Goal: Transaction & Acquisition: Purchase product/service

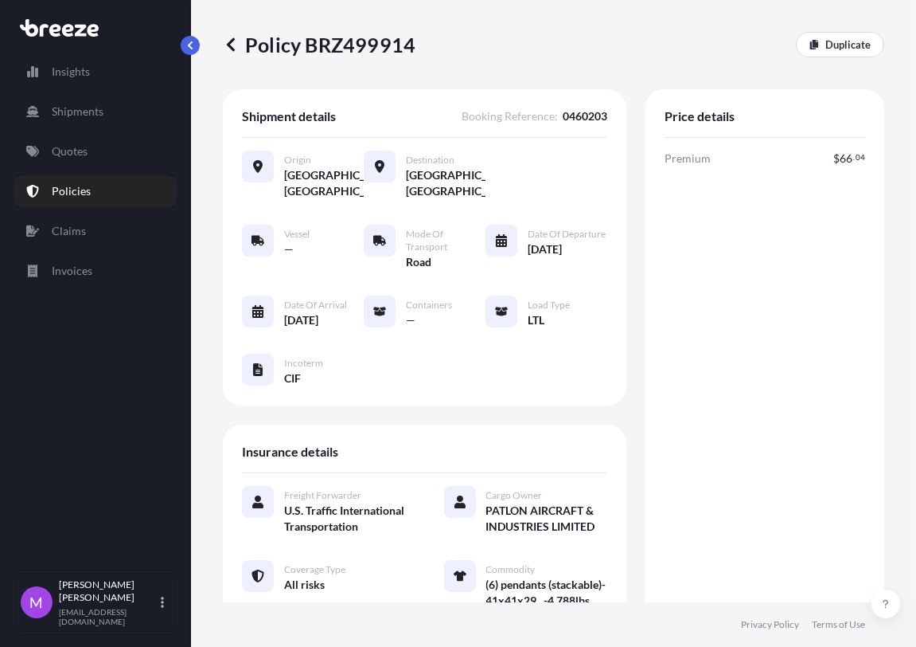
click at [760, 416] on div "Premium $ 66 . 04 Total $ 66 . 04 Total in CAD $ 91 . 75 1 USD = 1.3892 CAD" at bounding box center [765, 445] width 201 height 590
click at [236, 47] on icon at bounding box center [231, 45] width 16 height 16
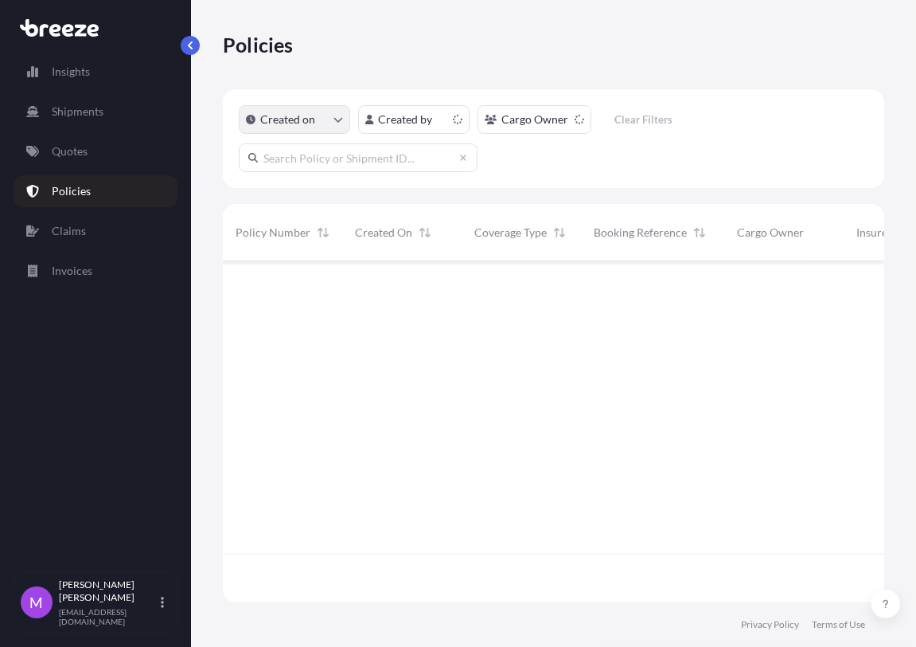
scroll to position [335, 648]
click at [82, 148] on p "Quotes" at bounding box center [70, 151] width 36 height 16
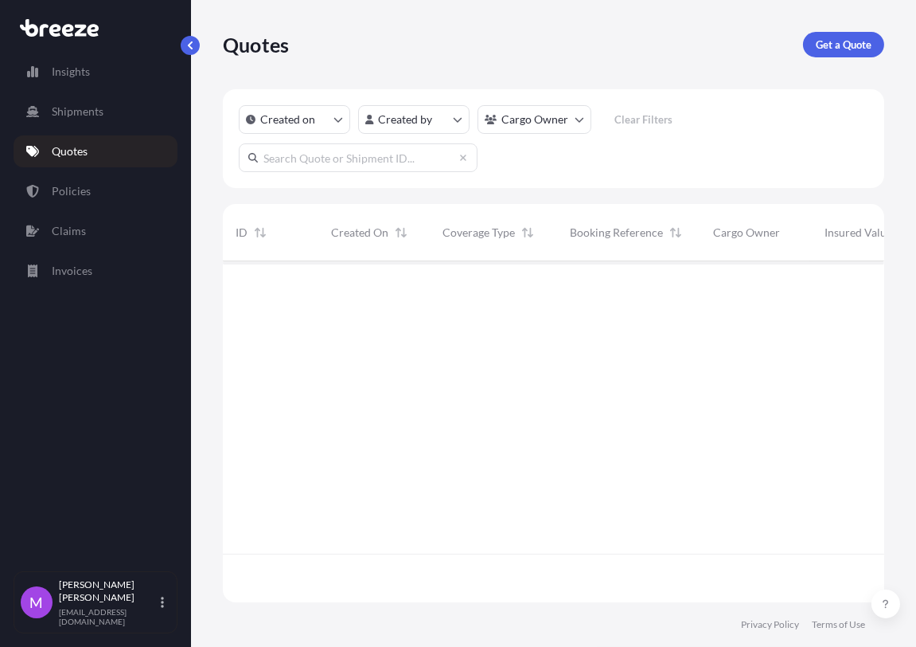
scroll to position [335, 648]
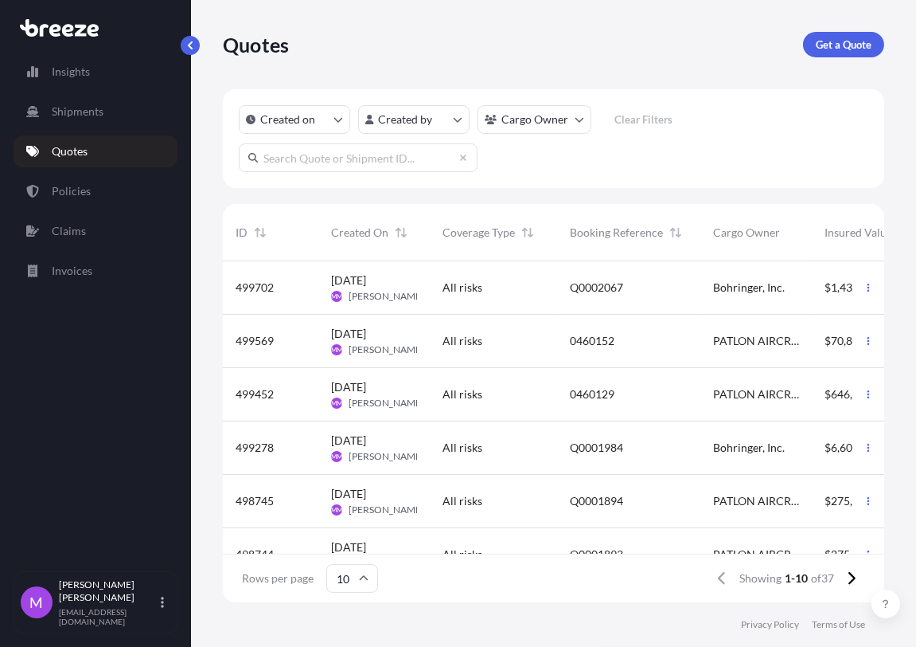
click at [572, 123] on html "Insights Shipments Quotes Policies Claims Invoices M [PERSON_NAME] [EMAIL_ADDRE…" at bounding box center [458, 323] width 916 height 647
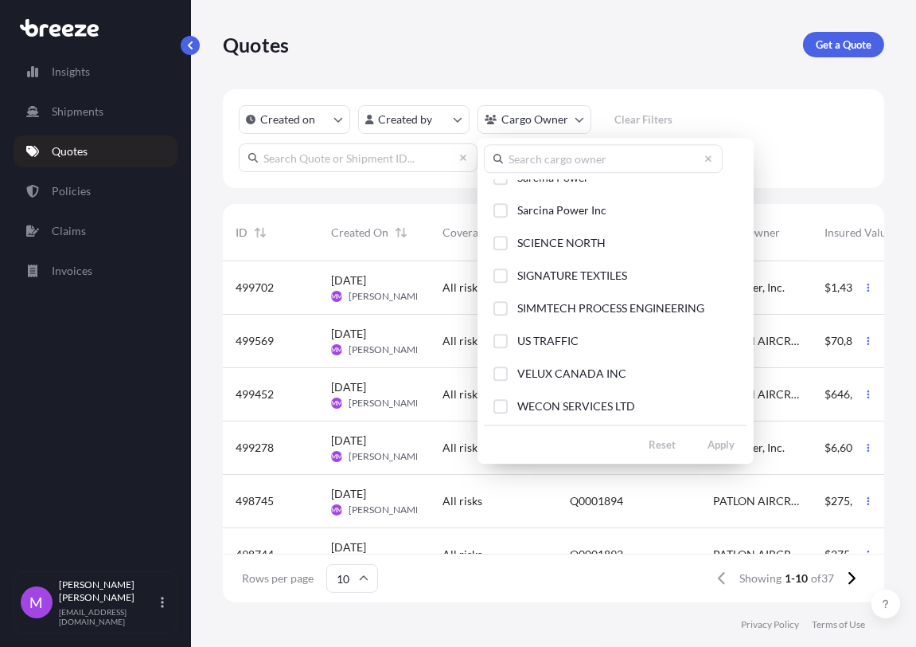
scroll to position [287, 0]
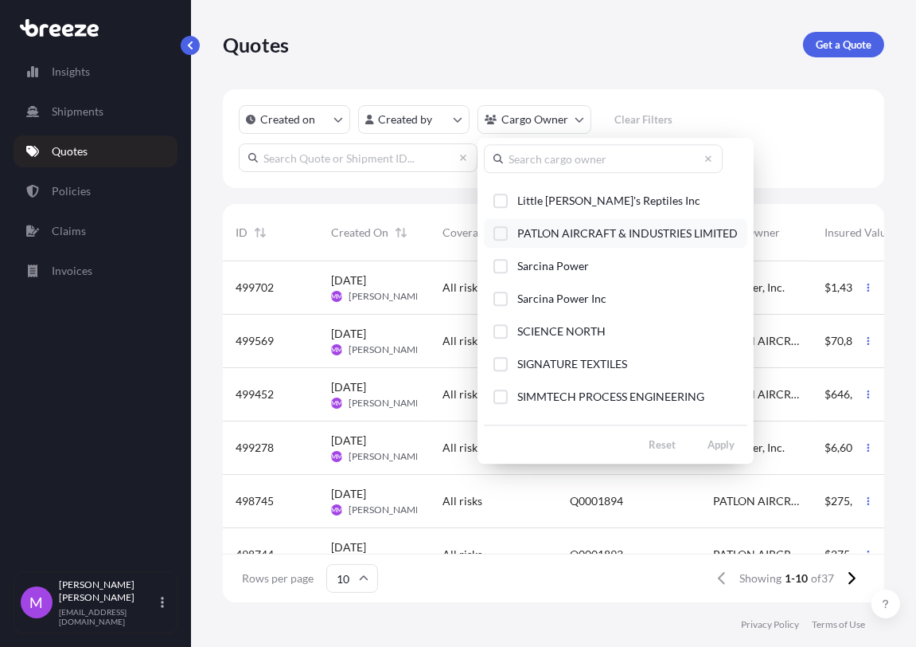
click at [496, 237] on div "Select Option" at bounding box center [501, 233] width 14 height 14
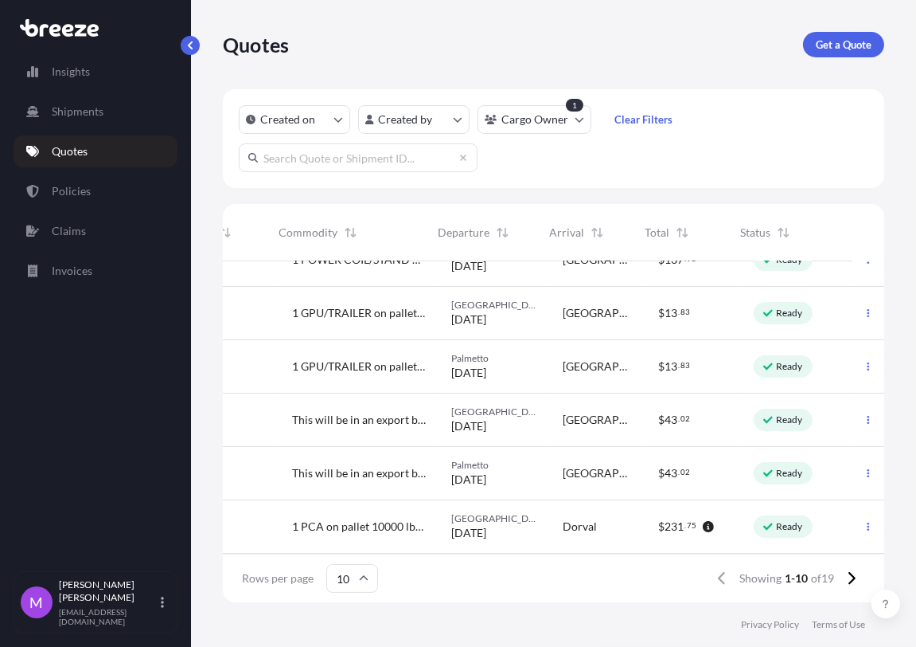
scroll to position [255, 697]
click at [851, 582] on icon at bounding box center [852, 578] width 7 height 13
click at [856, 519] on button "button" at bounding box center [868, 526] width 25 height 25
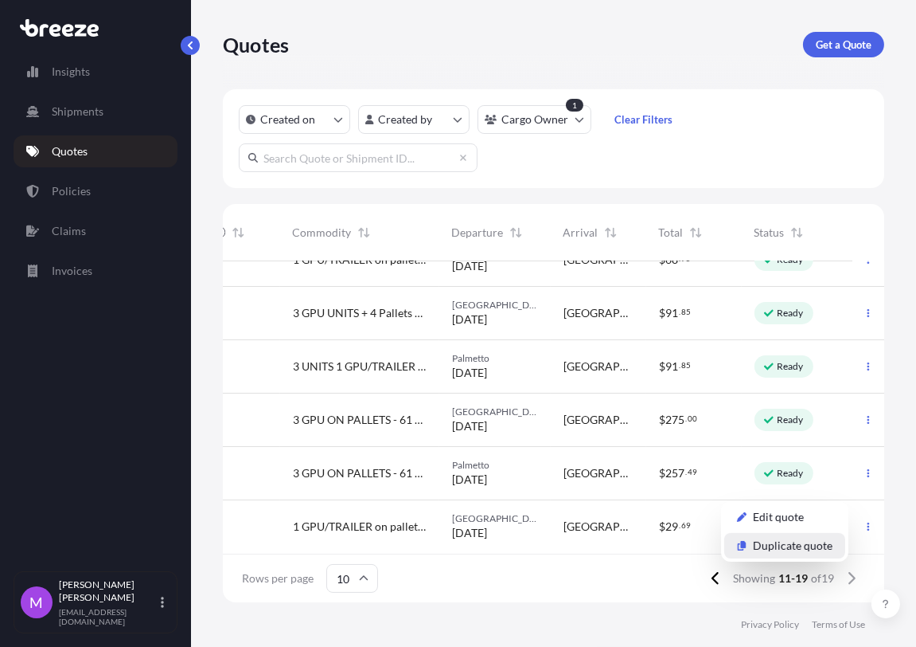
click at [805, 547] on p "Duplicate quote" at bounding box center [793, 545] width 80 height 16
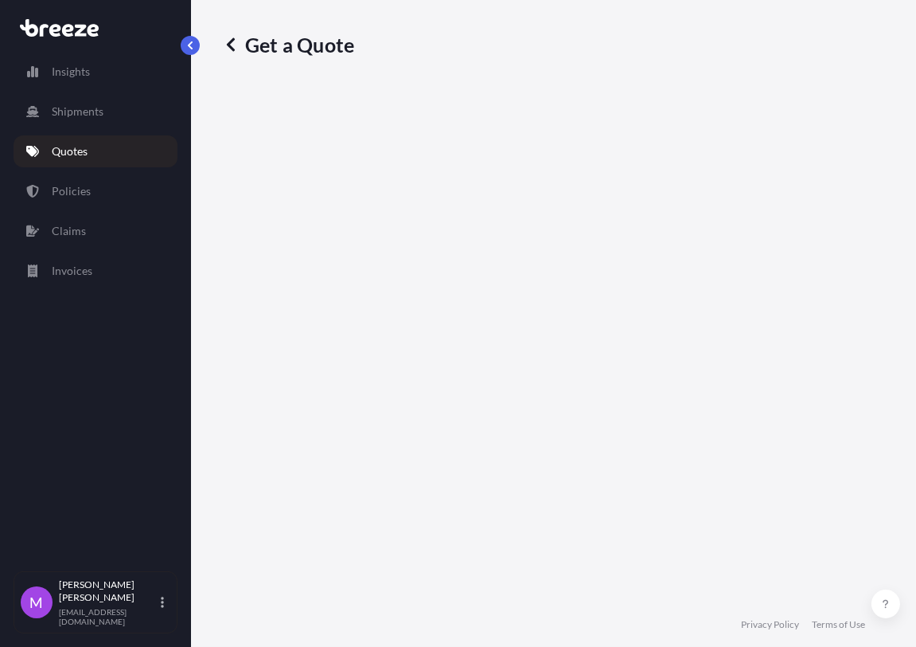
select select "Road"
select select "1"
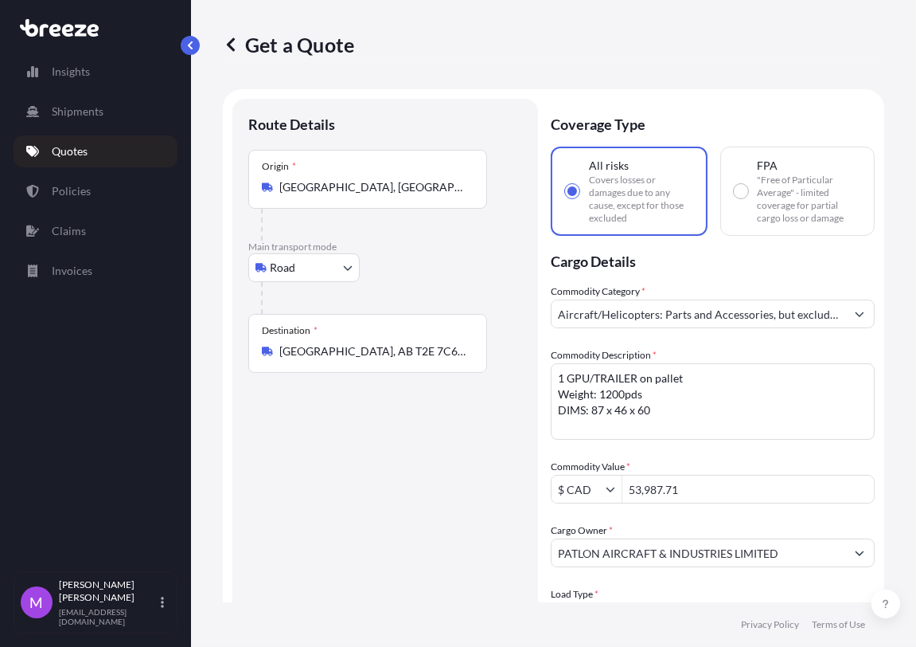
scroll to position [25, 0]
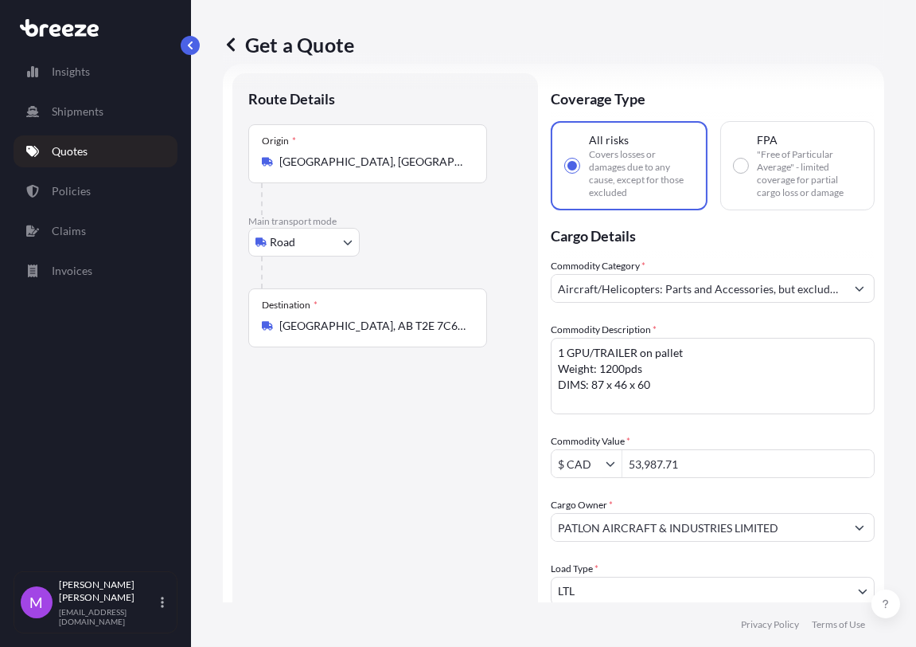
click at [635, 374] on textarea "1 GPU/TRAILER on pallet Weight: 1200pds DIMS: 87 x 46 x 60" at bounding box center [713, 376] width 324 height 76
drag, startPoint x: 686, startPoint y: 458, endPoint x: 592, endPoint y: 462, distance: 93.2
click at [592, 462] on div "$ CAD 53,987.71" at bounding box center [713, 463] width 324 height 29
paste input "77,102.85"
type input "77,102.85"
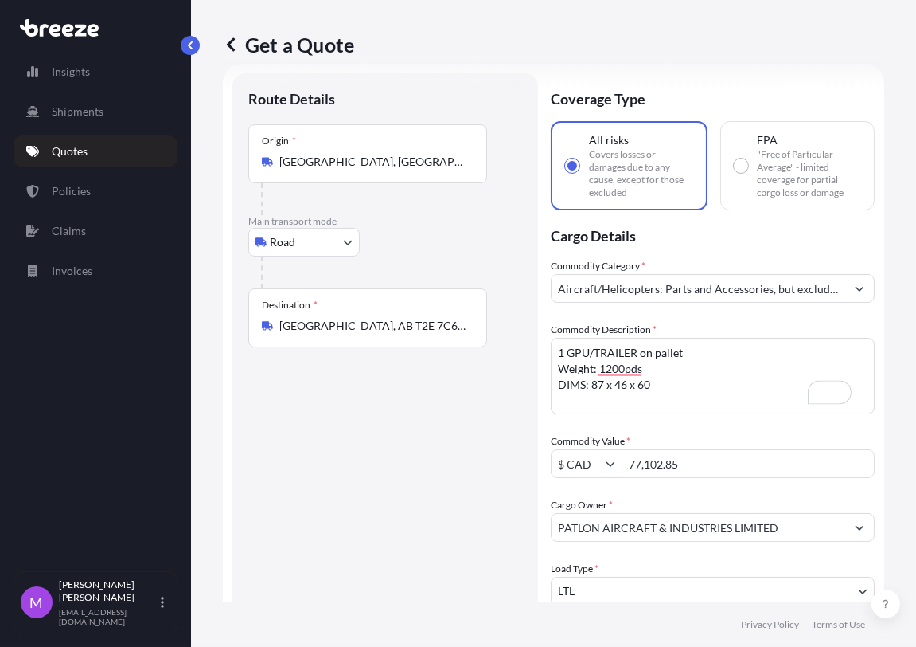
click at [693, 398] on textarea "1 GPU/TRAILER on pallet Weight: 1200pds DIMS: 87 x 46 x 60" at bounding box center [713, 376] width 324 height 76
click at [694, 393] on textarea "1 GPU/TRAILER on pallet Weight: 1200pds DIMS: 87 x 46 x 60" at bounding box center [713, 376] width 324 height 76
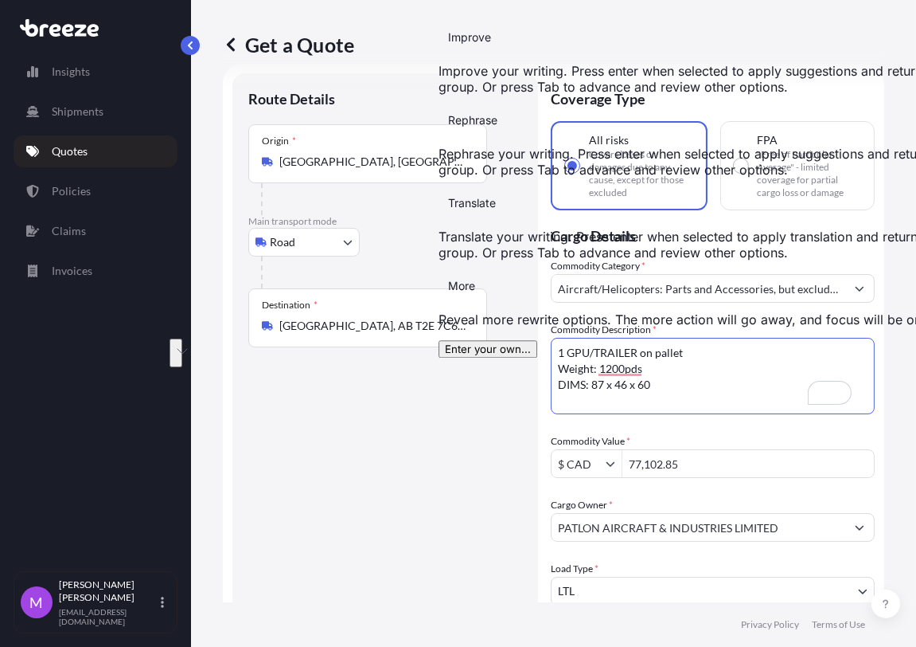
drag, startPoint x: 598, startPoint y: 386, endPoint x: 570, endPoint y: 336, distance: 57.4
click at [570, 336] on html "Insights Shipments Quotes Policies Claims Invoices M [PERSON_NAME] [EMAIL_ADDRE…" at bounding box center [458, 323] width 916 height 647
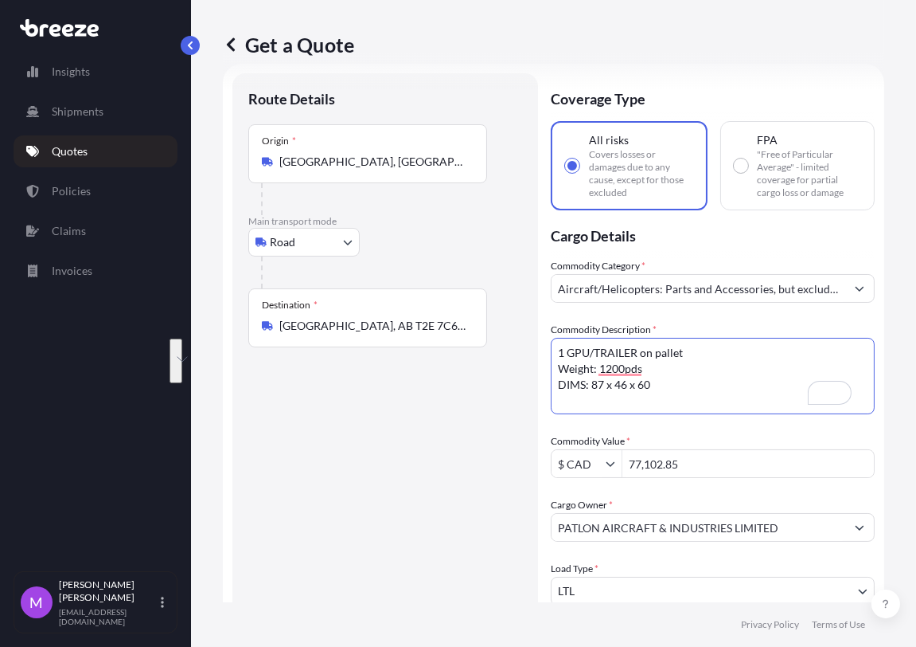
click at [734, 406] on textarea "1 GPU/TRAILER on pallet Weight: 1200pds DIMS: 87 x 46 x 60" at bounding box center [713, 376] width 324 height 76
click at [666, 401] on textarea "1 GPU/TRAILER on pallet Weight: 1200pds DIMS: 87 x 46 x 60" at bounding box center [713, 376] width 324 height 76
drag, startPoint x: 666, startPoint y: 401, endPoint x: 549, endPoint y: 344, distance: 131.0
click at [549, 344] on form "Route Details Place of loading Road Road Rail Origin * [GEOGRAPHIC_DATA], [GEOG…" at bounding box center [554, 515] width 662 height 903
paste textarea "one box 24x22x22 inches by 50 Lbs ready to ship."
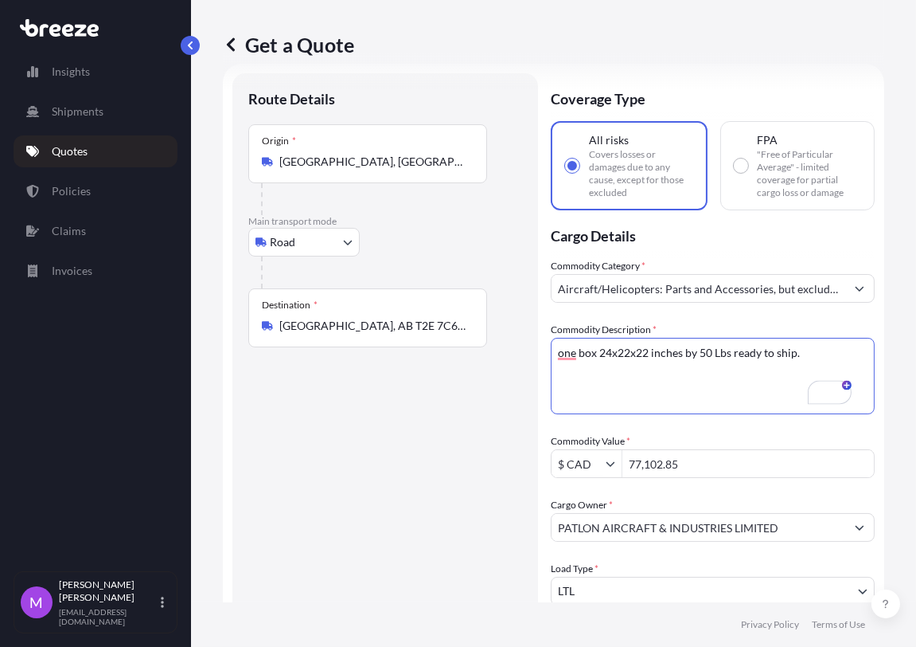
type textarea "one box 24x22x22 inches by 50 Lbs ready to ship."
click at [634, 385] on textarea "1 GPU/TRAILER on pallet Weight: 1200pds DIMS: 87 x 46 x 60" at bounding box center [713, 376] width 324 height 76
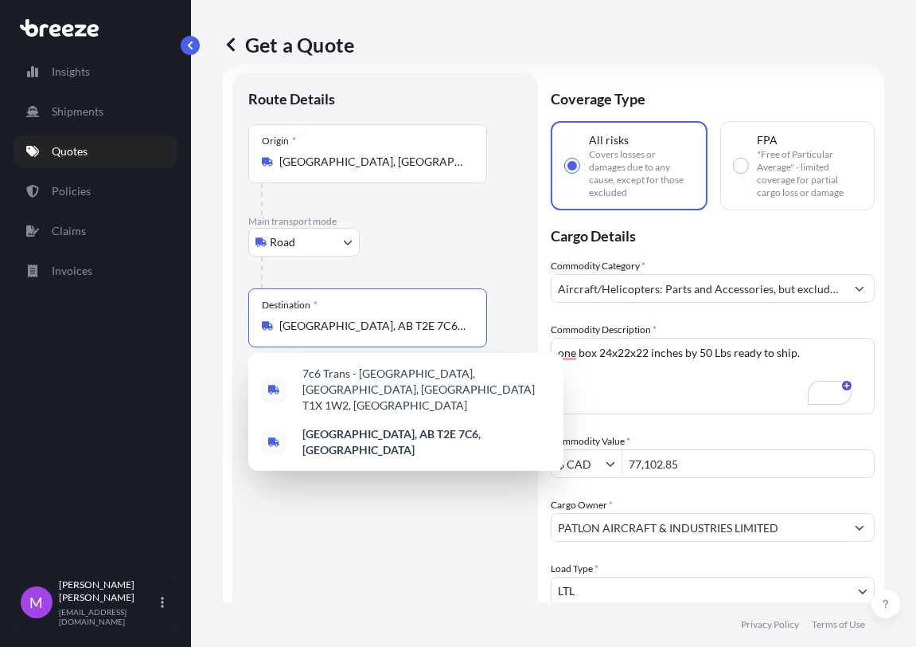
drag, startPoint x: 443, startPoint y: 330, endPoint x: 432, endPoint y: 328, distance: 12.2
click at [432, 328] on input "[GEOGRAPHIC_DATA], AB T2E 7C6, [GEOGRAPHIC_DATA]" at bounding box center [373, 326] width 188 height 16
click at [366, 170] on div "Origin * [GEOGRAPHIC_DATA], [GEOGRAPHIC_DATA], [GEOGRAPHIC_DATA]" at bounding box center [367, 153] width 239 height 59
click at [366, 170] on input "[GEOGRAPHIC_DATA], [GEOGRAPHIC_DATA], [GEOGRAPHIC_DATA]" at bounding box center [373, 162] width 188 height 16
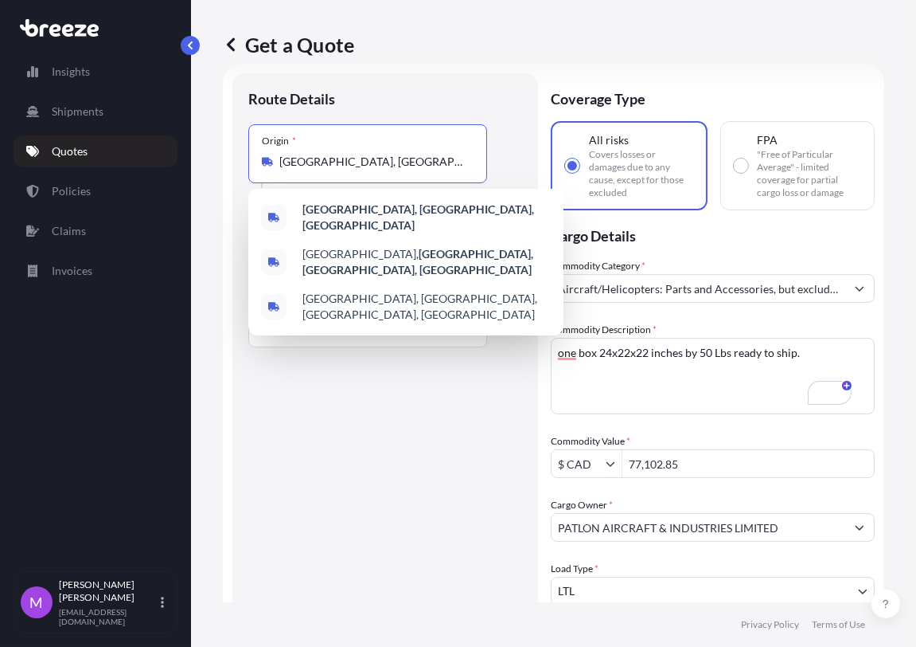
drag, startPoint x: 437, startPoint y: 160, endPoint x: 267, endPoint y: 164, distance: 170.4
click at [267, 164] on div "[GEOGRAPHIC_DATA], [GEOGRAPHIC_DATA], [GEOGRAPHIC_DATA]" at bounding box center [368, 162] width 212 height 16
drag, startPoint x: 365, startPoint y: 505, endPoint x: 352, endPoint y: 404, distance: 101.2
click at [367, 505] on div "Route Details Place of loading Road Road Rail Origin * [GEOGRAPHIC_DATA], [GEOG…" at bounding box center [385, 515] width 274 height 852
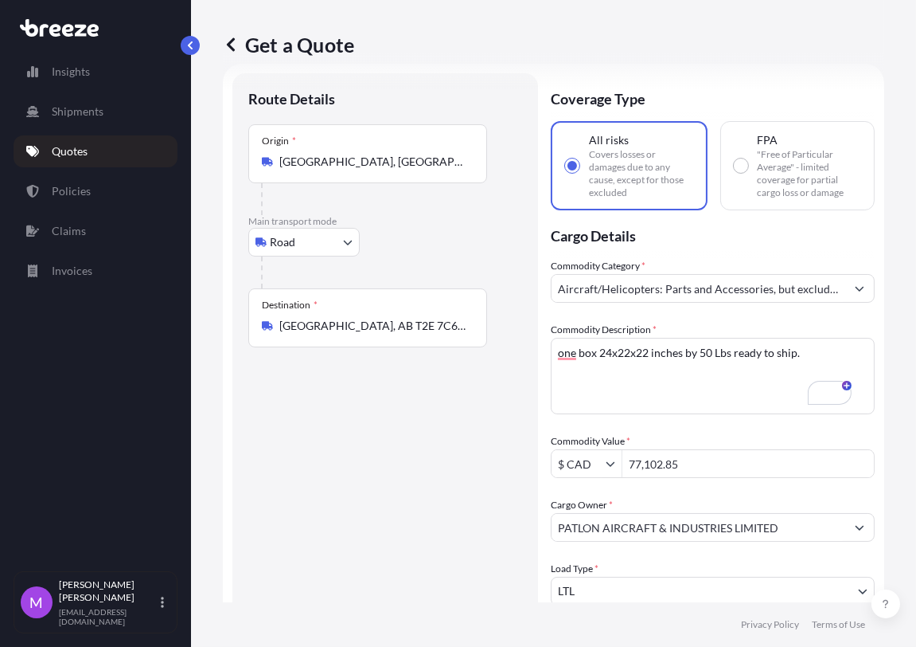
click at [384, 333] on input "[GEOGRAPHIC_DATA], AB T2E 7C6, [GEOGRAPHIC_DATA]" at bounding box center [373, 326] width 188 height 16
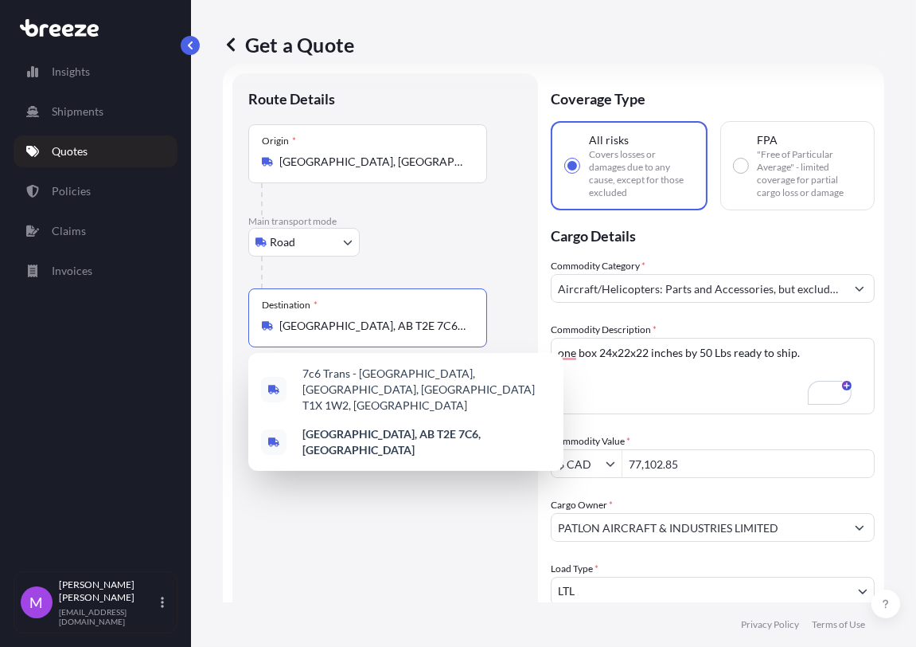
drag, startPoint x: 451, startPoint y: 327, endPoint x: 266, endPoint y: 318, distance: 185.0
click at [266, 318] on div "[GEOGRAPHIC_DATA], AB T2E 7C6, [GEOGRAPHIC_DATA]" at bounding box center [368, 326] width 212 height 16
paste input "[GEOGRAPHIC_DATA], [GEOGRAPHIC_DATA]"
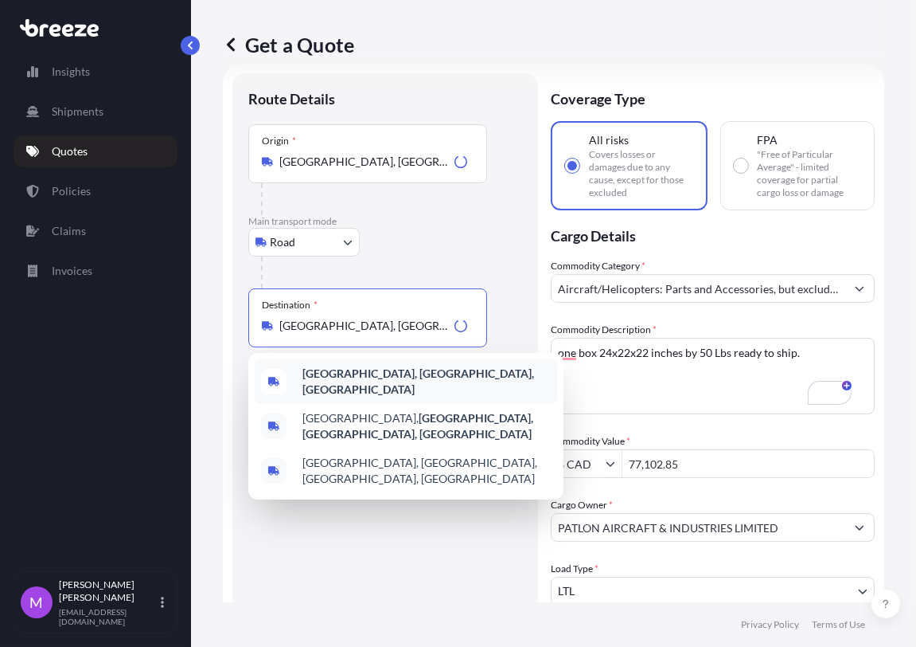
click at [376, 377] on b "[GEOGRAPHIC_DATA], [GEOGRAPHIC_DATA], [GEOGRAPHIC_DATA]" at bounding box center [419, 380] width 232 height 29
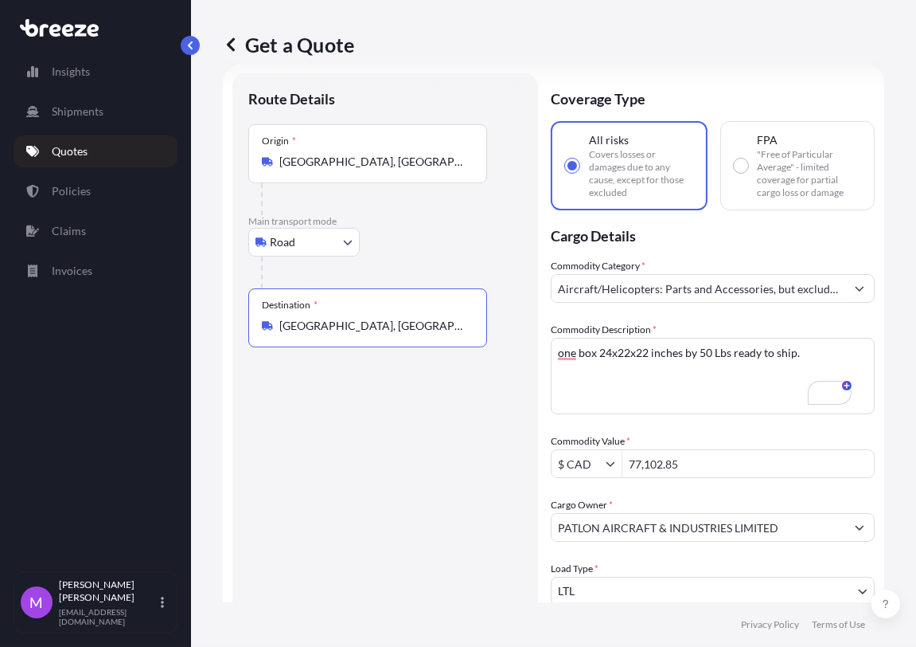
type input "[GEOGRAPHIC_DATA], [GEOGRAPHIC_DATA], [GEOGRAPHIC_DATA]"
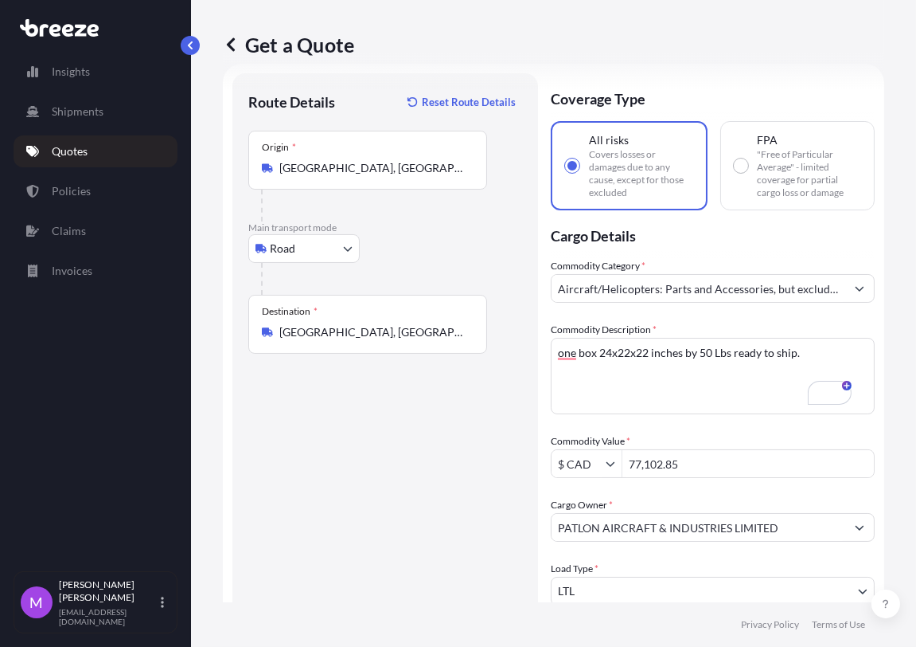
click at [512, 507] on div "Route Details Reset Route Details Place of loading Road Road Rail Origin * [GEO…" at bounding box center [385, 515] width 274 height 852
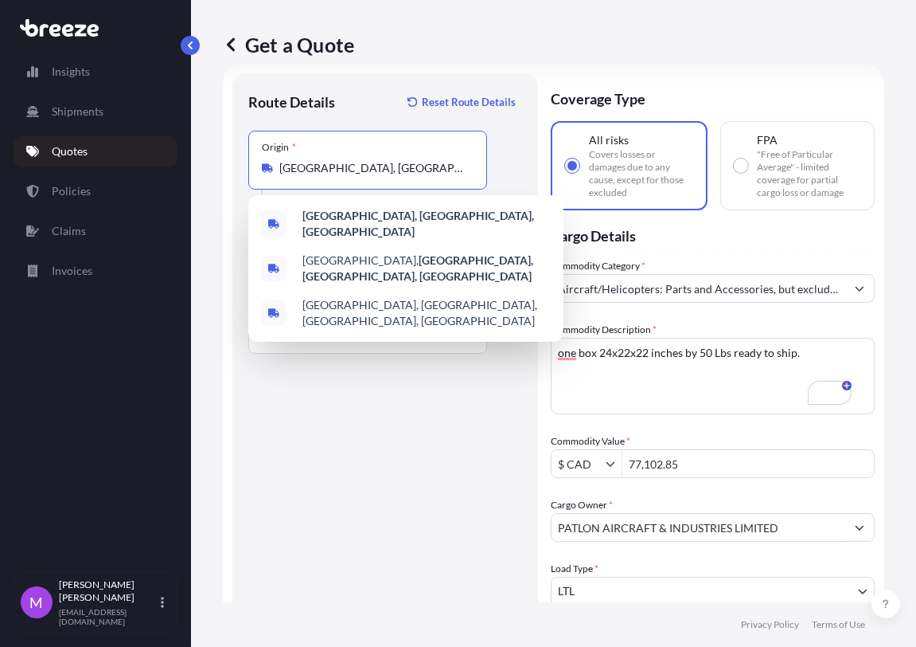
click at [352, 175] on input "[GEOGRAPHIC_DATA], [GEOGRAPHIC_DATA], [GEOGRAPHIC_DATA]" at bounding box center [373, 168] width 188 height 16
drag, startPoint x: 424, startPoint y: 167, endPoint x: 402, endPoint y: 165, distance: 21.6
click at [241, 154] on div "Route Details Reset Route Details Place of loading Road Road Rail Origin * [GEO…" at bounding box center [385, 515] width 306 height 884
paste input "[GEOGRAPHIC_DATA], IA 52804"
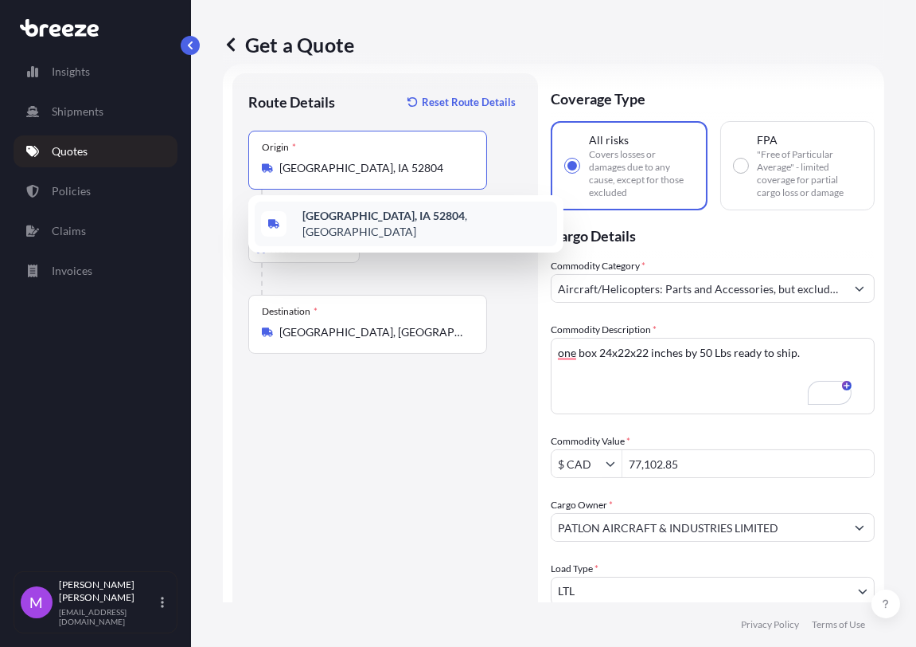
click at [419, 216] on span "[GEOGRAPHIC_DATA], IA 52804 , [GEOGRAPHIC_DATA]" at bounding box center [427, 224] width 248 height 32
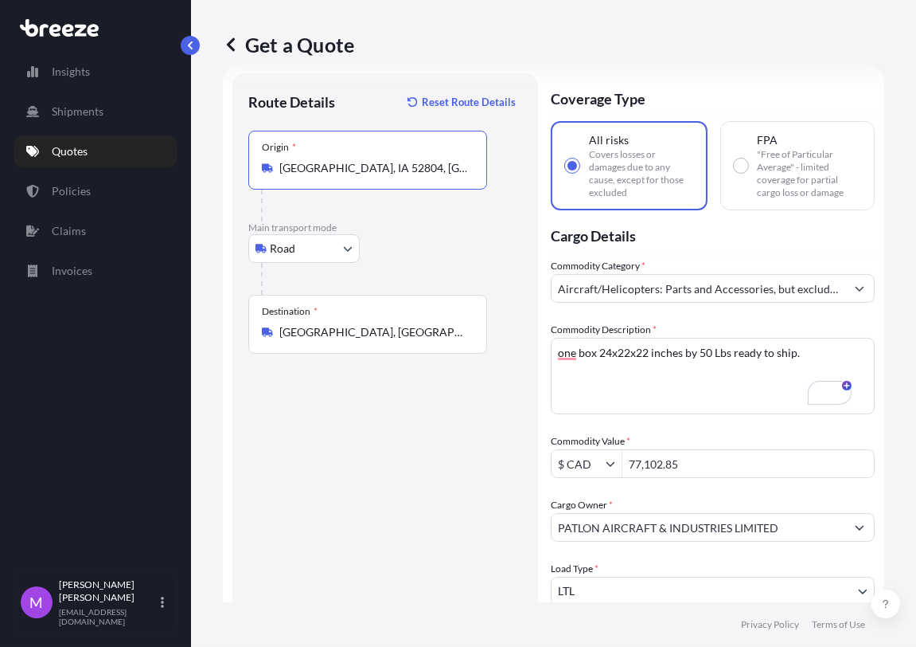
type input "[GEOGRAPHIC_DATA], IA 52804, [GEOGRAPHIC_DATA]"
click at [408, 451] on div "Route Details Reset Route Details Place of loading Road Road Rail Origin * [GEO…" at bounding box center [385, 515] width 274 height 852
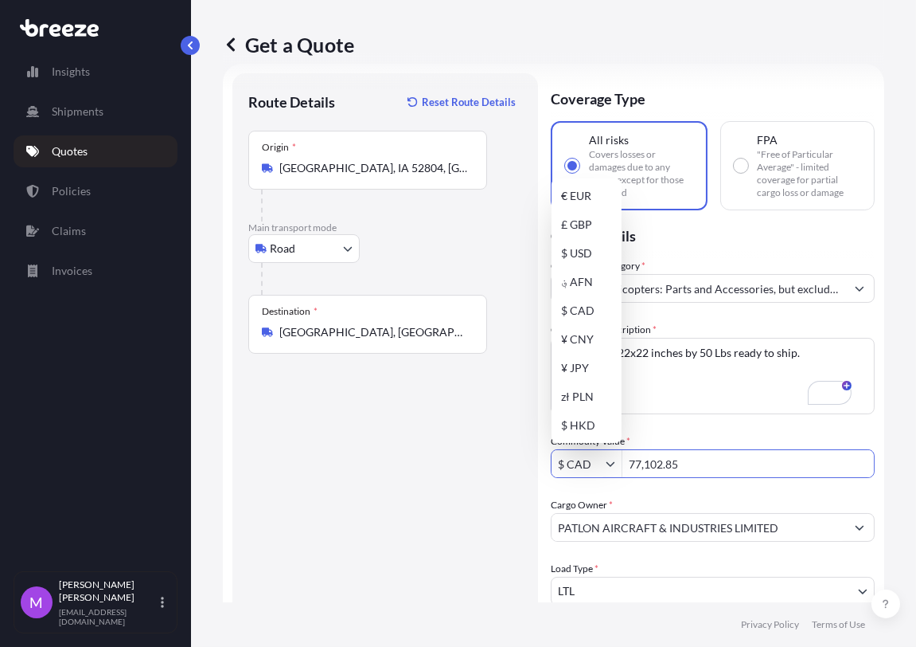
click at [611, 459] on icon "Show suggestions" at bounding box center [611, 464] width 10 height 10
click at [590, 254] on div "$ USD" at bounding box center [587, 253] width 64 height 29
type input "$ USD"
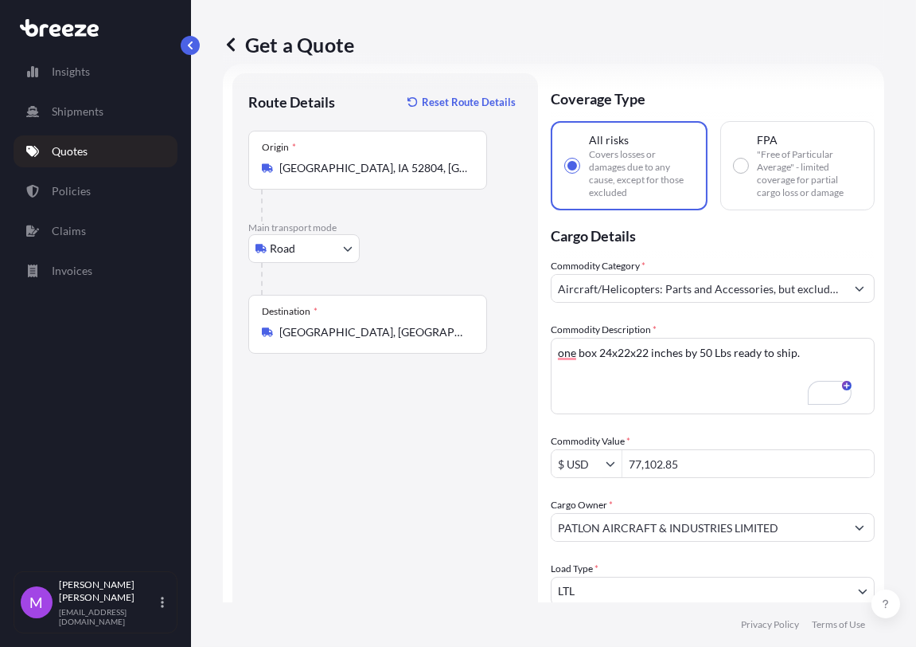
click at [424, 529] on div "Route Details Reset Route Details Place of loading Road Road Rail Origin * [GEO…" at bounding box center [385, 515] width 274 height 852
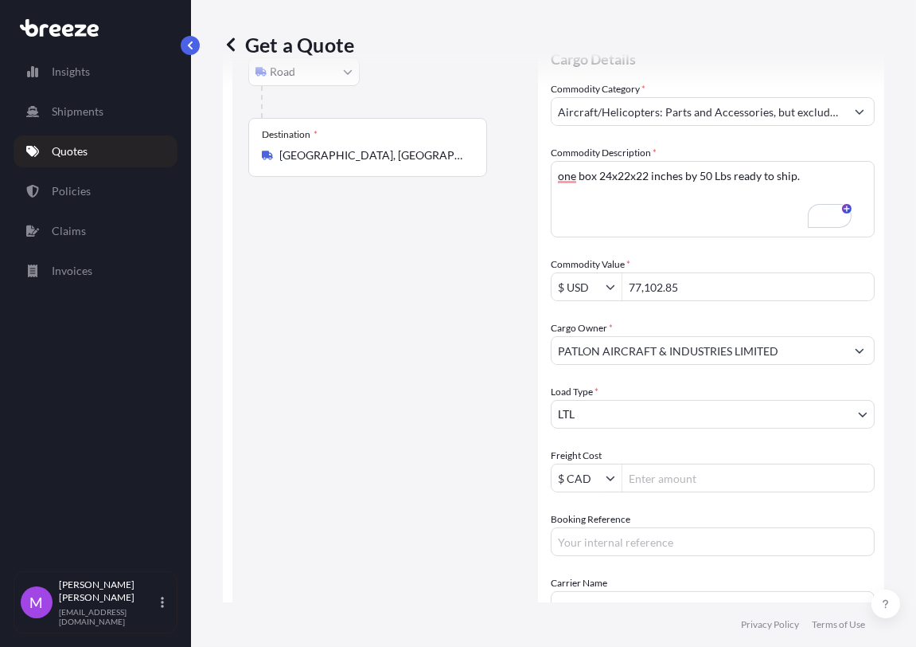
click at [679, 541] on input "Booking Reference" at bounding box center [713, 541] width 324 height 29
click at [631, 549] on input "Booking Reference" at bounding box center [713, 541] width 324 height 29
paste input "0460222"
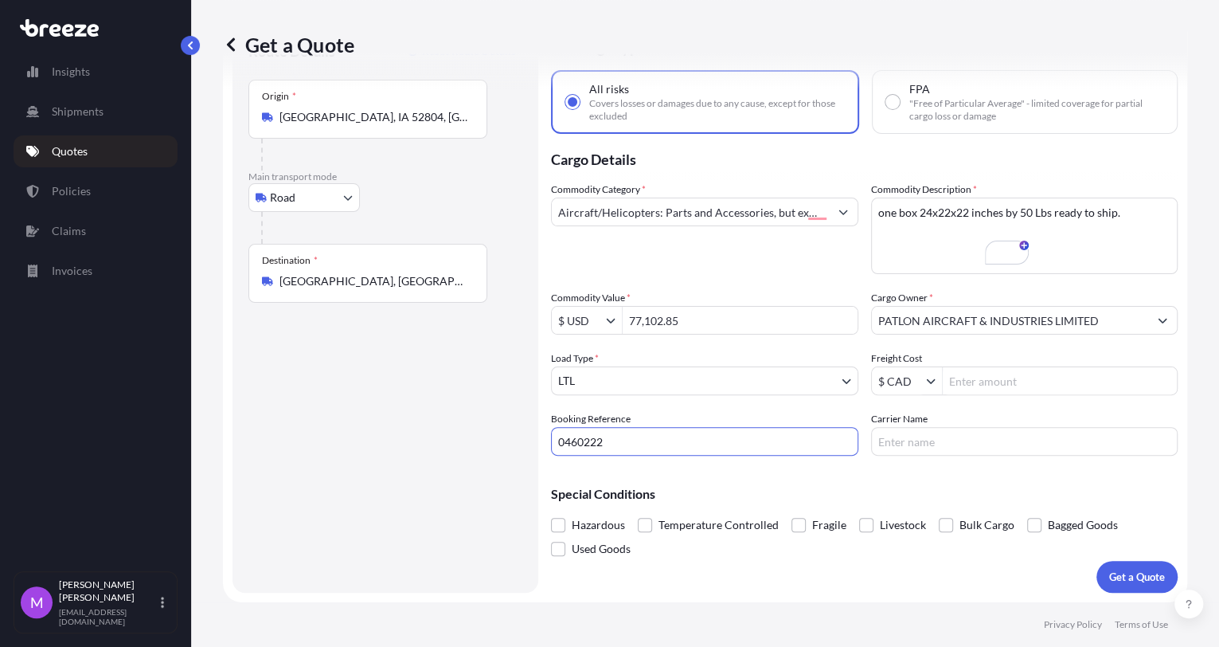
scroll to position [76, 0]
type input "0460222"
click at [916, 579] on p "Get a Quote" at bounding box center [1137, 577] width 56 height 16
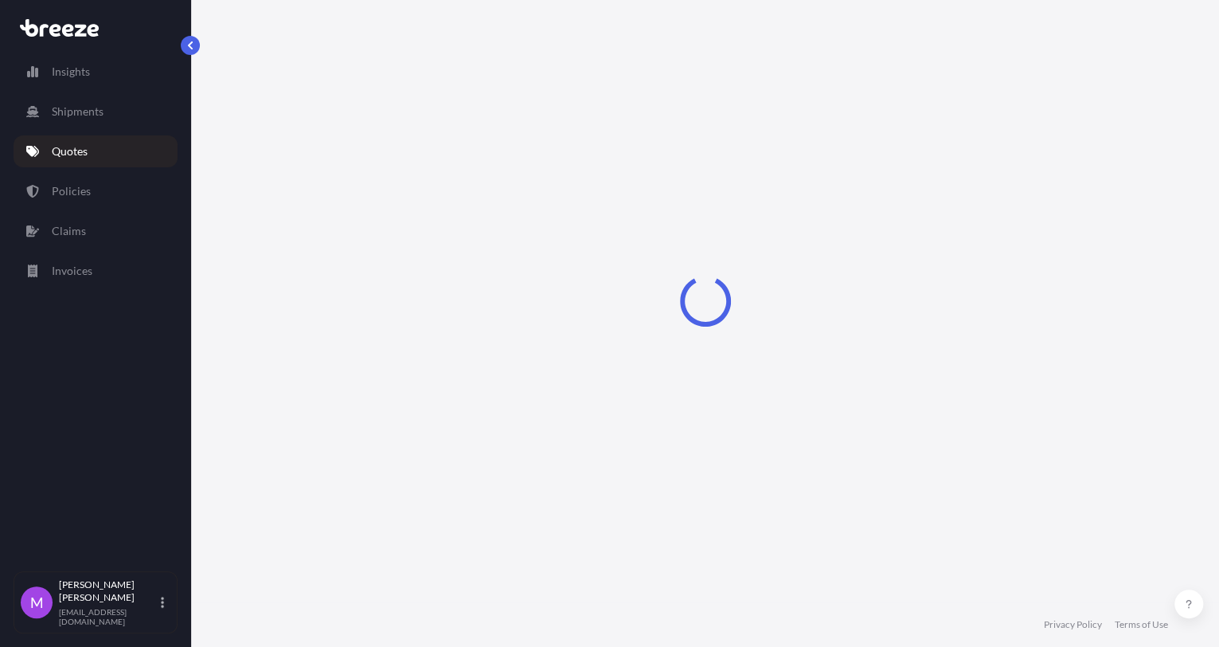
select select "Road"
select select "1"
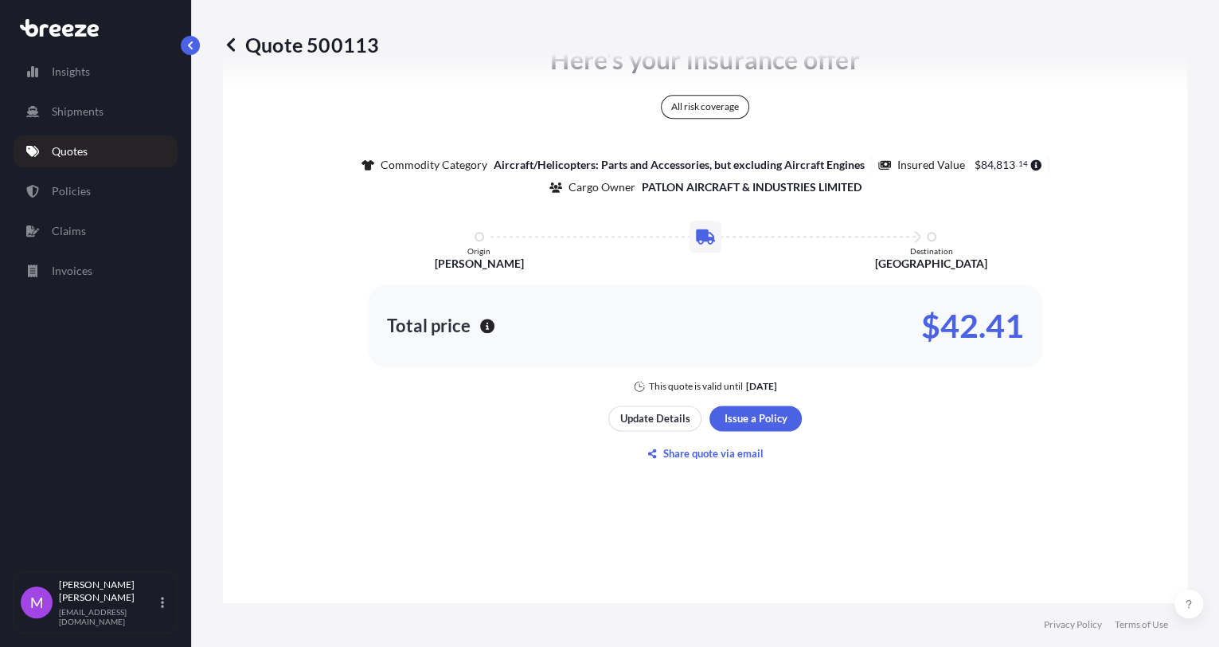
scroll to position [968, 0]
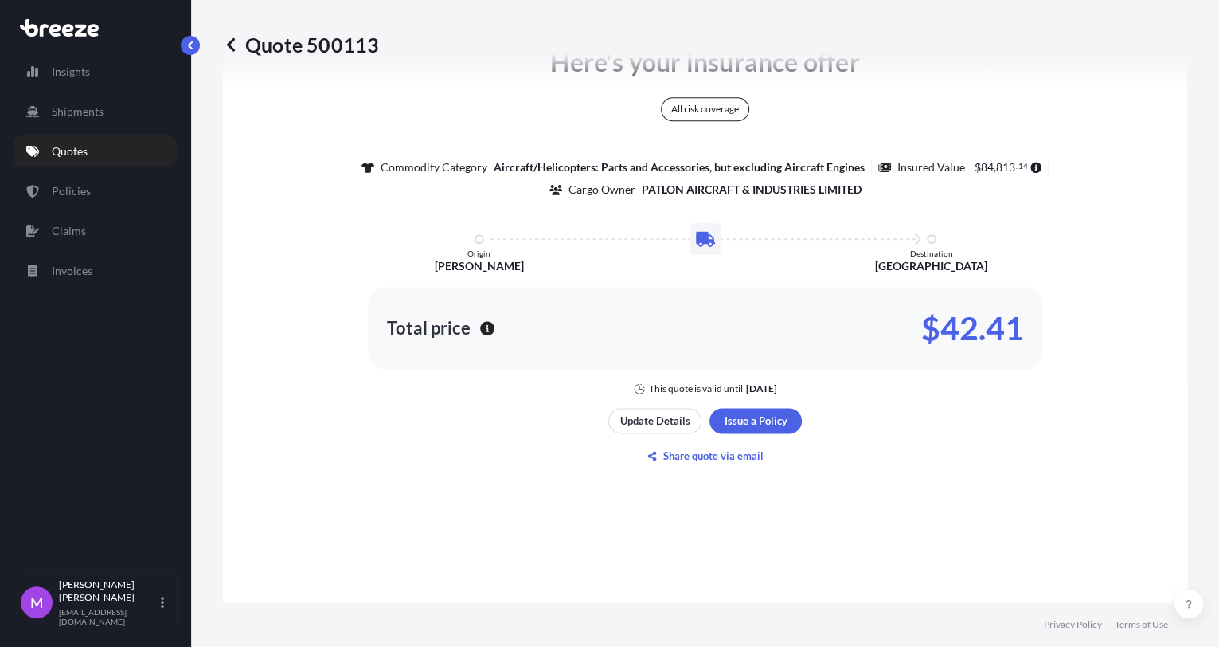
click at [916, 233] on div "Here's your insurance offer All risk coverage Commodity Category Aircraft/Helic…" at bounding box center [705, 219] width 920 height 352
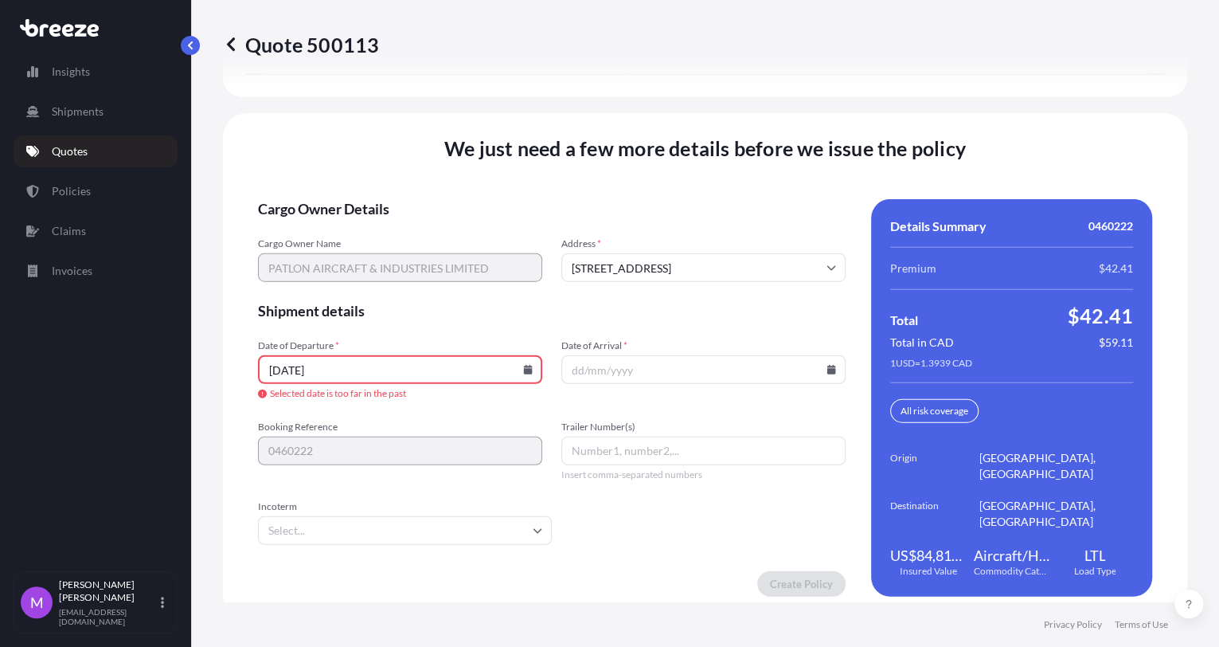
scroll to position [2248, 0]
click at [439, 361] on input "[DATE]" at bounding box center [400, 368] width 284 height 29
click at [518, 356] on div "[DATE]" at bounding box center [400, 368] width 284 height 29
click at [529, 361] on input "[DATE]" at bounding box center [400, 368] width 284 height 29
click at [528, 363] on icon at bounding box center [528, 368] width 10 height 10
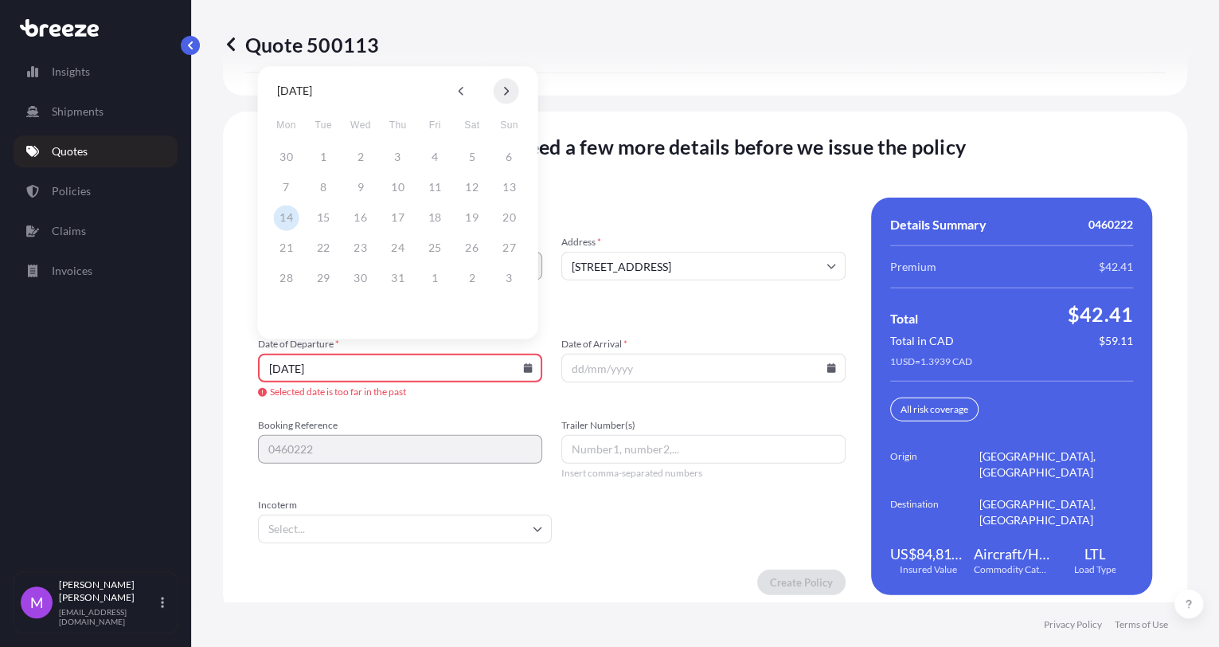
click at [510, 88] on button at bounding box center [506, 90] width 25 height 25
click at [283, 279] on button "29" at bounding box center [286, 277] width 25 height 25
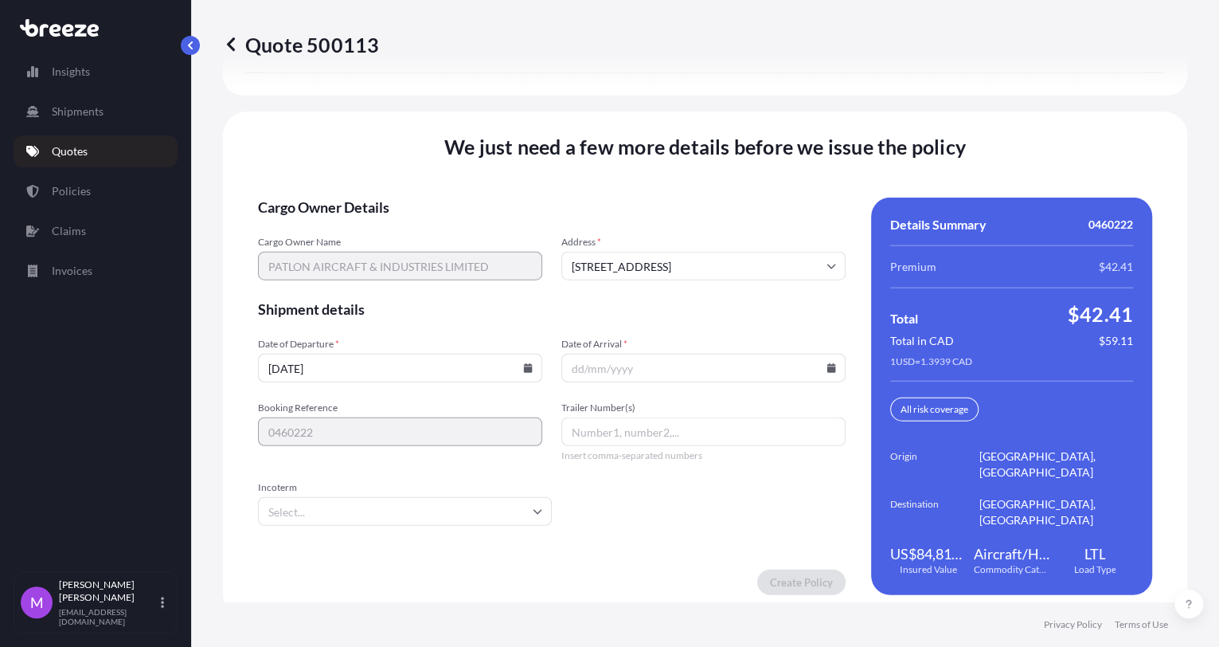
type input "[DATE]"
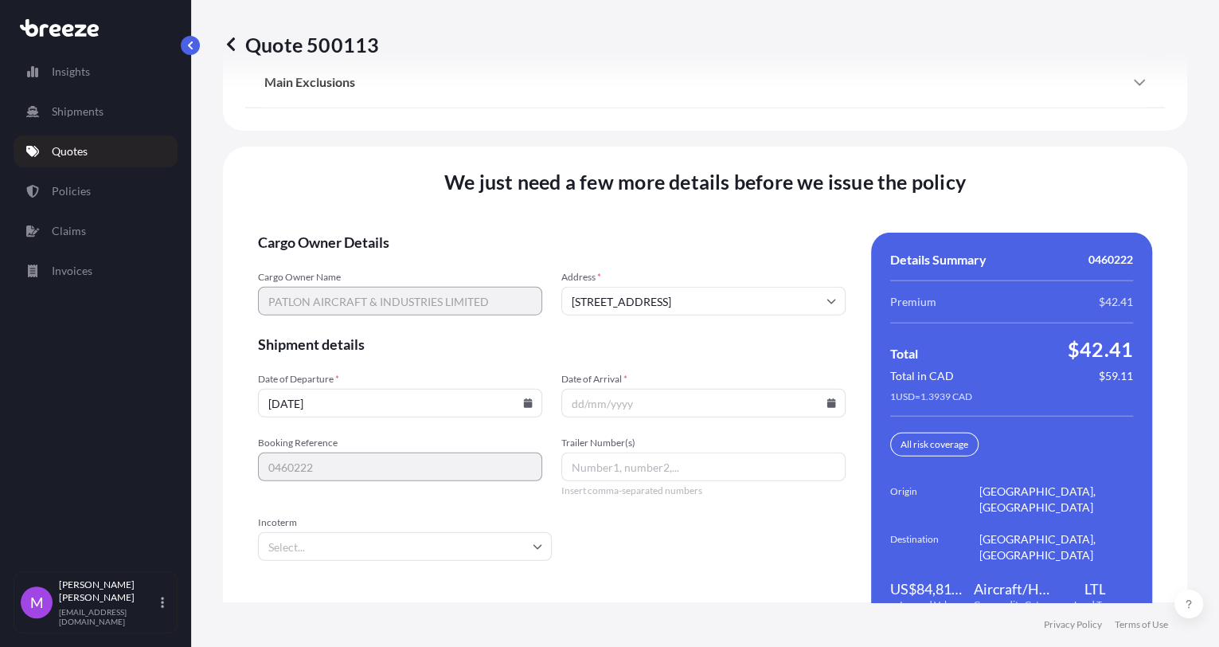
click at [826, 398] on icon at bounding box center [831, 403] width 10 height 10
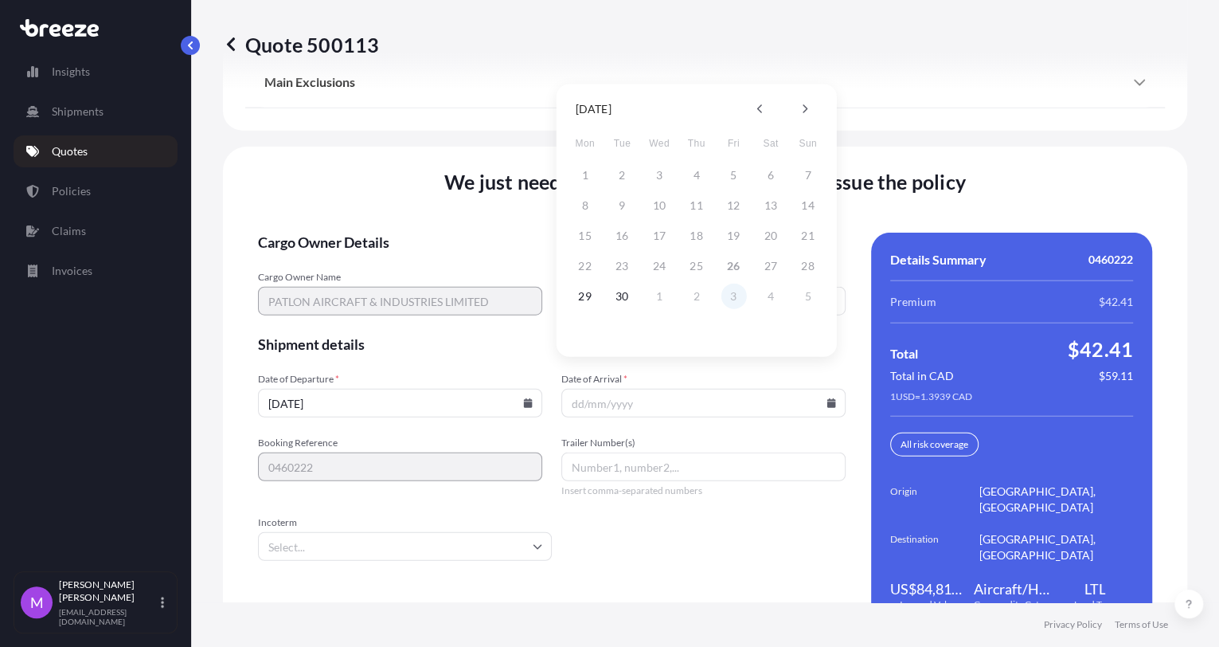
click at [736, 293] on button "3" at bounding box center [733, 295] width 25 height 25
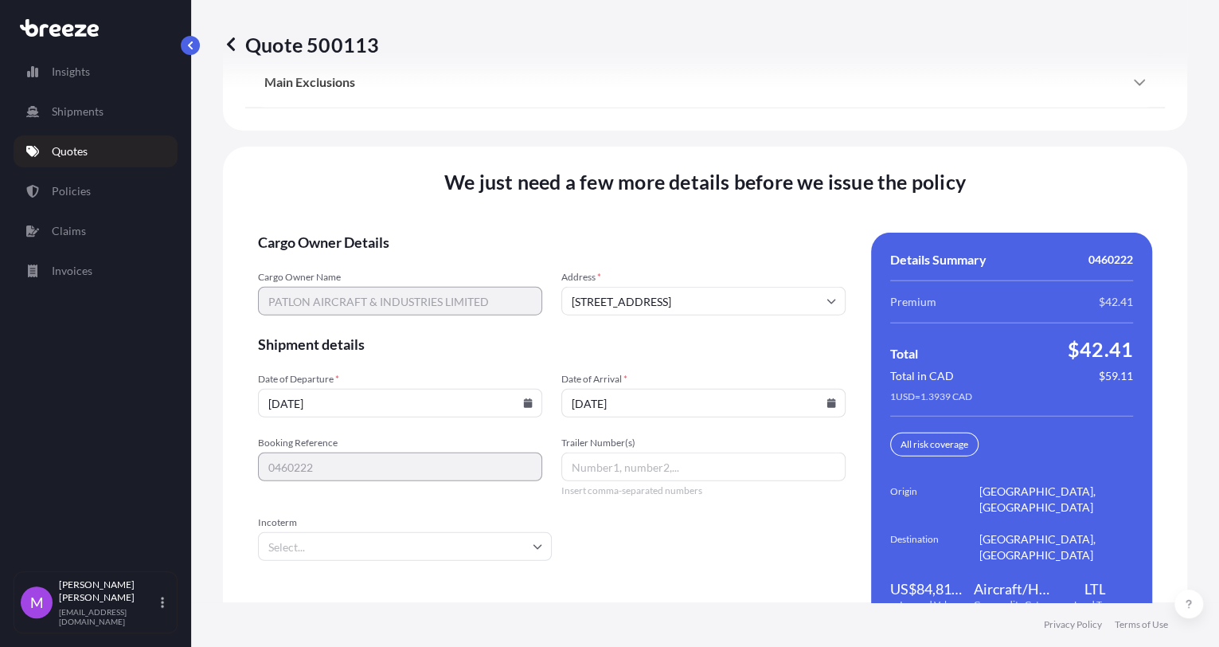
type input "[DATE]"
click at [596, 552] on form "Cargo Owner Details Cargo Owner Name PATLON AIRCRAFT & INDUSTRIES LIMITED Addre…" at bounding box center [552, 430] width 588 height 397
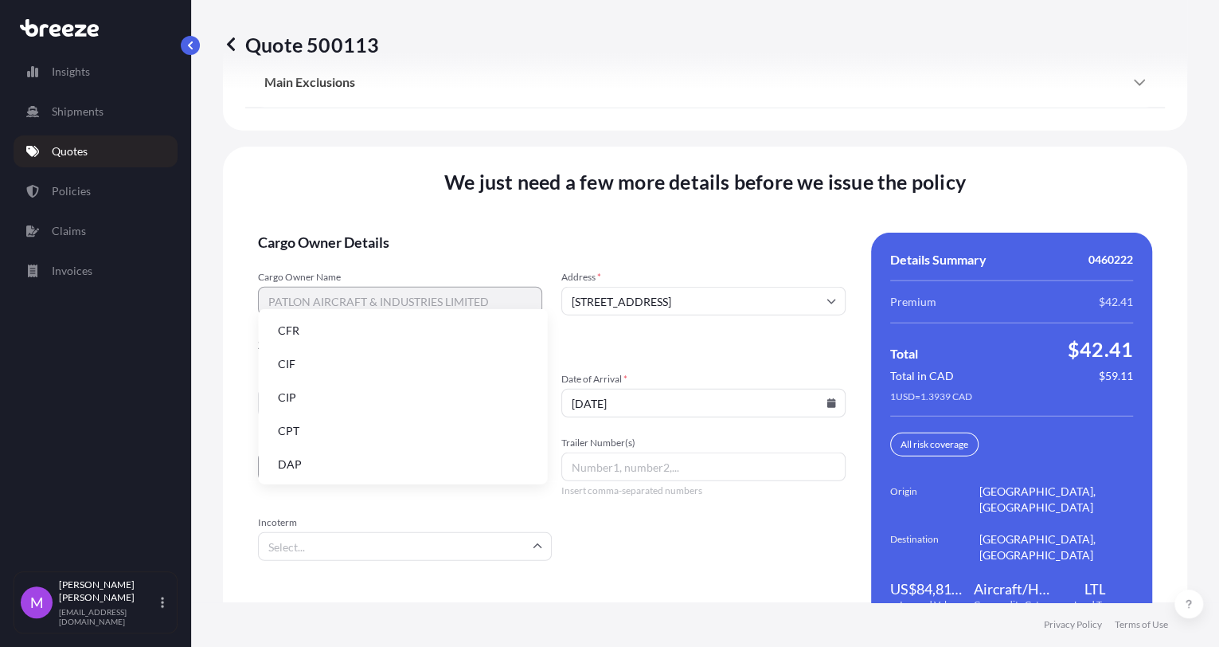
click at [424, 532] on input "Incoterm" at bounding box center [405, 546] width 294 height 29
click at [311, 365] on li "CIF" at bounding box center [402, 364] width 276 height 30
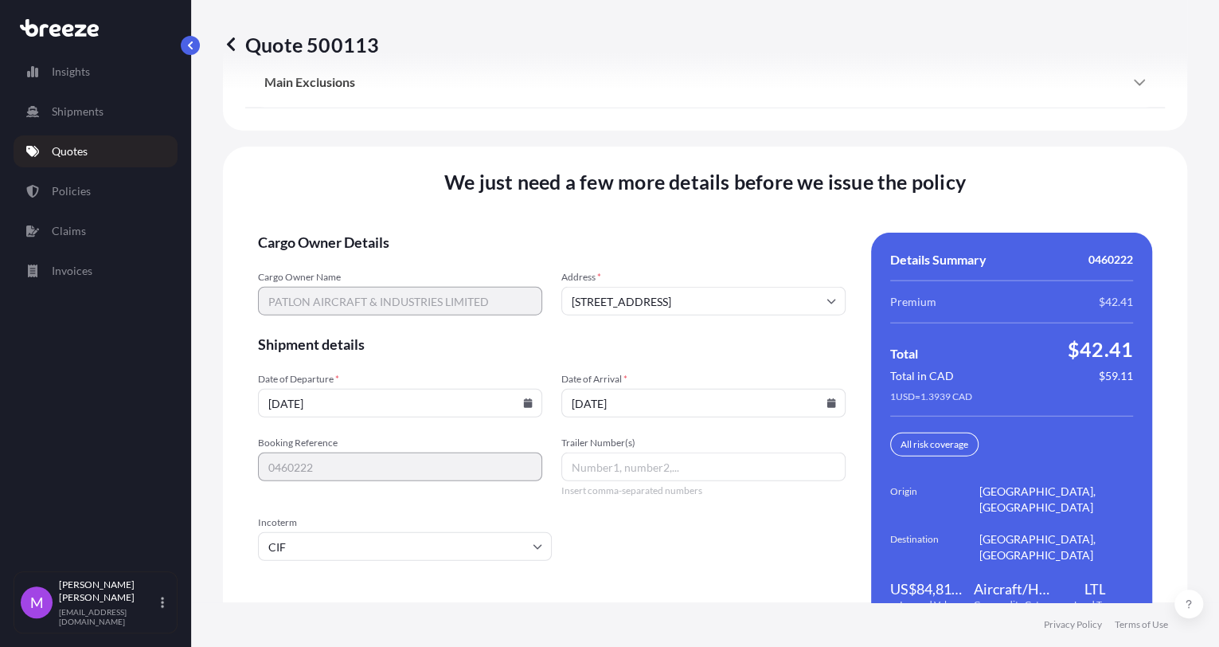
drag, startPoint x: 459, startPoint y: 569, endPoint x: 472, endPoint y: 595, distance: 29.6
click at [458, 604] on div "Create Policy" at bounding box center [552, 616] width 588 height 25
drag, startPoint x: 805, startPoint y: 579, endPoint x: 612, endPoint y: 616, distance: 196.3
click at [804, 579] on div "We just need a few more details before we issue the policy Cargo Owner Details …" at bounding box center [705, 400] width 964 height 506
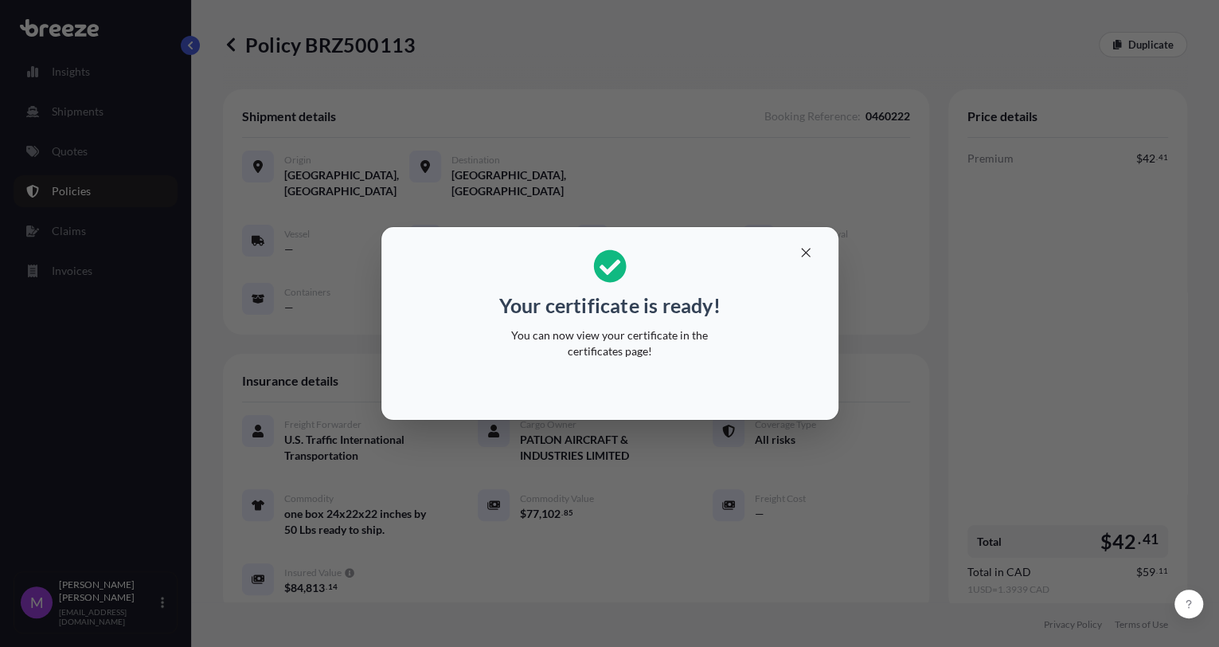
click at [851, 436] on div "Your certificate is ready! You can now view your certificate in the certificate…" at bounding box center [609, 323] width 1219 height 647
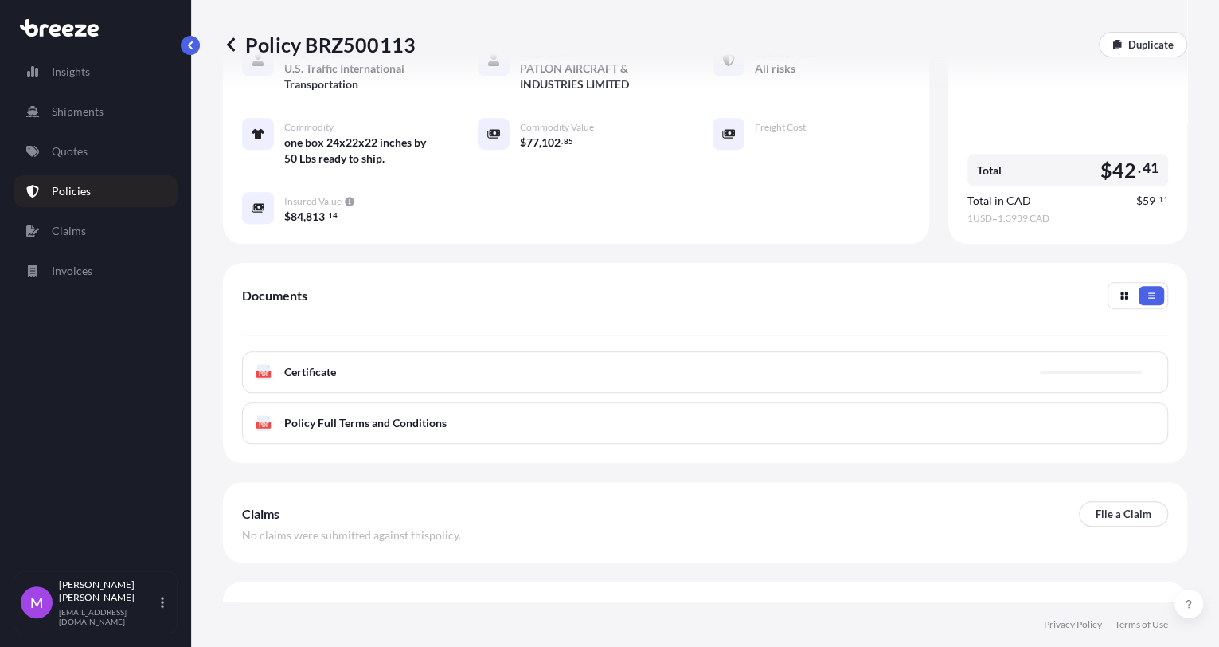
scroll to position [400, 0]
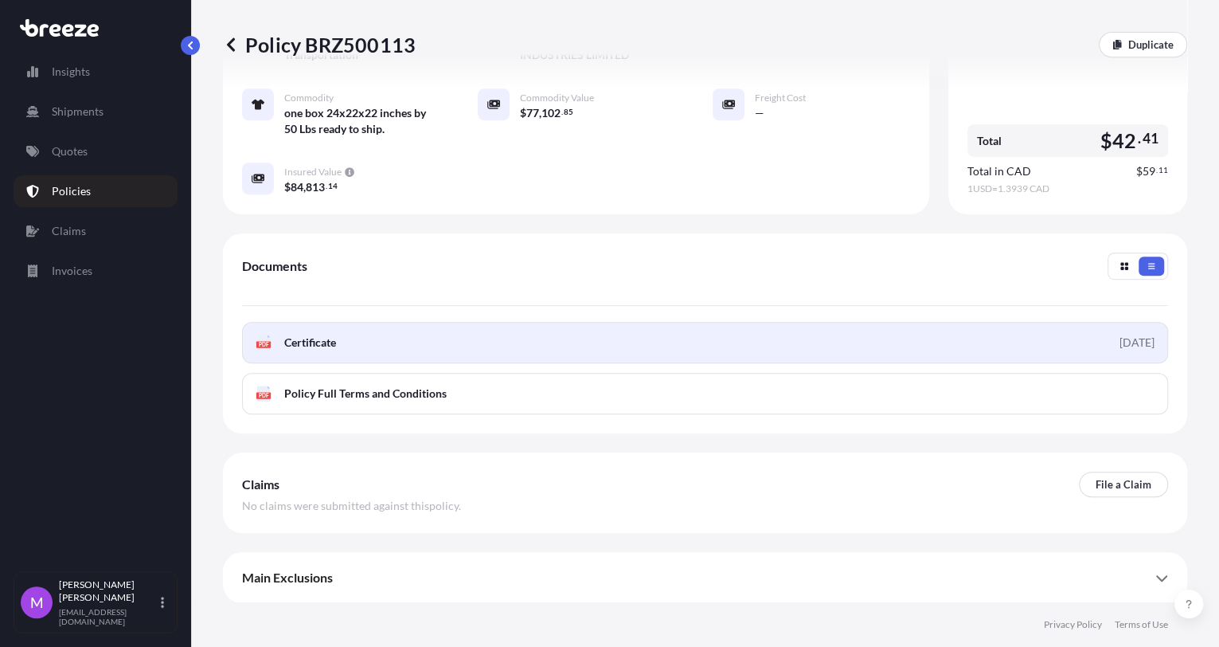
click at [468, 352] on link "PDF Certificate [DATE]" at bounding box center [705, 342] width 926 height 41
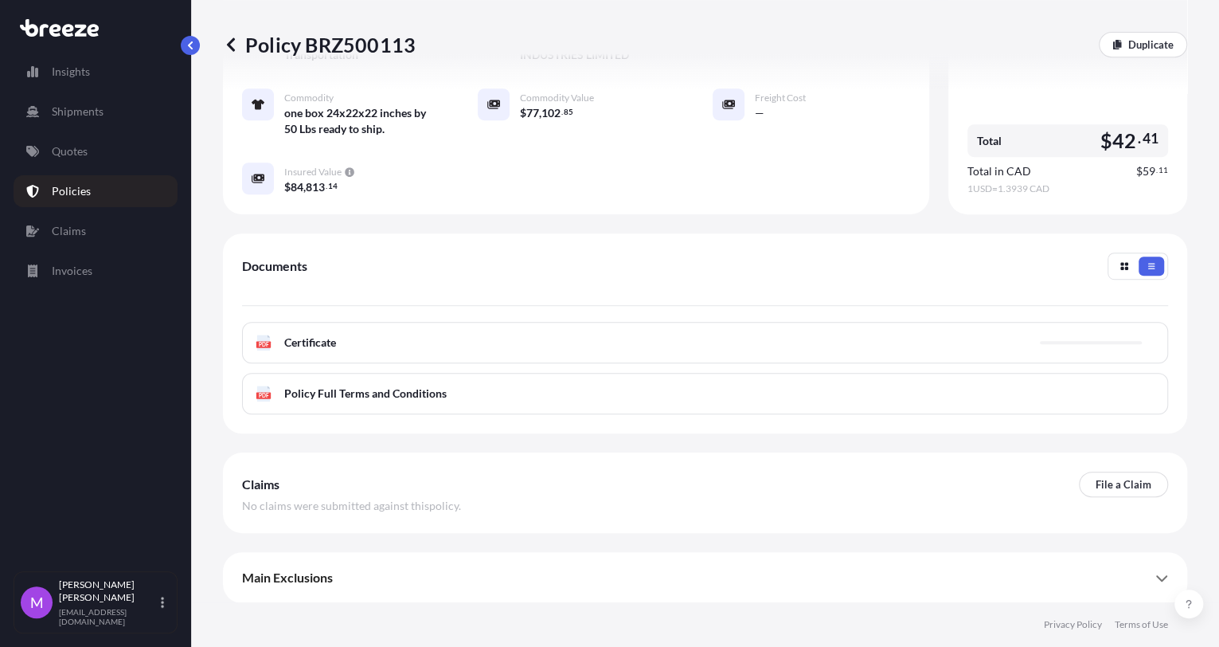
click at [229, 48] on icon at bounding box center [231, 45] width 16 height 16
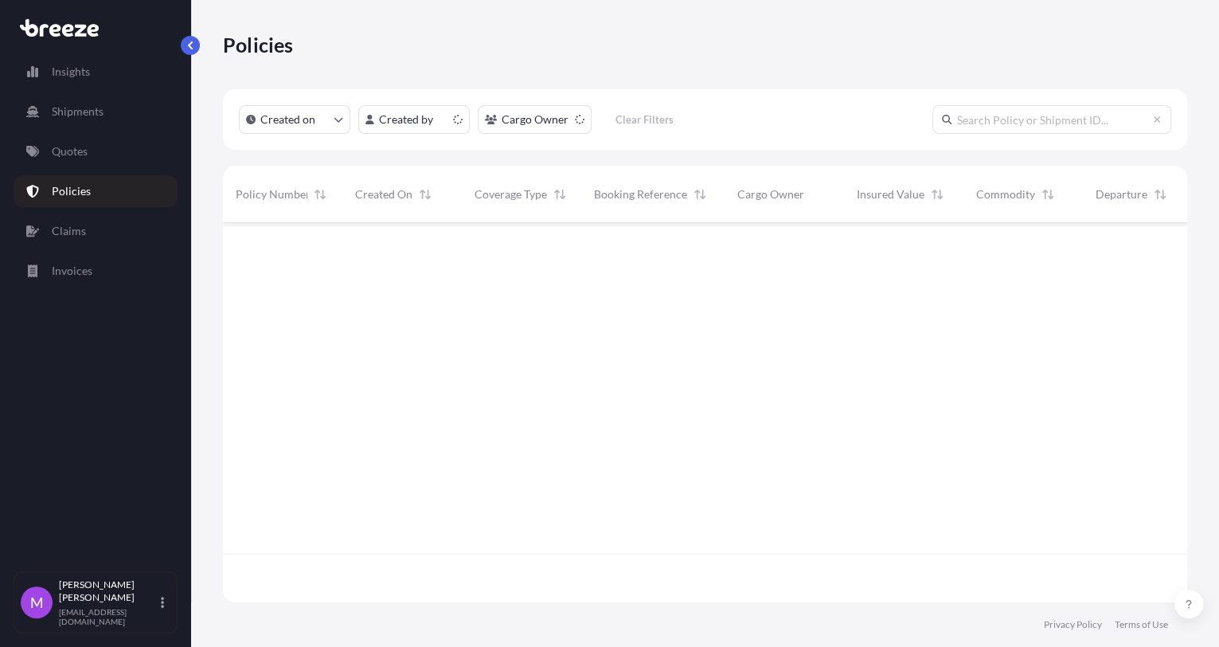
scroll to position [373, 950]
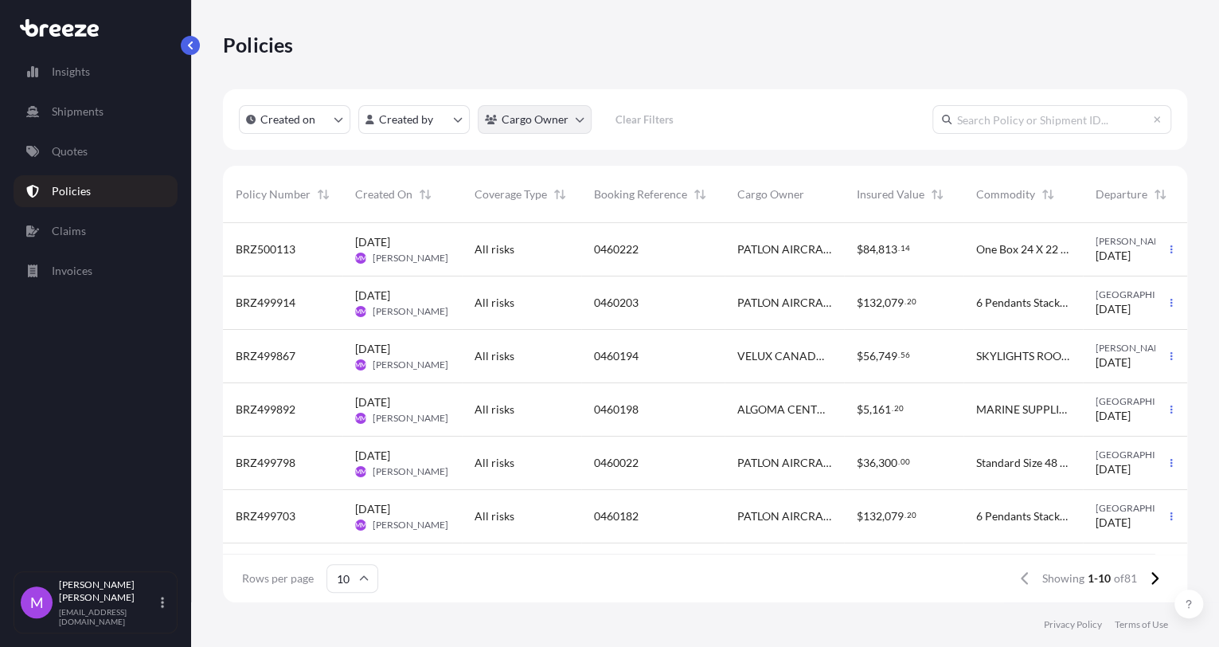
click at [566, 117] on html "Insights Shipments Quotes Policies Claims Invoices M [PERSON_NAME] [EMAIL_ADDRE…" at bounding box center [609, 323] width 1219 height 647
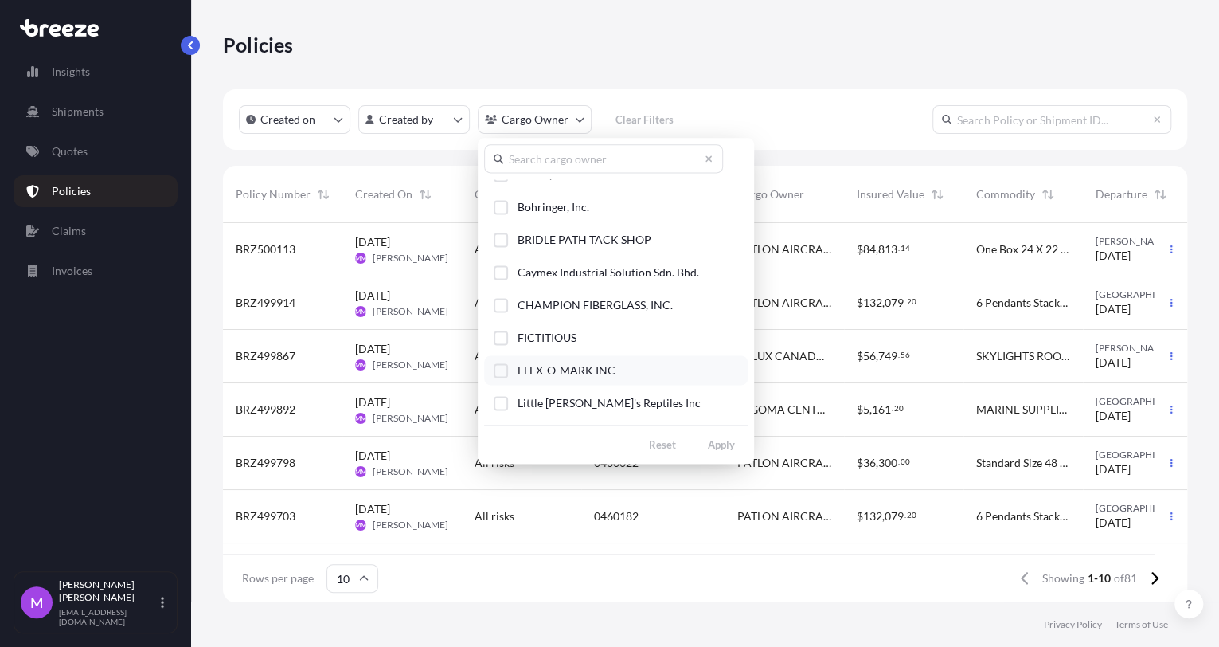
scroll to position [88, 0]
click at [503, 339] on div "Select Option" at bounding box center [501, 334] width 14 height 14
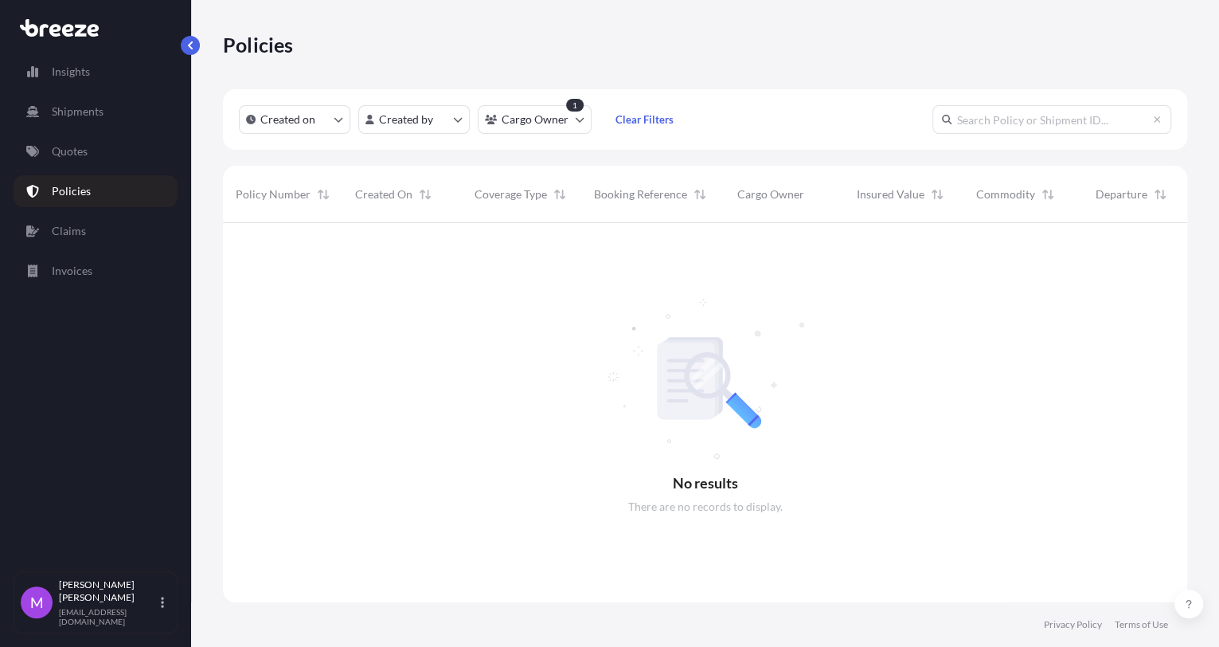
scroll to position [422, 950]
click at [197, 40] on button "button" at bounding box center [190, 45] width 19 height 19
click at [83, 162] on link "Quotes" at bounding box center [96, 151] width 164 height 32
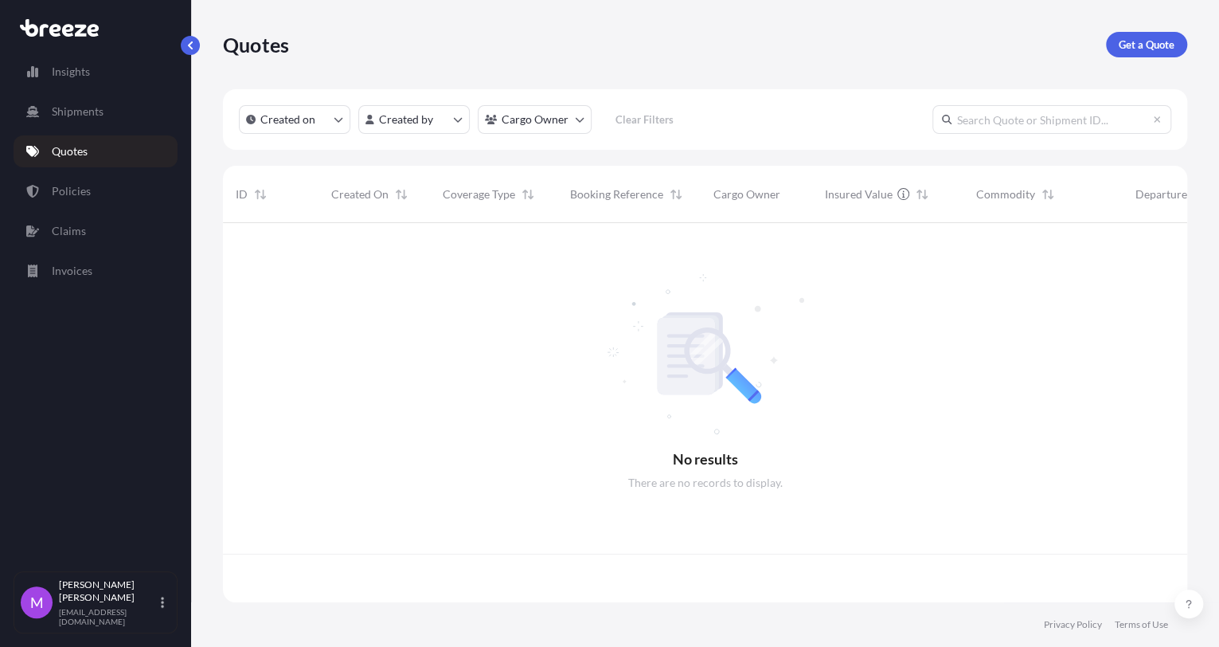
scroll to position [373, 950]
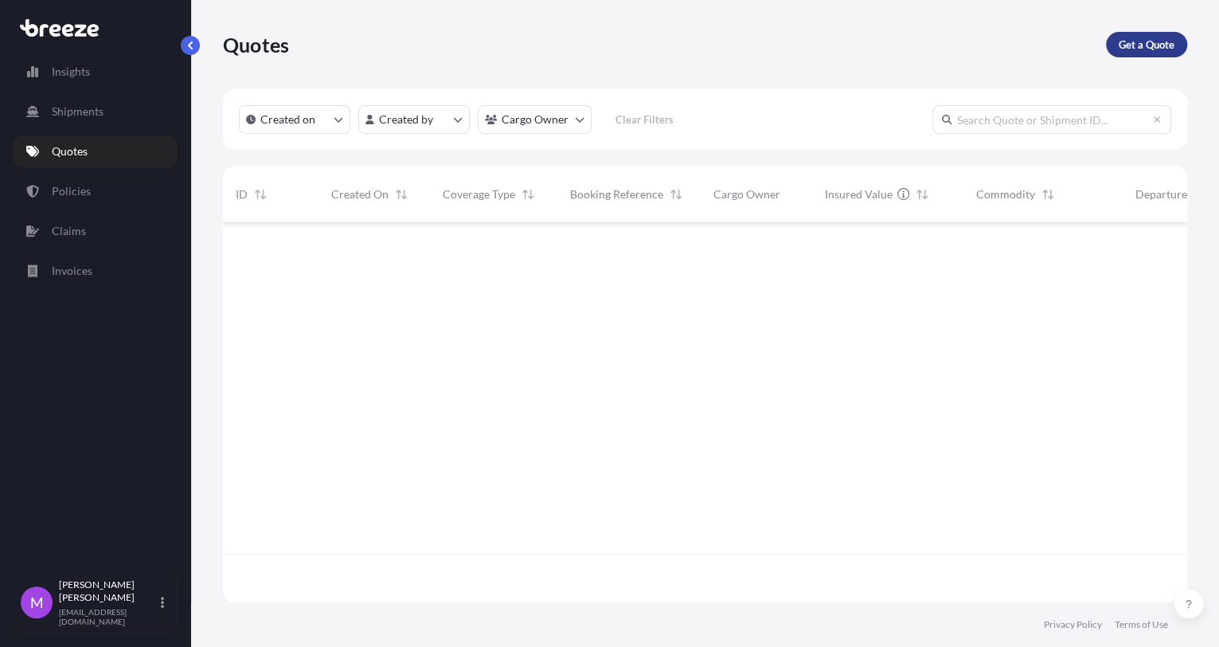
click at [916, 42] on p "Get a Quote" at bounding box center [1147, 45] width 56 height 16
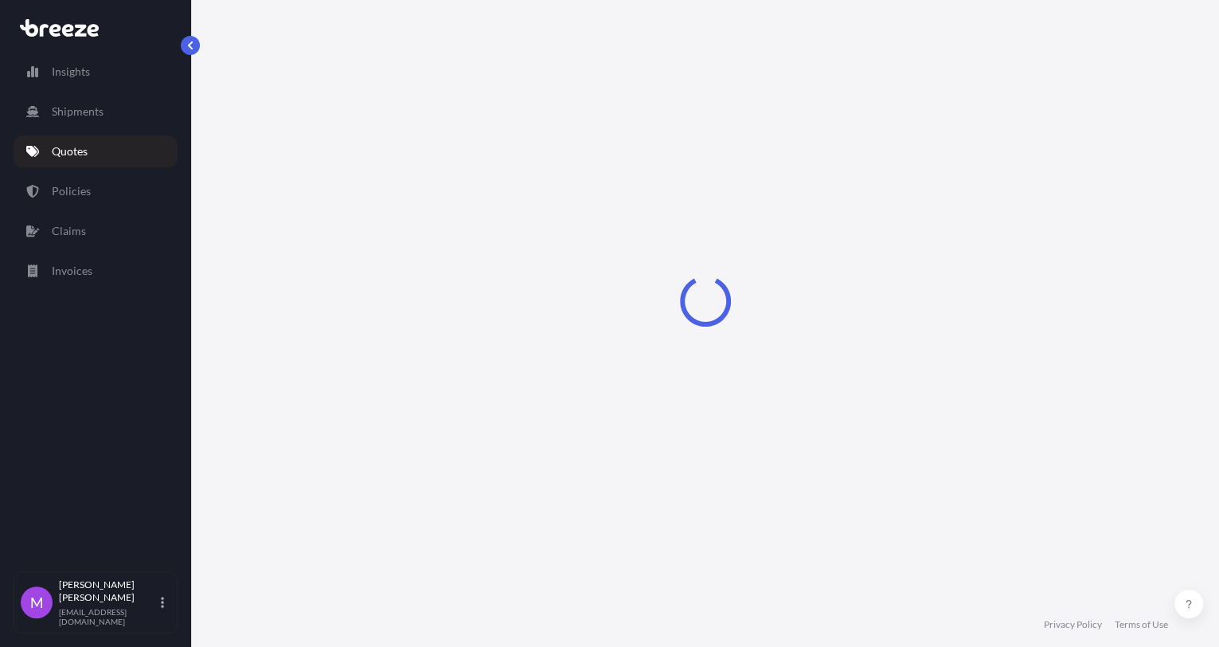
select select "Sea"
select select "1"
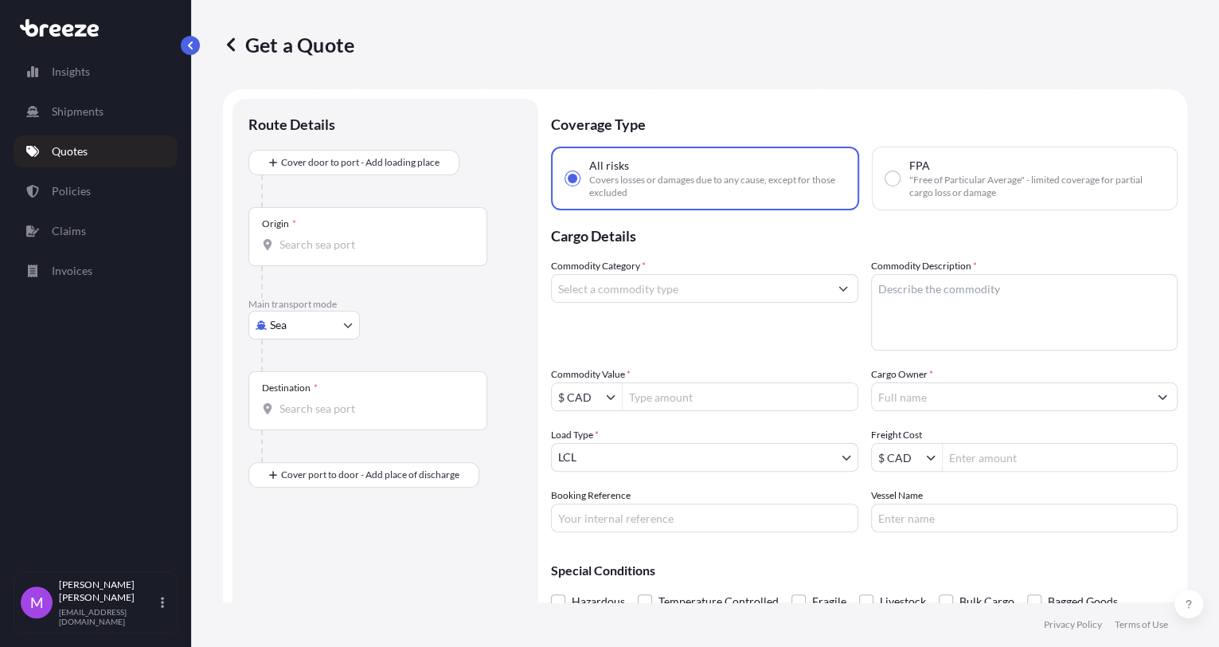
scroll to position [25, 0]
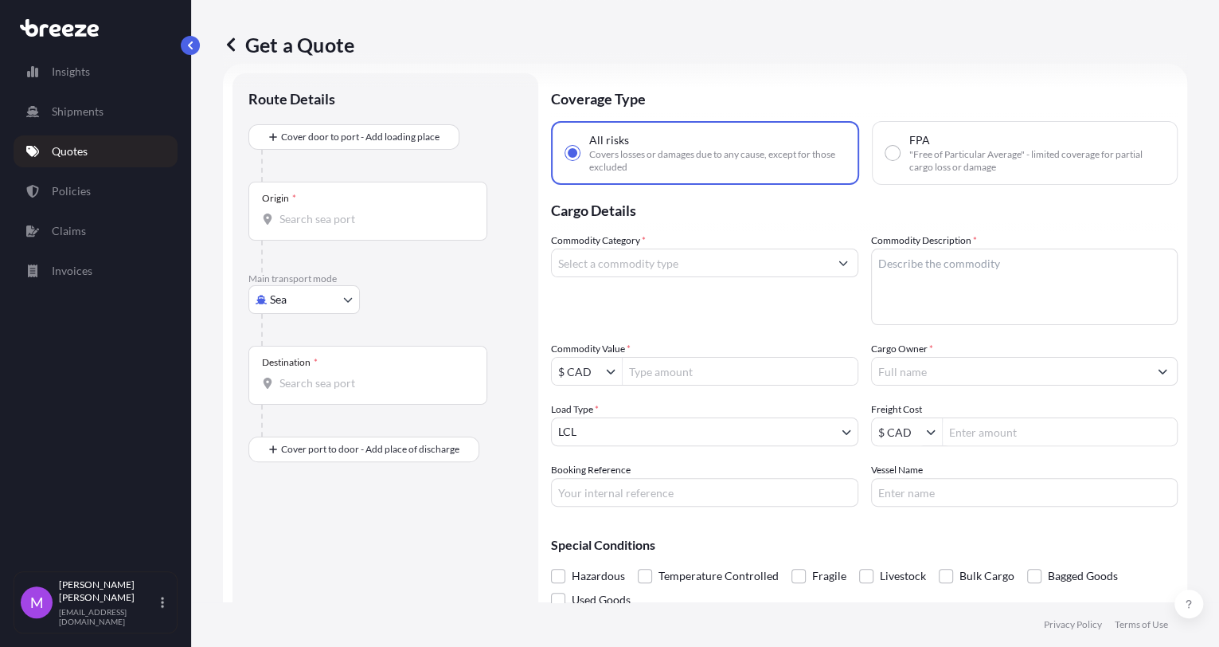
click at [336, 301] on body "Insights Shipments Quotes Policies Claims Invoices M [PERSON_NAME] [EMAIL_ADDRE…" at bounding box center [609, 323] width 1219 height 647
click at [305, 403] on div "Road" at bounding box center [304, 397] width 99 height 29
select select "Road"
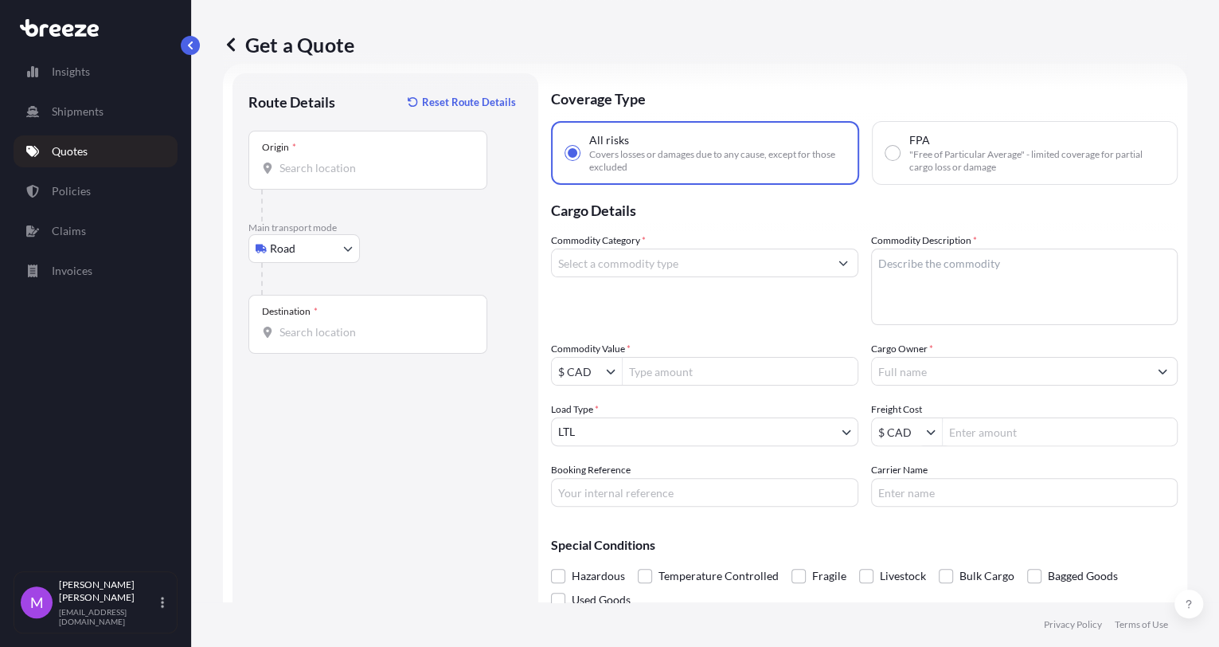
drag, startPoint x: 1087, startPoint y: 284, endPoint x: 556, endPoint y: 161, distance: 545.2
click at [916, 284] on textarea "Commodity Description *" at bounding box center [1024, 286] width 307 height 76
drag, startPoint x: 930, startPoint y: 260, endPoint x: 934, endPoint y: 268, distance: 9.6
click at [916, 260] on textarea "Commodity Description *" at bounding box center [1024, 286] width 307 height 76
click at [916, 377] on input "Cargo Owner *" at bounding box center [1010, 371] width 277 height 29
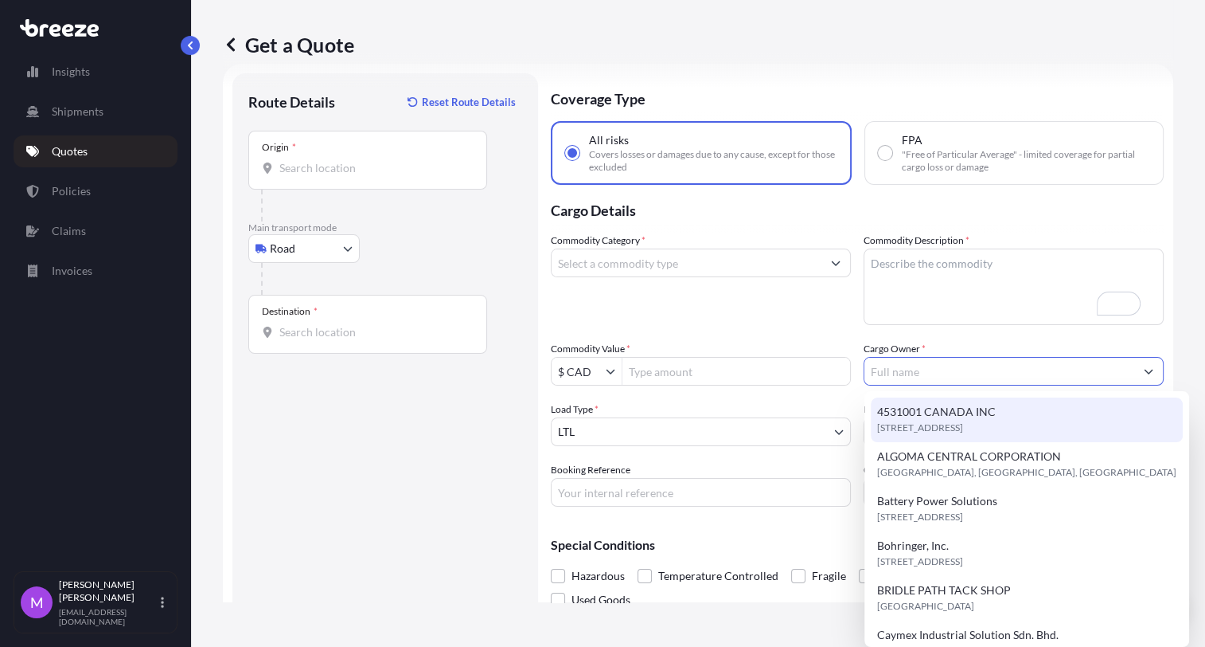
paste input "ADMSTOON"
type input "ADMSTOON"
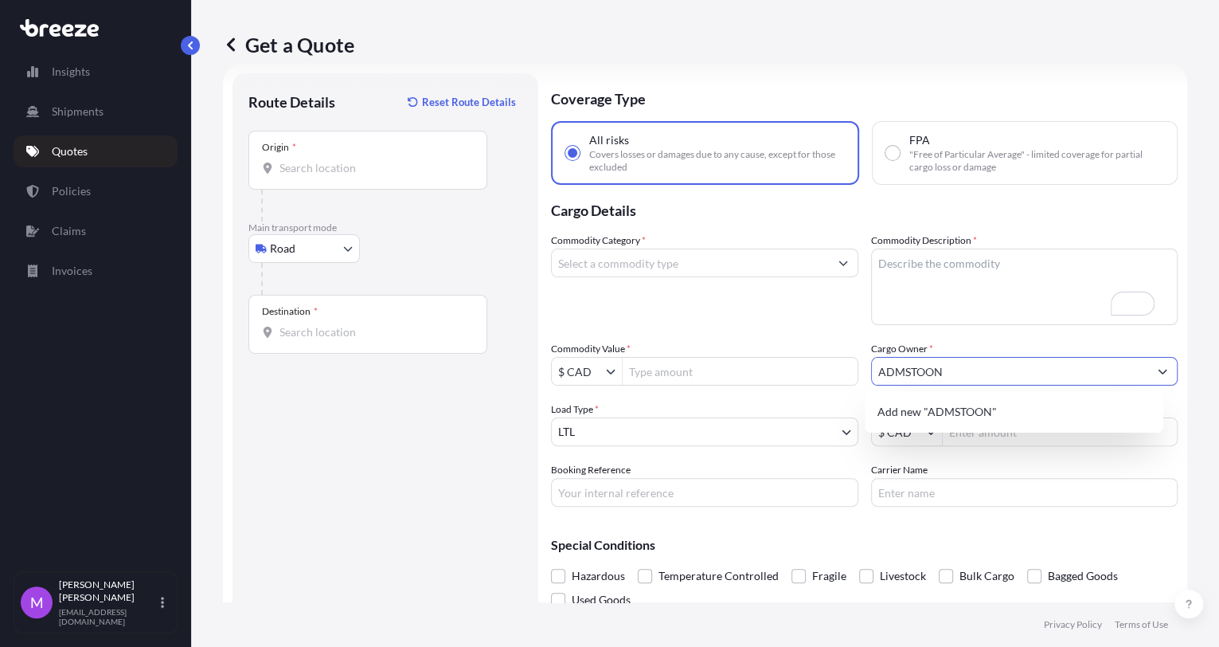
drag, startPoint x: 980, startPoint y: 364, endPoint x: 859, endPoint y: 365, distance: 121.0
click at [859, 365] on div "Commodity Category * Commodity Description * Commodity Value * $ CAD Cargo Owne…" at bounding box center [864, 369] width 627 height 274
click at [908, 420] on div "Add new "ADMSTOON"" at bounding box center [1014, 411] width 286 height 29
click at [916, 374] on input "ADMSTOON" at bounding box center [1010, 371] width 277 height 29
drag, startPoint x: 990, startPoint y: 377, endPoint x: 817, endPoint y: 366, distance: 173.1
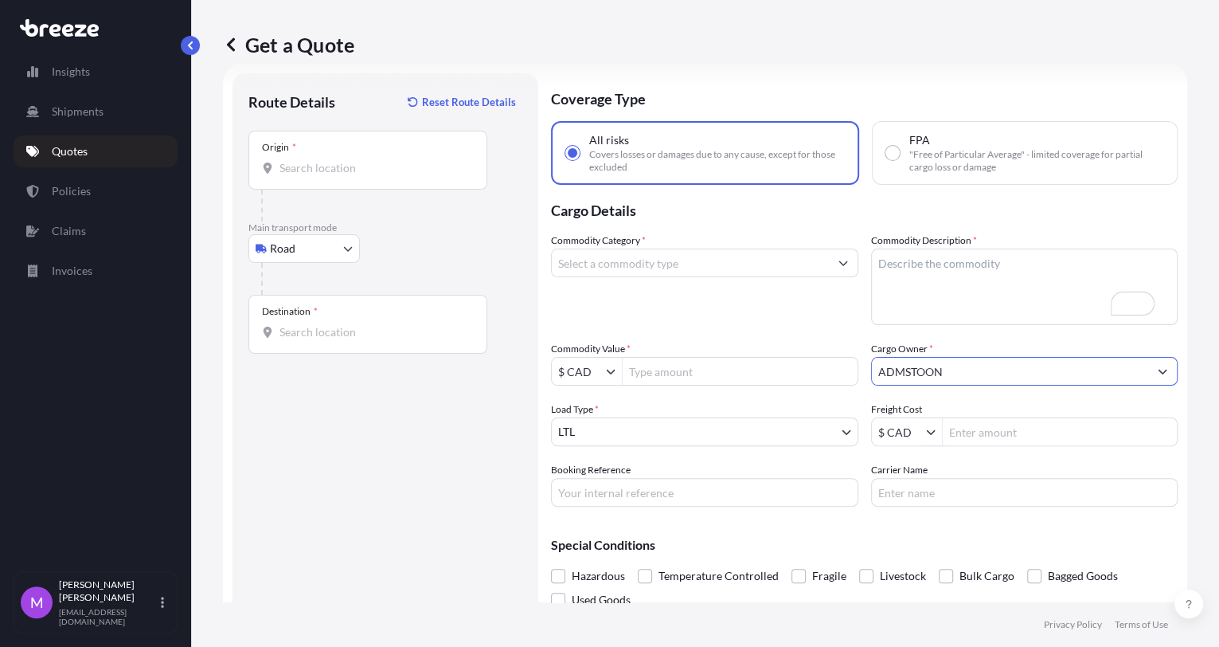
click at [817, 366] on div "Commodity Category * Commodity Description * Commodity Value * $ CAD Cargo Owne…" at bounding box center [864, 369] width 627 height 274
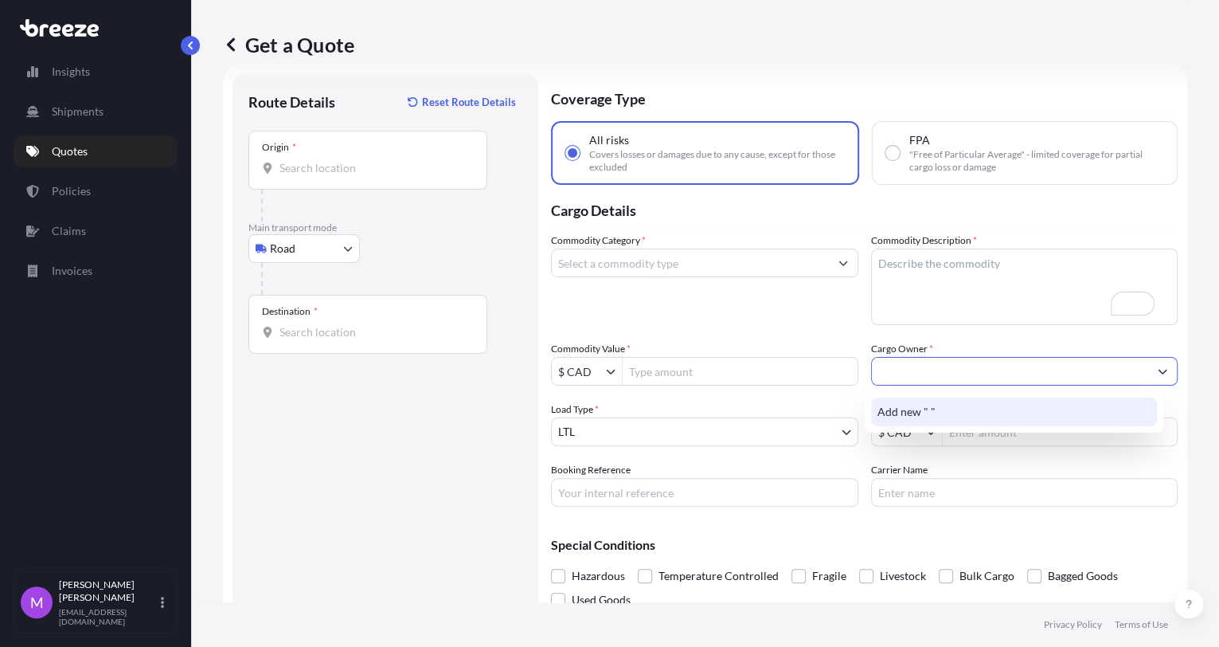
click at [916, 412] on span "Add new " "" at bounding box center [906, 412] width 58 height 16
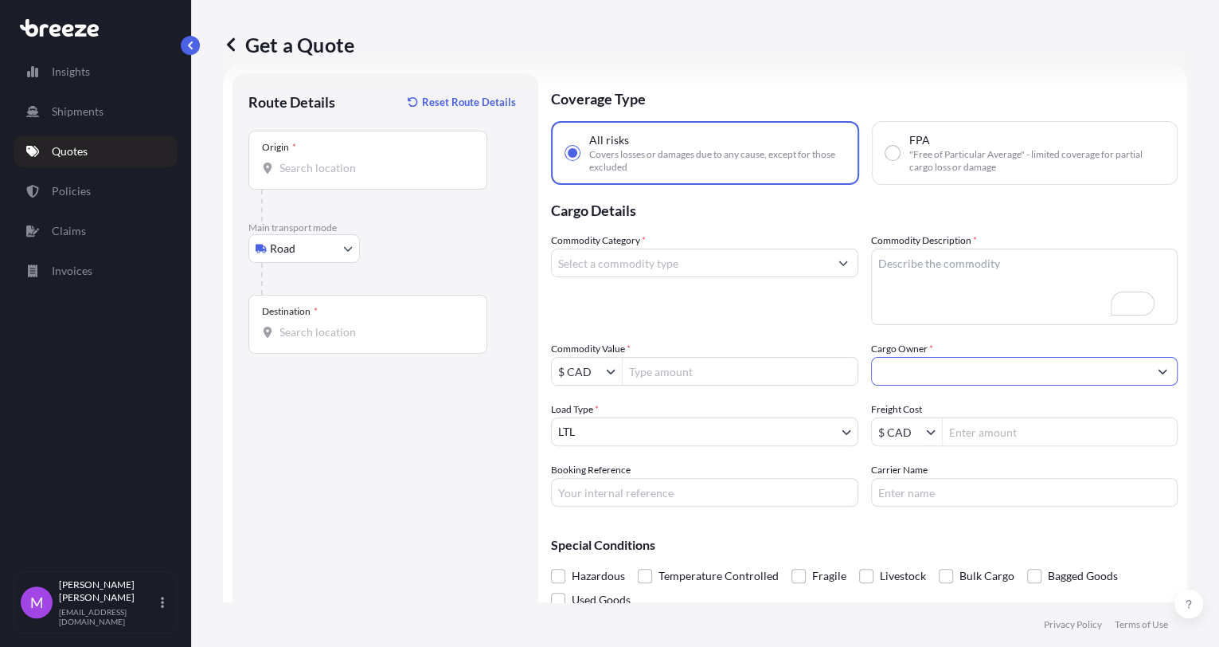
click at [916, 372] on input "Cargo Owner *" at bounding box center [1010, 371] width 277 height 29
click at [885, 379] on input "Cargo Owner *" at bounding box center [1010, 371] width 277 height 29
click at [885, 377] on input "Cargo Owner *" at bounding box center [1010, 371] width 277 height 29
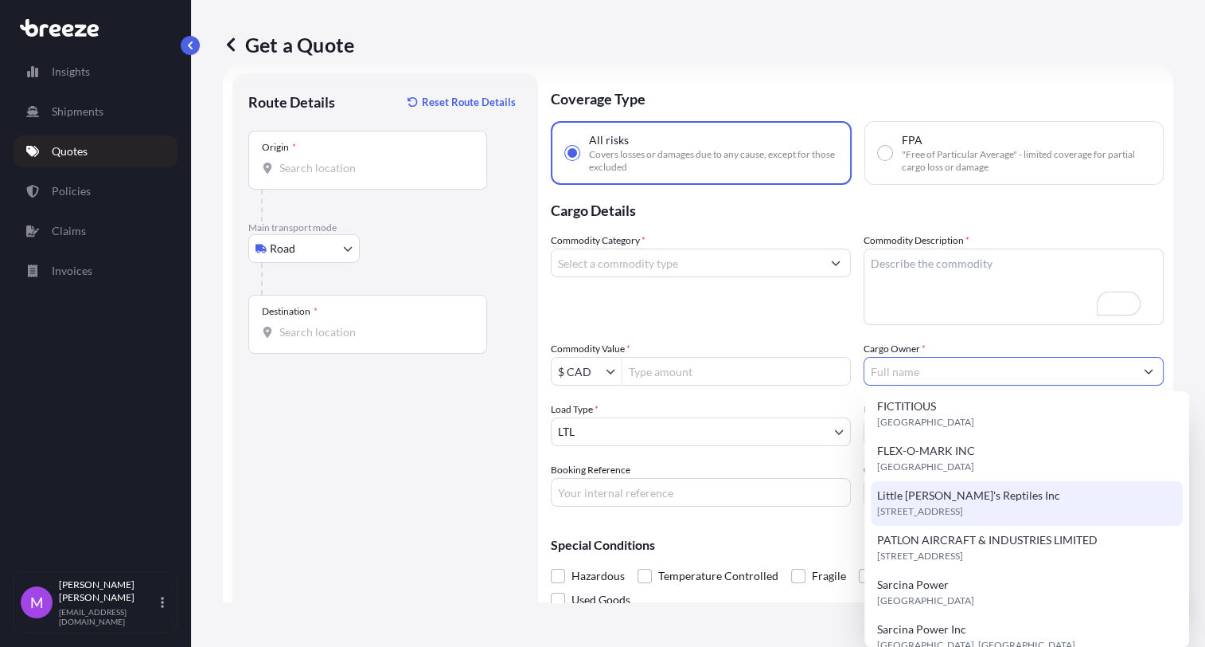
scroll to position [354, 0]
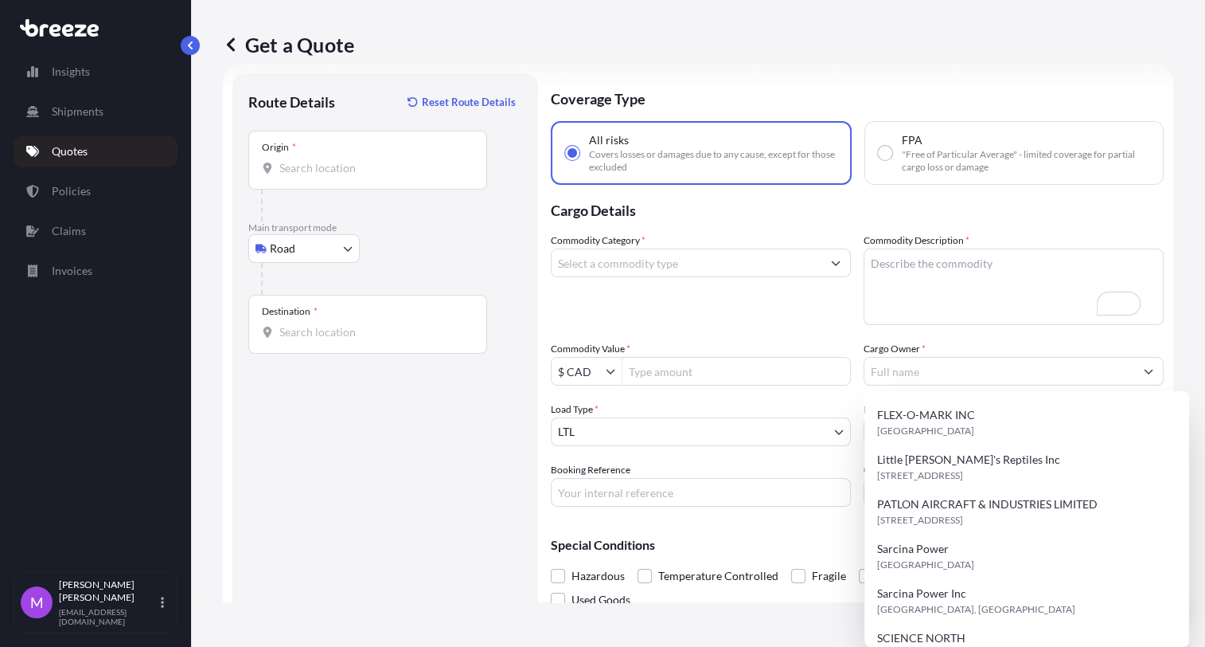
drag, startPoint x: 397, startPoint y: 527, endPoint x: 714, endPoint y: 486, distance: 320.3
click at [401, 530] on div "Route Details Reset Route Details Place of loading Road Road Rail Origin * Main…" at bounding box center [385, 358] width 274 height 538
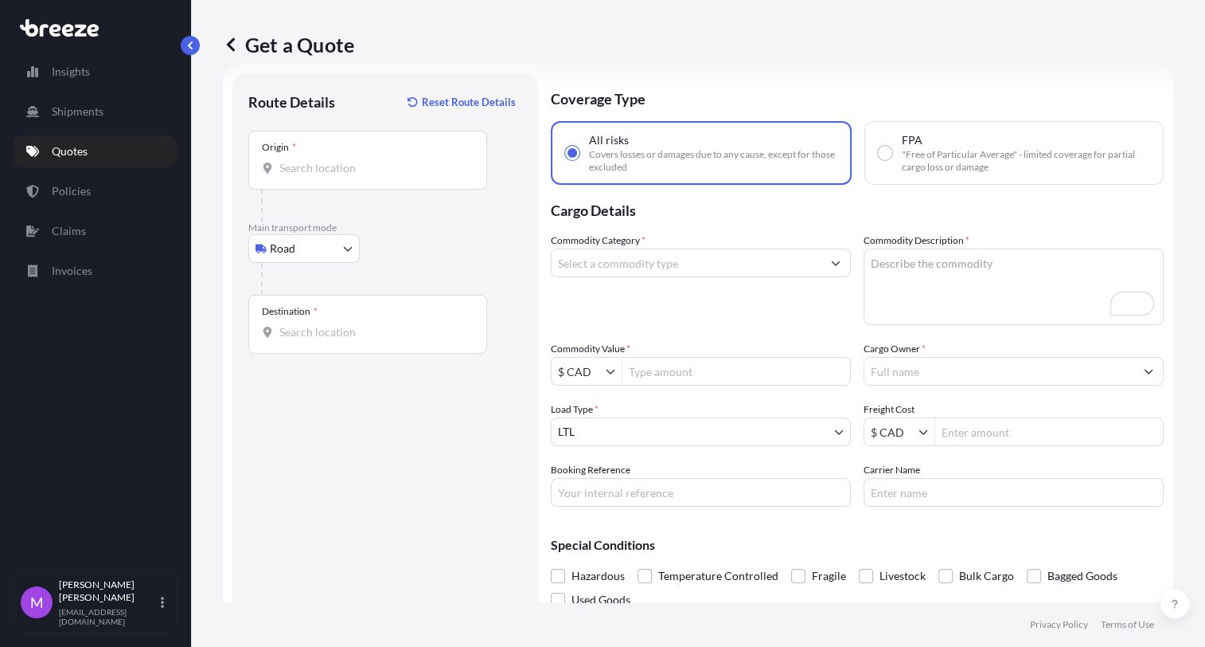
click at [916, 377] on input "Cargo Owner *" at bounding box center [1000, 371] width 270 height 29
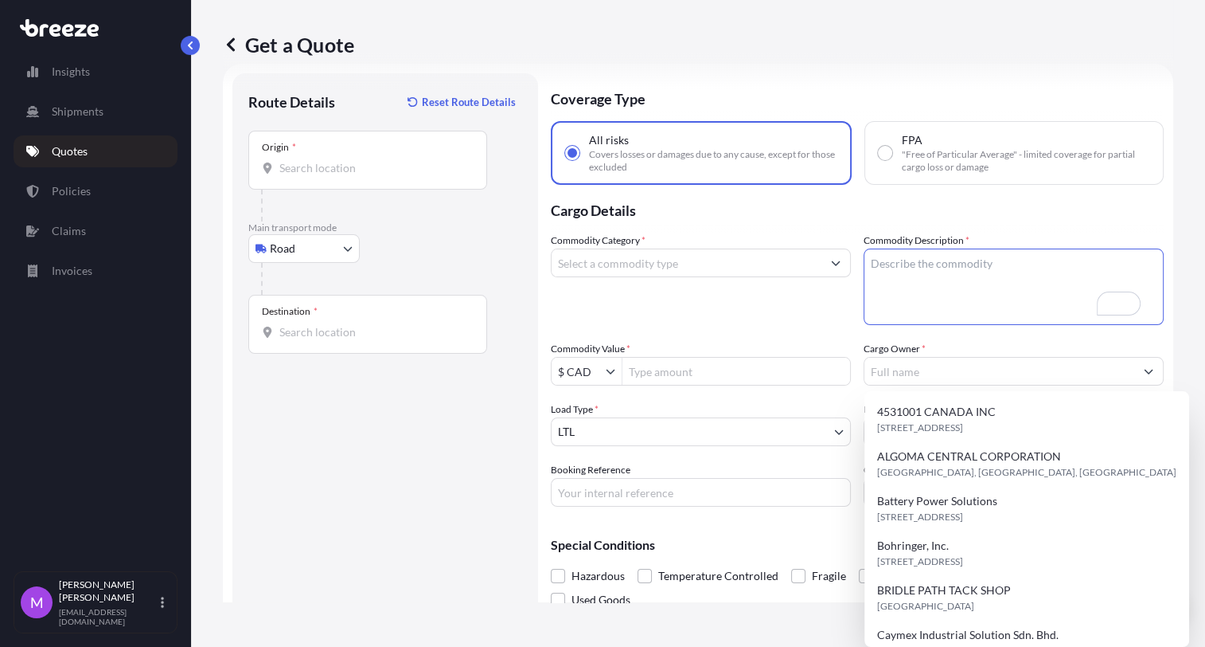
drag, startPoint x: 931, startPoint y: 319, endPoint x: 930, endPoint y: 303, distance: 16.7
click at [916, 315] on textarea "Commodity Description *" at bounding box center [1014, 286] width 300 height 76
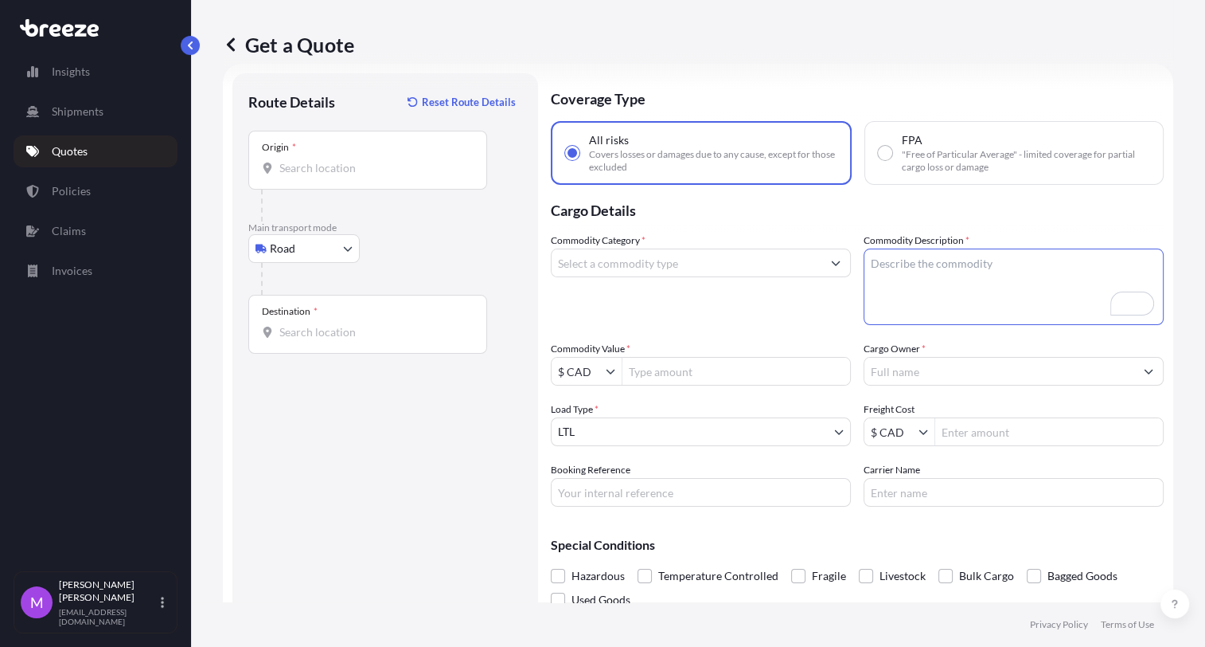
click at [916, 303] on textarea "Commodity Description *" at bounding box center [1014, 286] width 300 height 76
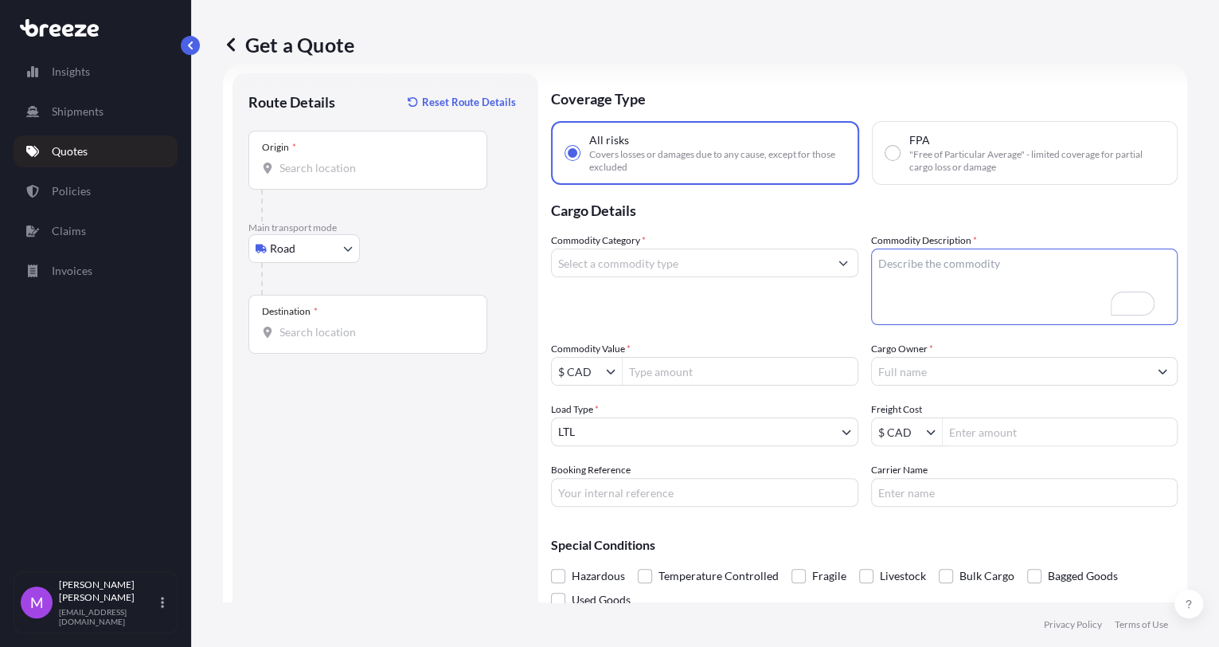
click at [916, 369] on input "Cargo Owner *" at bounding box center [1010, 371] width 277 height 29
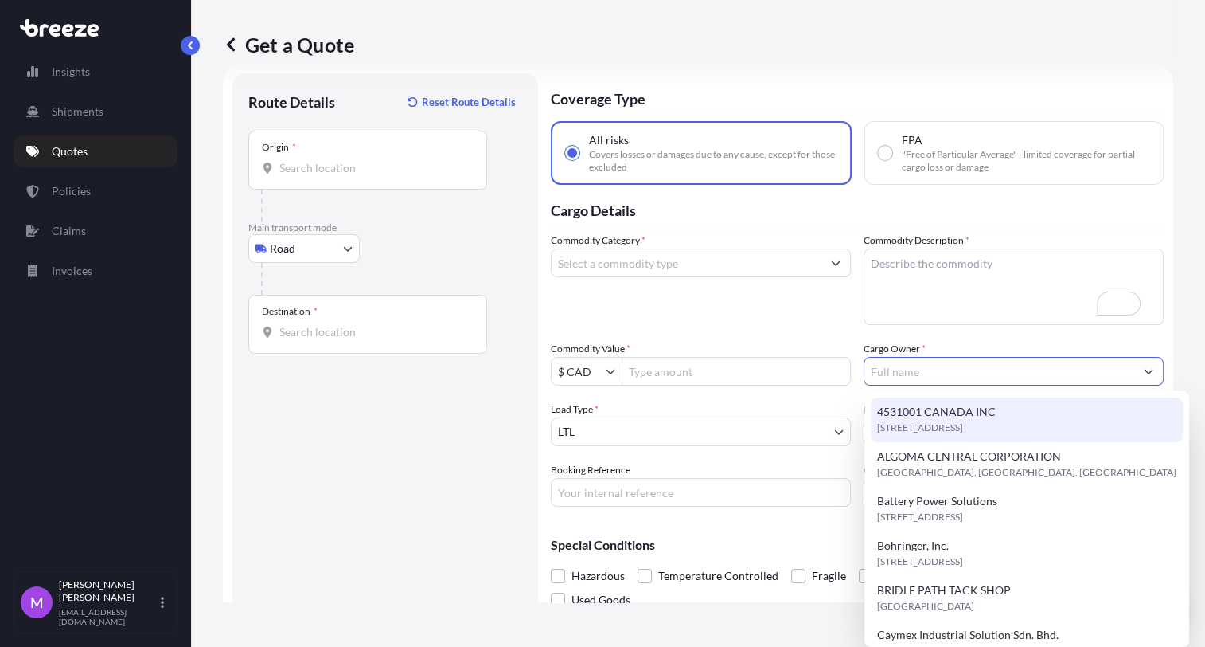
click at [916, 376] on input "Cargo Owner *" at bounding box center [1000, 371] width 270 height 29
click at [916, 368] on input "Cargo Owner *" at bounding box center [1000, 371] width 270 height 29
type input "A"
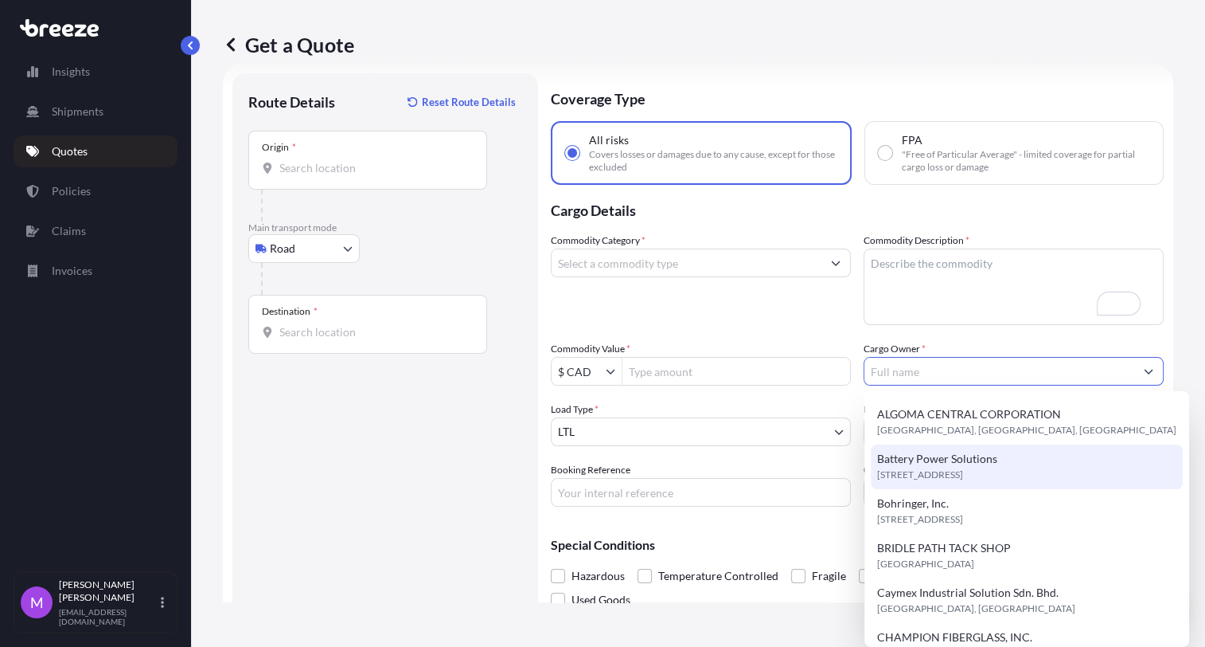
scroll to position [0, 0]
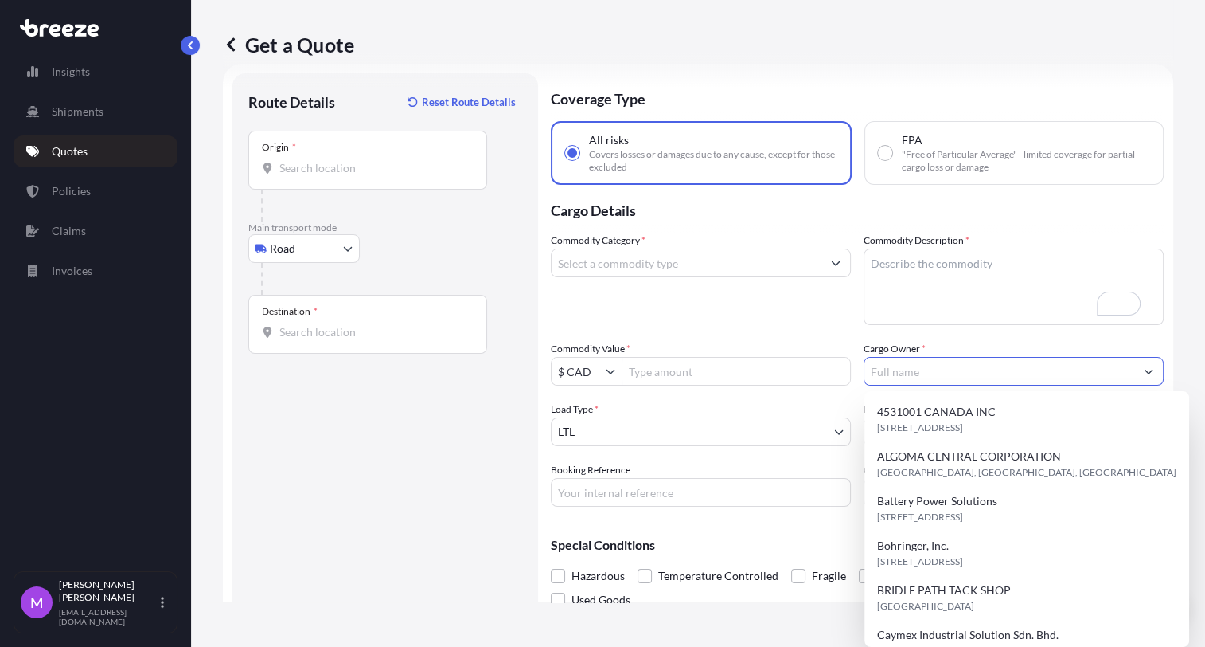
click at [916, 377] on button "Show suggestions" at bounding box center [1149, 371] width 29 height 29
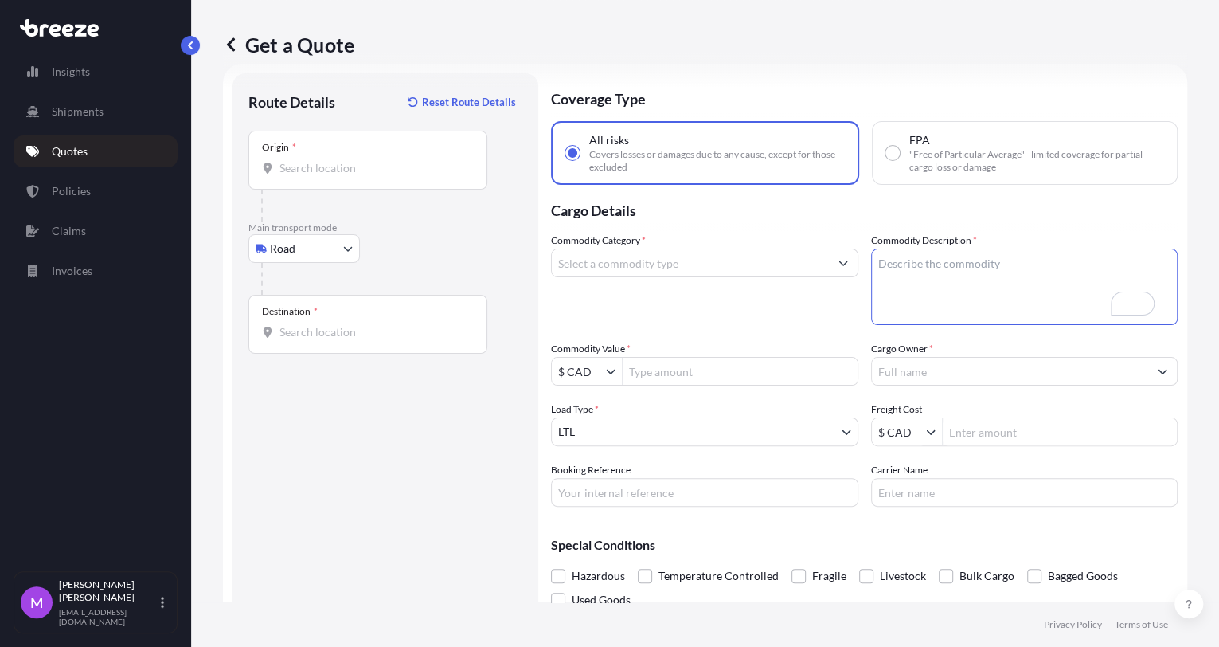
click at [916, 299] on textarea "Commodity Description *" at bounding box center [1024, 286] width 307 height 76
click at [916, 363] on input "Cargo Owner *" at bounding box center [1010, 371] width 277 height 29
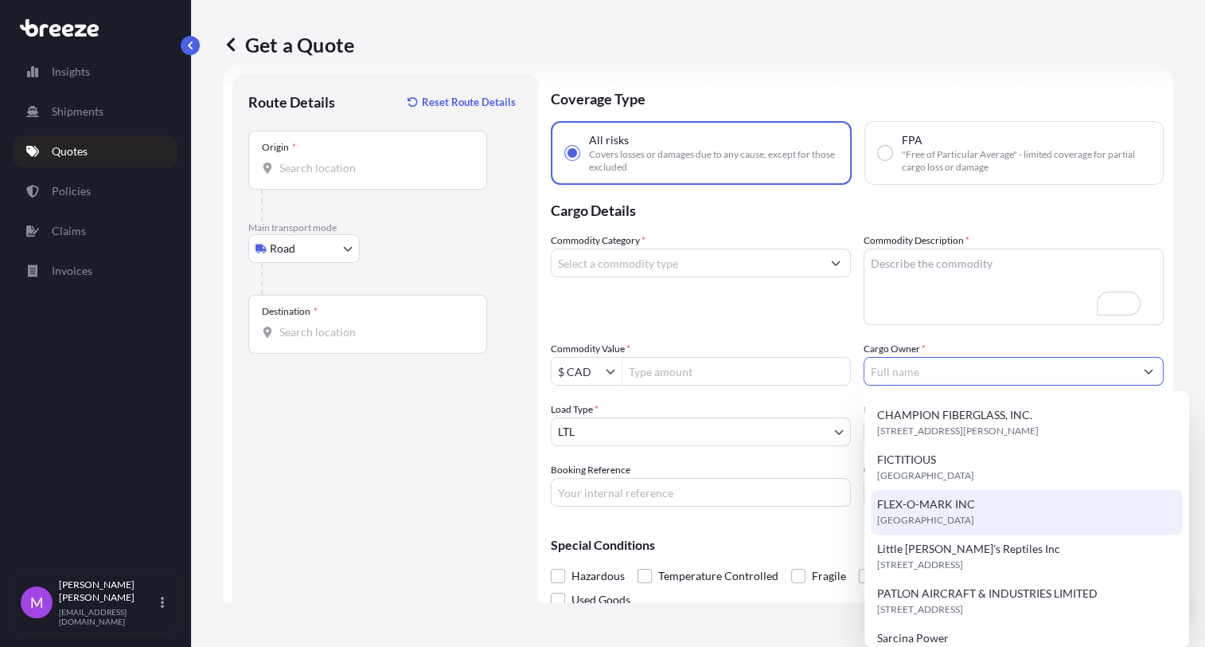
scroll to position [265, 0]
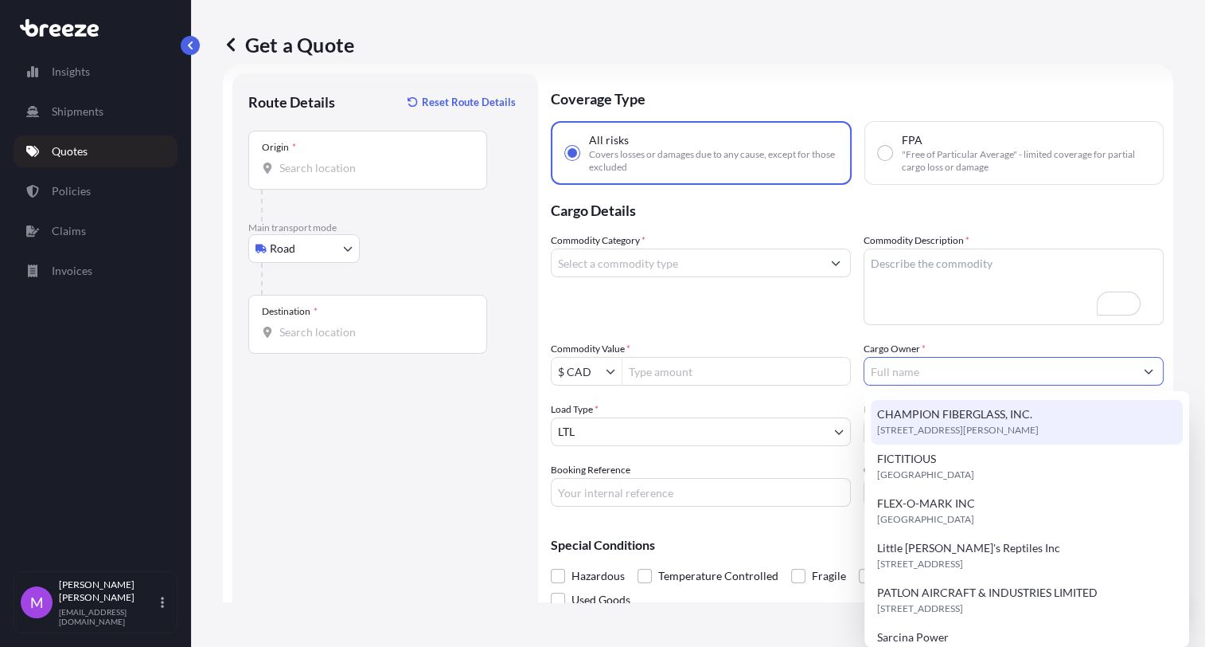
click at [916, 372] on icon "Show suggestions" at bounding box center [1149, 371] width 10 height 10
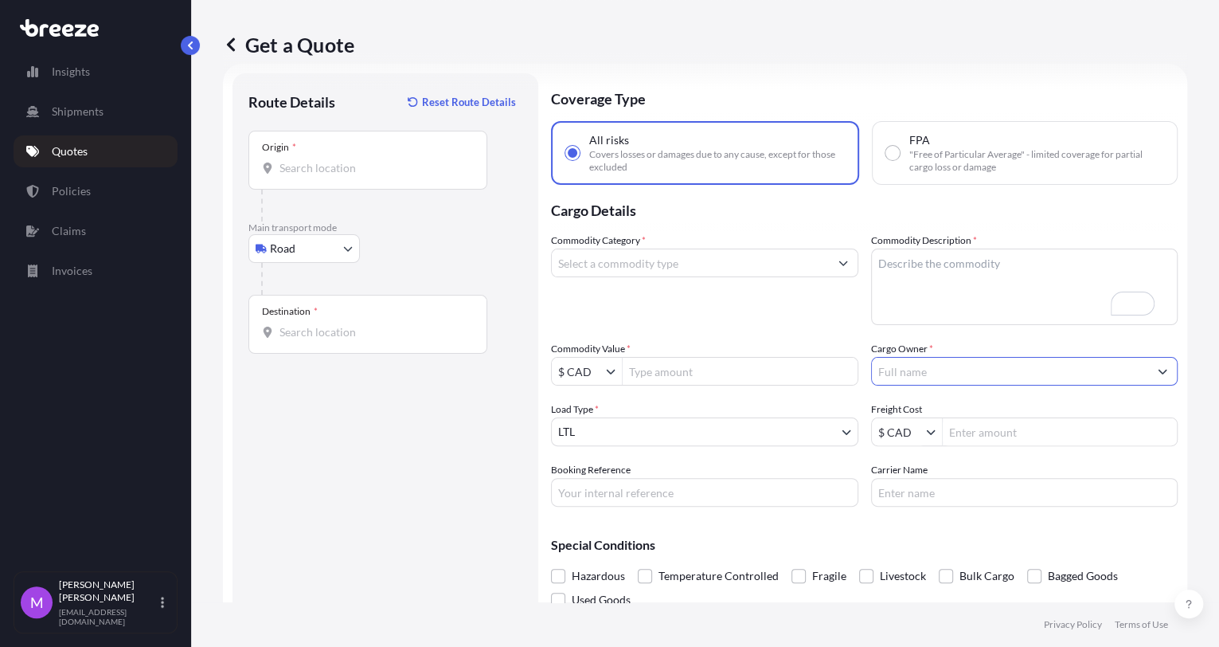
click at [916, 365] on input "Cargo Owner *" at bounding box center [1010, 371] width 277 height 29
click at [916, 371] on input "Cargo Owner *" at bounding box center [1010, 371] width 277 height 29
drag, startPoint x: 961, startPoint y: 380, endPoint x: 932, endPoint y: 369, distance: 30.8
click at [916, 368] on input "Cargo Owner *" at bounding box center [1010, 371] width 277 height 29
drag, startPoint x: 945, startPoint y: 514, endPoint x: 949, endPoint y: 500, distance: 14.1
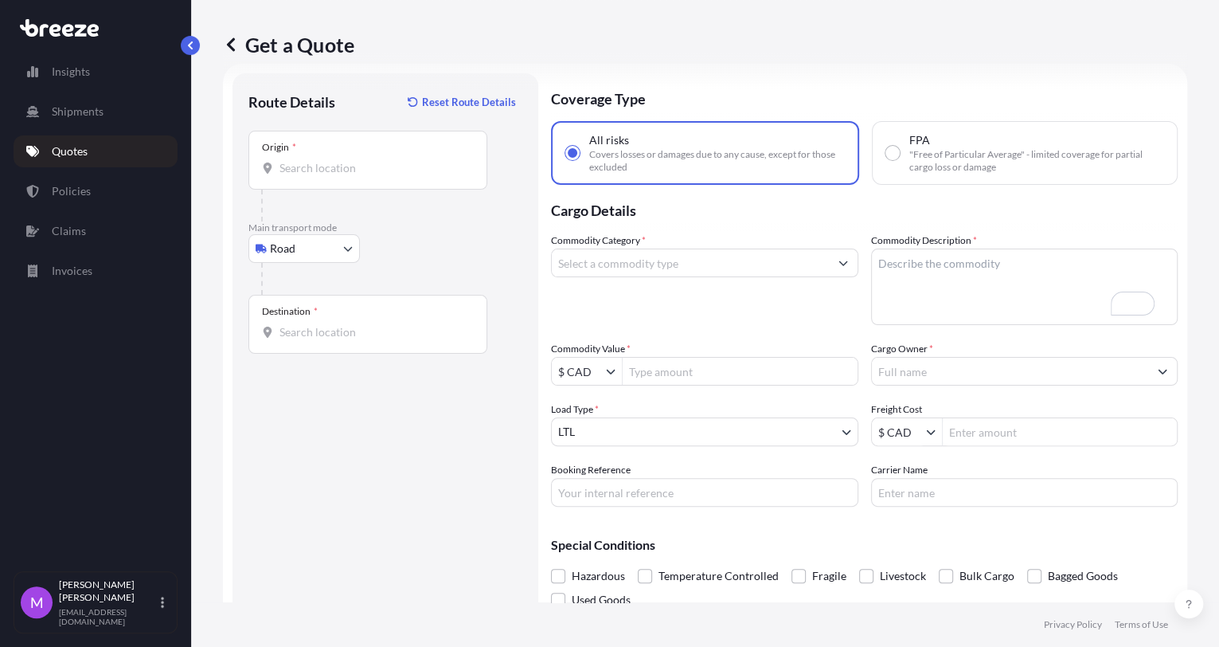
click at [916, 513] on div "Coverage Type All risks Covers losses or damages due to any cause, except for t…" at bounding box center [864, 358] width 627 height 570
click at [916, 489] on input "Carrier Name" at bounding box center [1024, 492] width 307 height 29
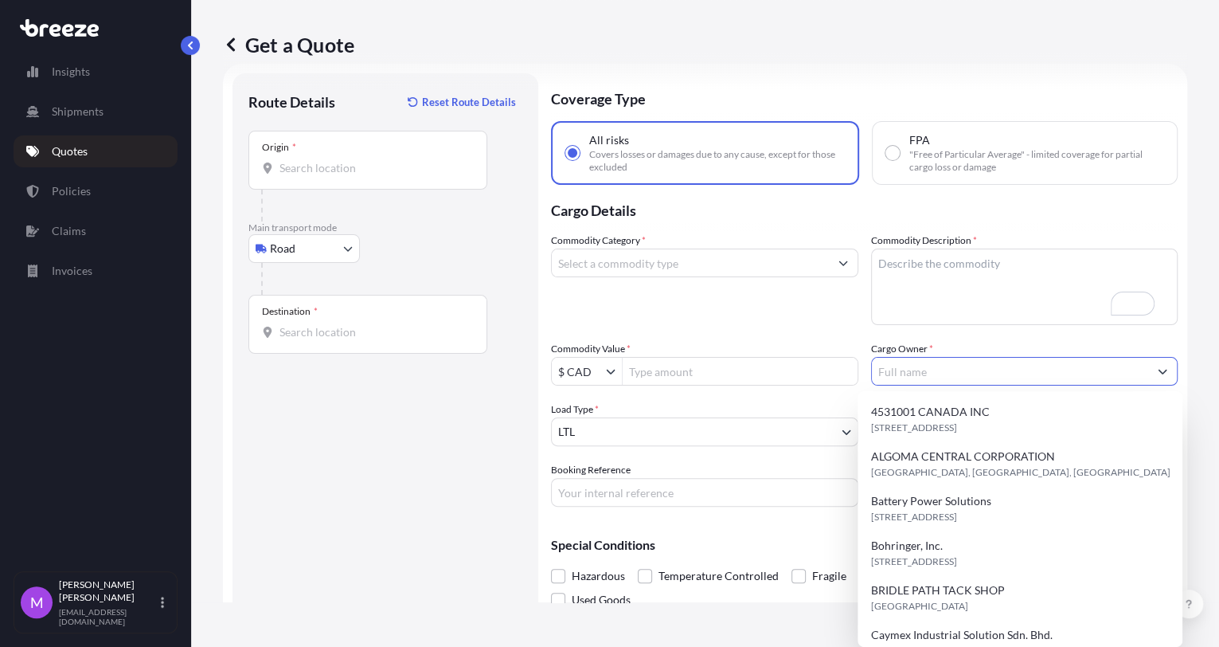
click at [916, 369] on input "Cargo Owner *" at bounding box center [1010, 371] width 277 height 29
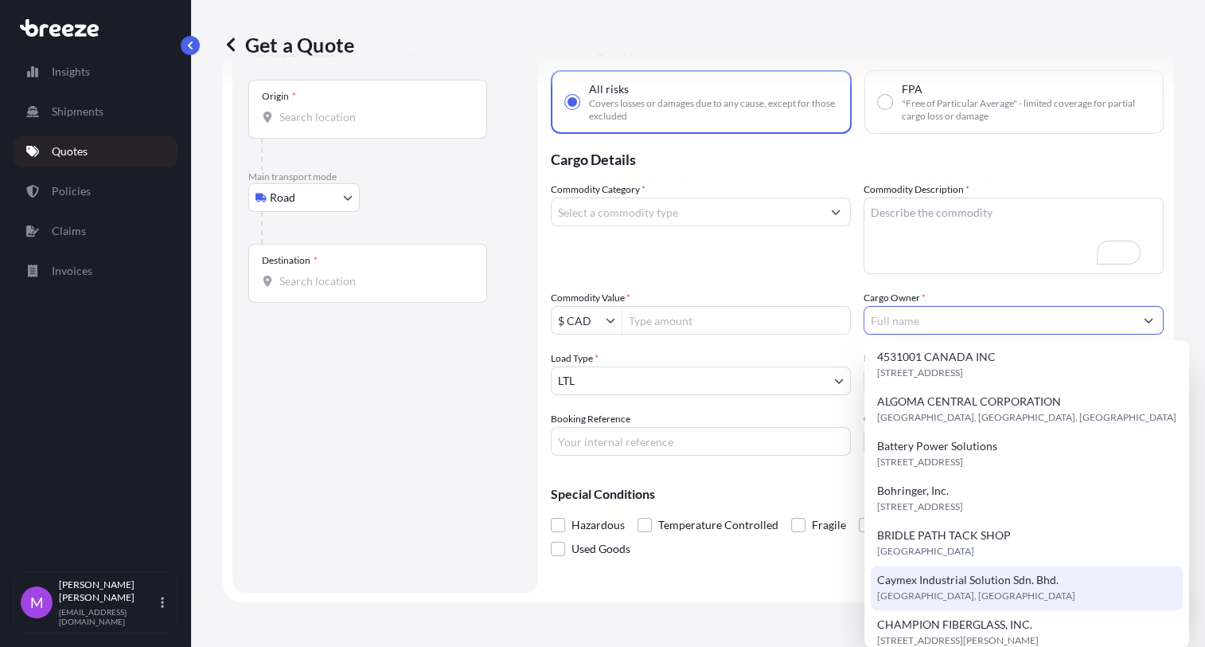
scroll to position [0, 0]
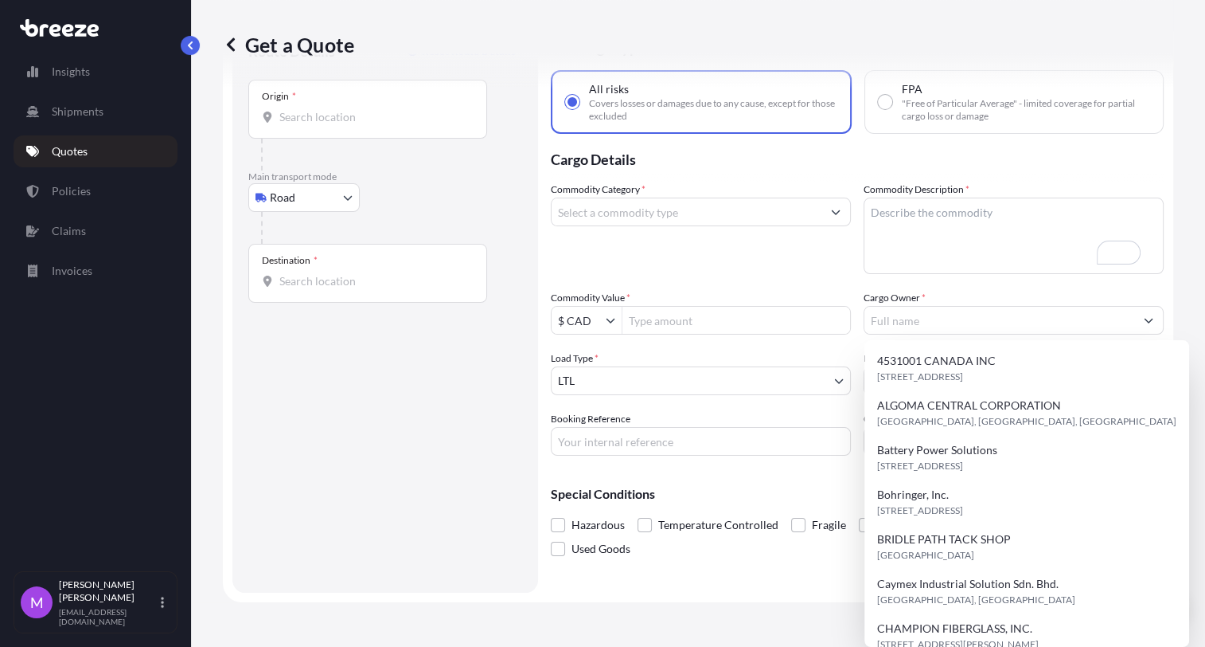
click at [466, 422] on div "Route Details Reset Route Details Place of loading Road Road Rail Origin * Main…" at bounding box center [385, 307] width 274 height 538
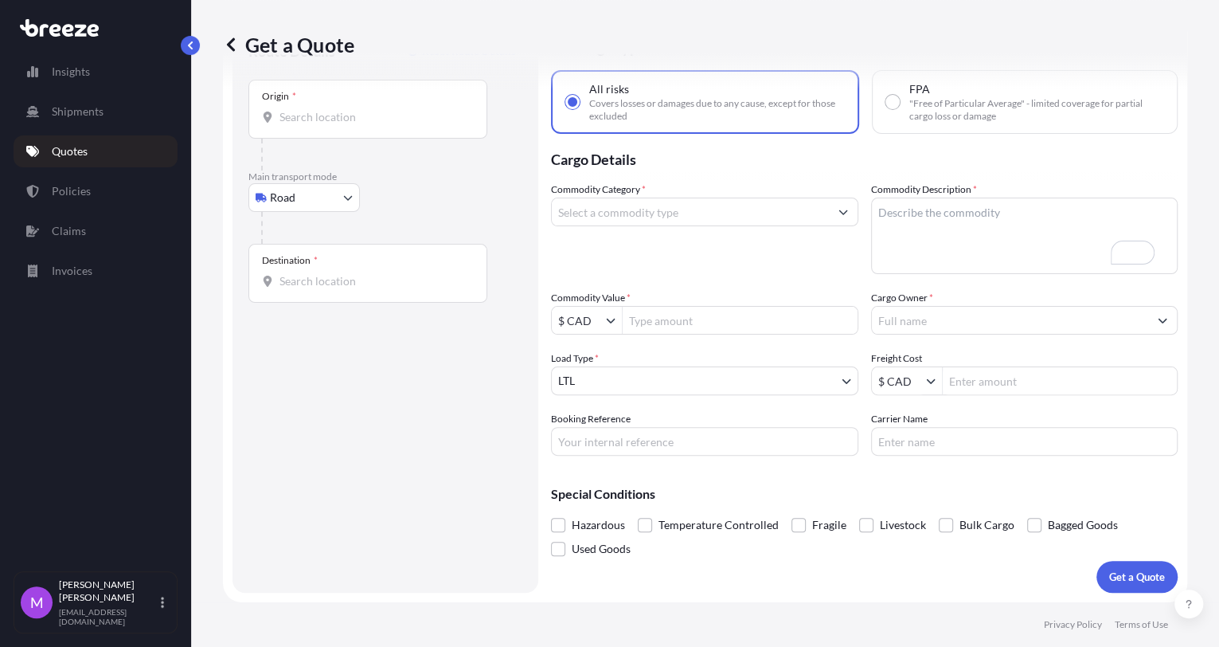
click at [881, 313] on input "Cargo Owner *" at bounding box center [1010, 320] width 277 height 29
click at [916, 318] on input "Cargo Owner *" at bounding box center [1010, 320] width 277 height 29
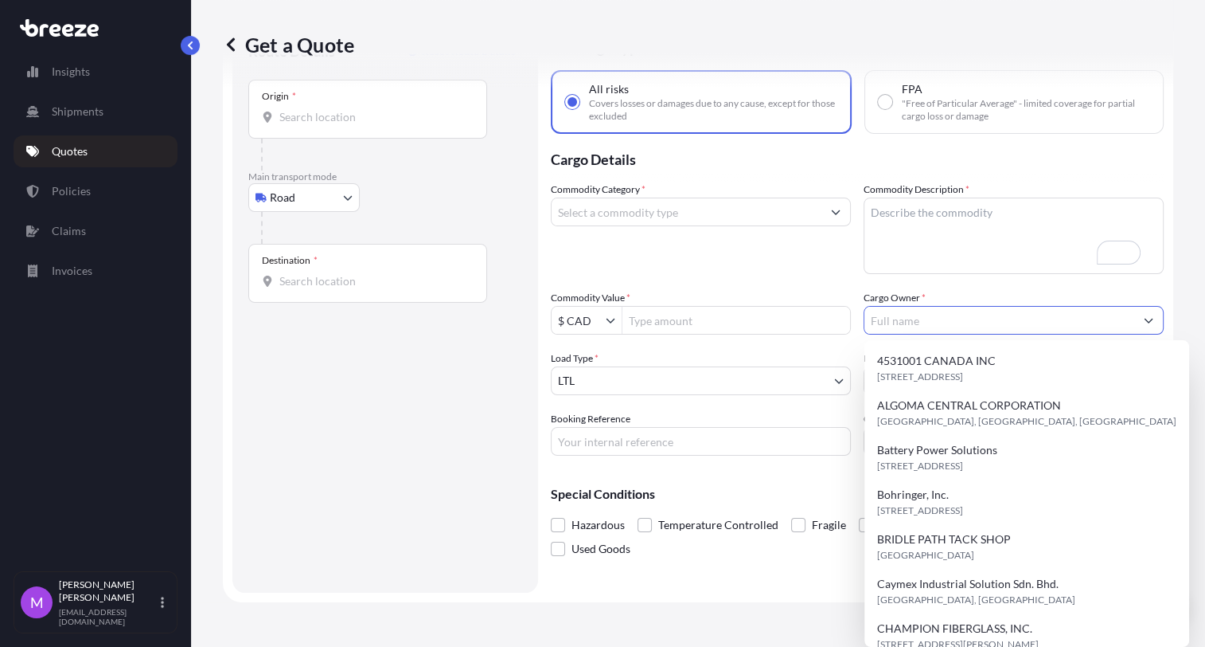
paste input "ADM STAINLESS"
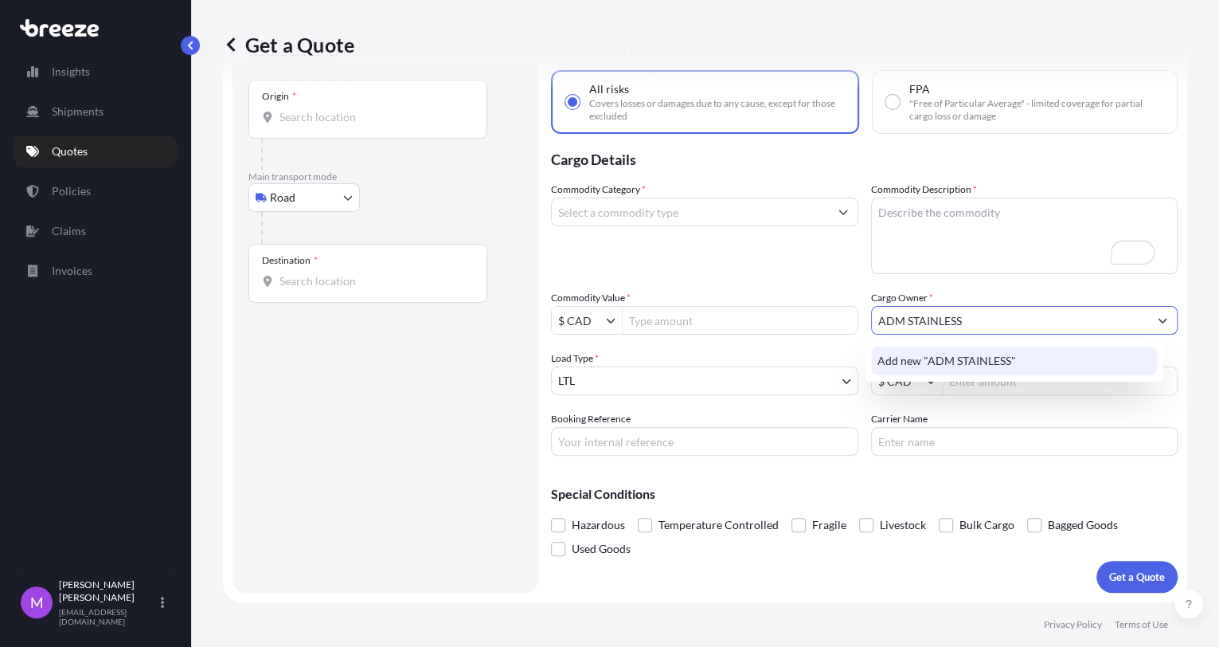
click at [916, 362] on span "Add new "ADM STAINLESS"" at bounding box center [946, 361] width 139 height 16
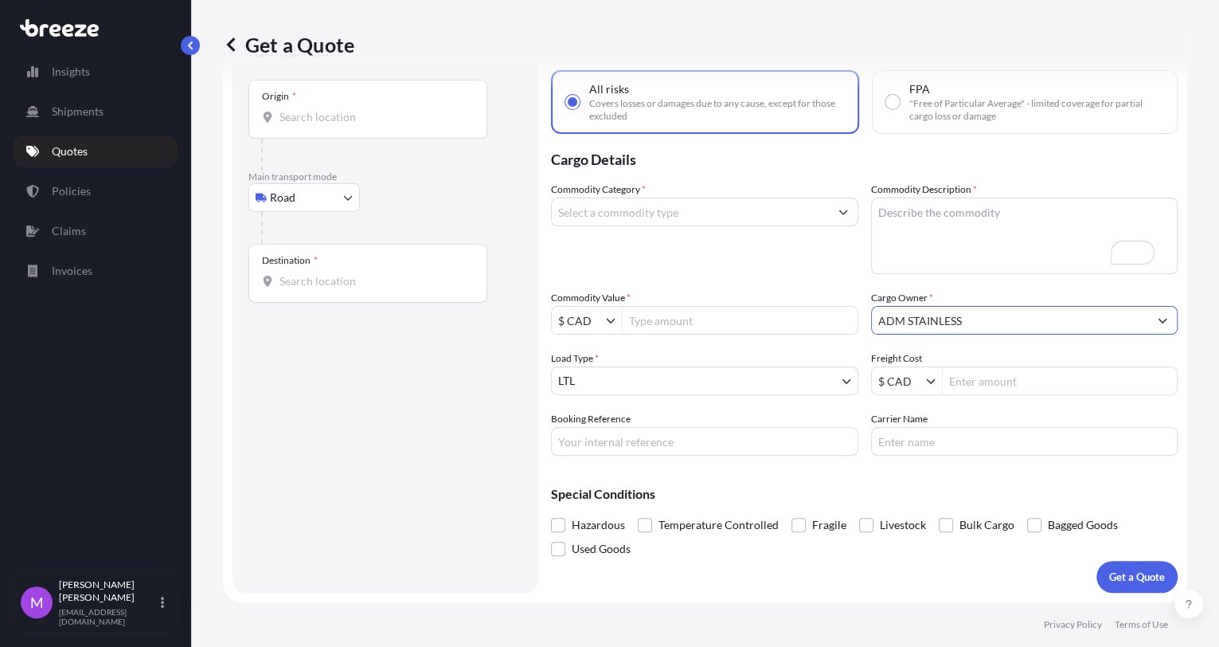
type input "ADM STAINLESS"
drag, startPoint x: 365, startPoint y: 109, endPoint x: 272, endPoint y: 135, distance: 96.6
click at [366, 109] on input "Origin *" at bounding box center [373, 117] width 188 height 16
click at [884, 576] on div "Coverage Type All risks Covers losses or damages due to any cause, except for t…" at bounding box center [864, 307] width 627 height 570
drag, startPoint x: 955, startPoint y: 48, endPoint x: 788, endPoint y: 49, distance: 166.4
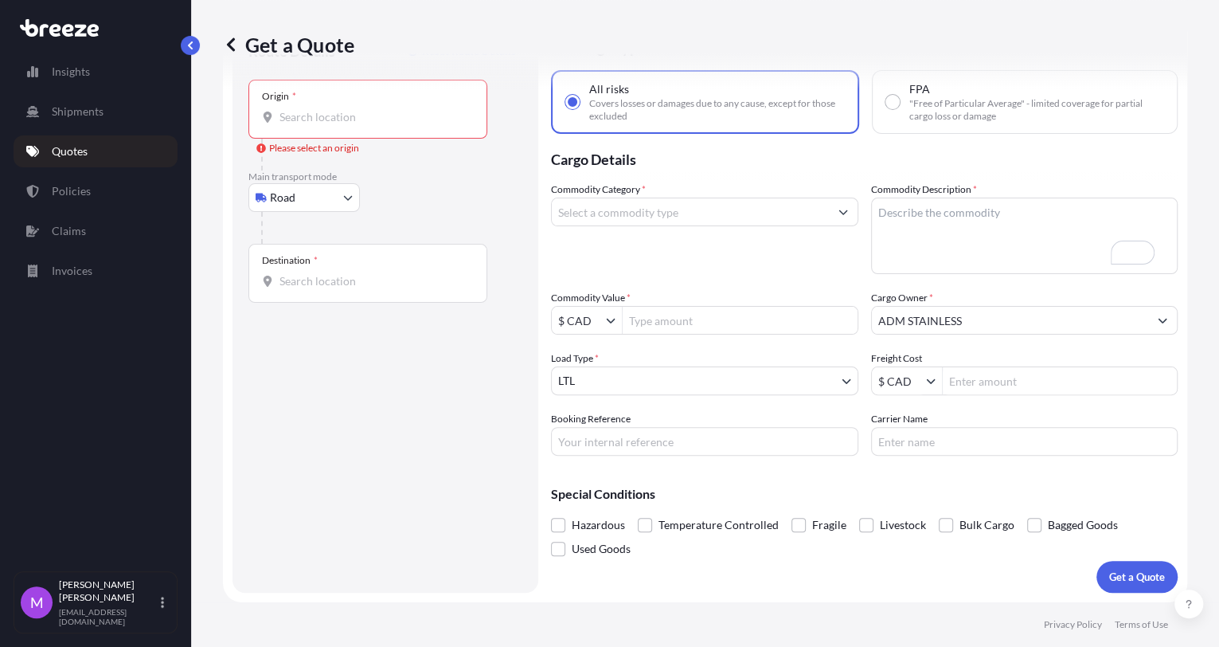
click at [916, 48] on div "Get a Quote" at bounding box center [705, 44] width 964 height 25
click at [395, 116] on input "Origin * Please select an origin" at bounding box center [373, 117] width 188 height 16
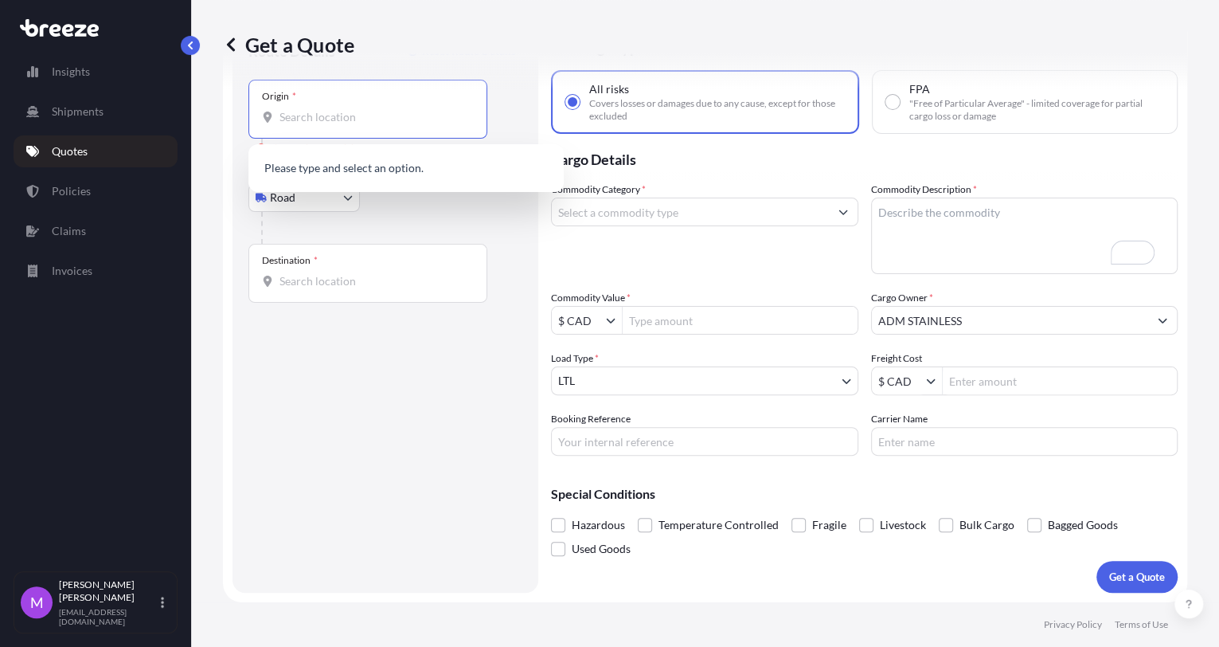
paste input "oronto, [GEOGRAPHIC_DATA], M9W 6Z7"
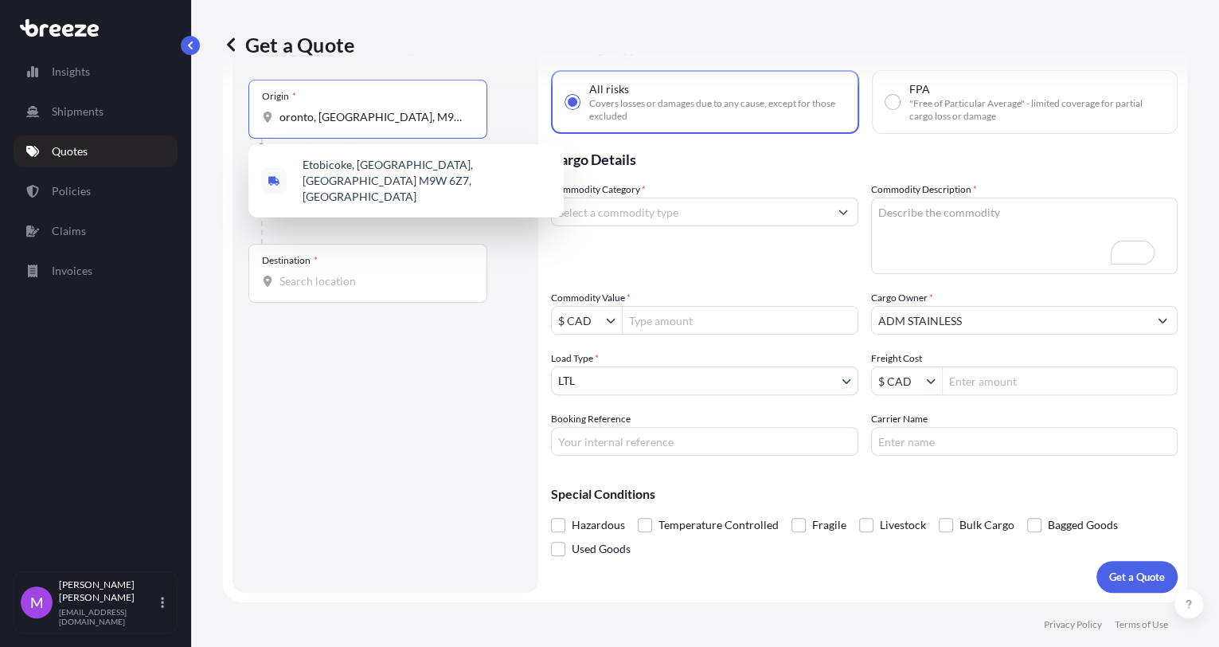
click at [281, 118] on input "oronto, [GEOGRAPHIC_DATA], M9W 6Z7" at bounding box center [373, 117] width 188 height 16
click at [350, 167] on span "Etobicoke, [GEOGRAPHIC_DATA], [GEOGRAPHIC_DATA] M9W 6Z7, [GEOGRAPHIC_DATA]" at bounding box center [427, 181] width 248 height 48
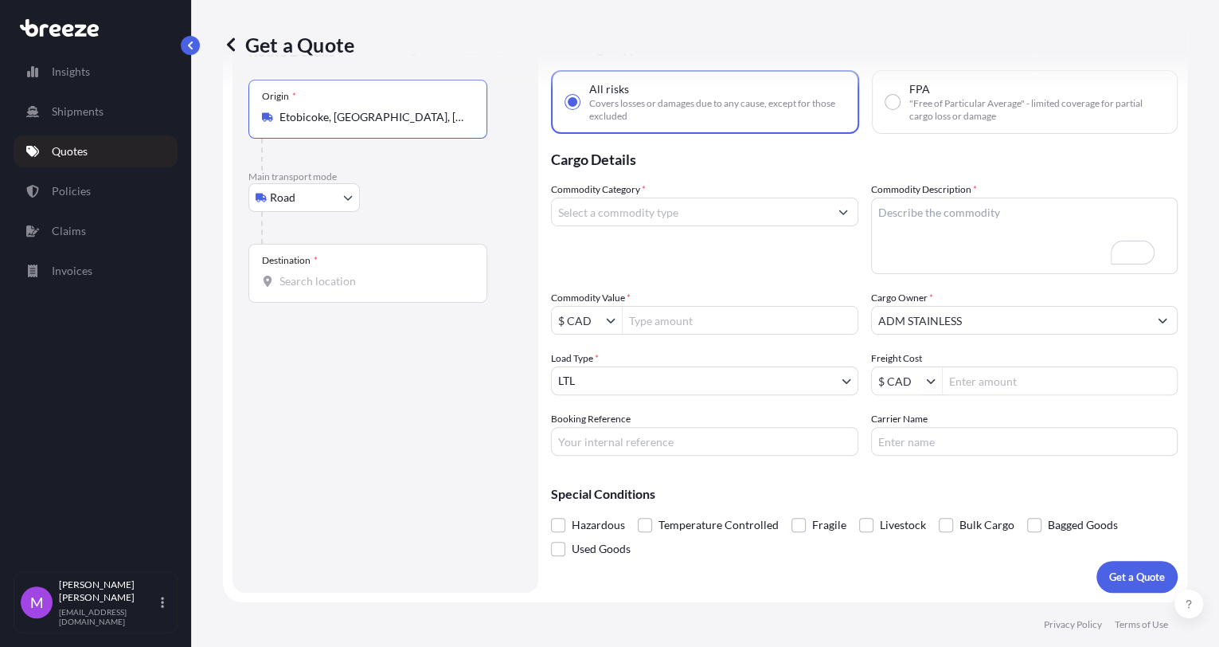
type input "Etobicoke, [GEOGRAPHIC_DATA], [GEOGRAPHIC_DATA] M9W 6Z7, [GEOGRAPHIC_DATA]"
click at [342, 275] on input "Destination *" at bounding box center [373, 281] width 188 height 16
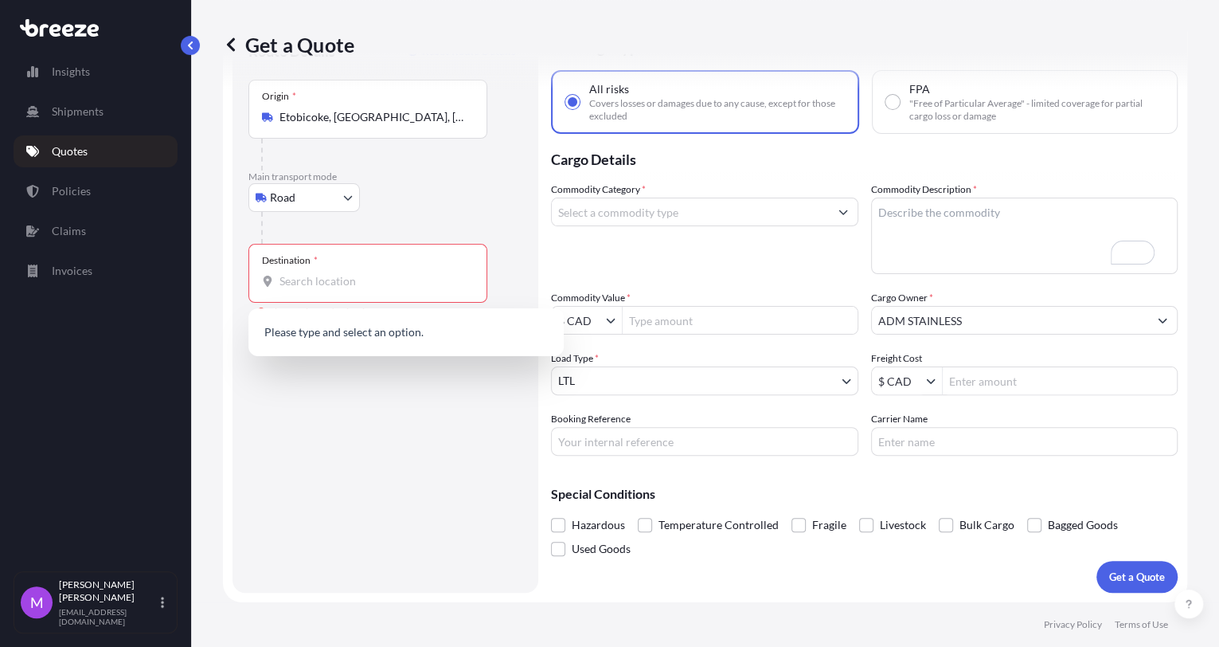
click at [817, 278] on div "Commodity Category * Commodity Description * Commodity Value * $ CAD Cargo Owne…" at bounding box center [864, 319] width 627 height 274
drag, startPoint x: 389, startPoint y: 286, endPoint x: 373, endPoint y: 315, distance: 33.2
click at [389, 287] on input "Destination * Please select a destination" at bounding box center [373, 281] width 188 height 16
paste input "BRANTFORD, ON N3S 7X6"
click at [431, 346] on div "Brantford, ON N3S 7X6 , [GEOGRAPHIC_DATA]" at bounding box center [406, 334] width 303 height 38
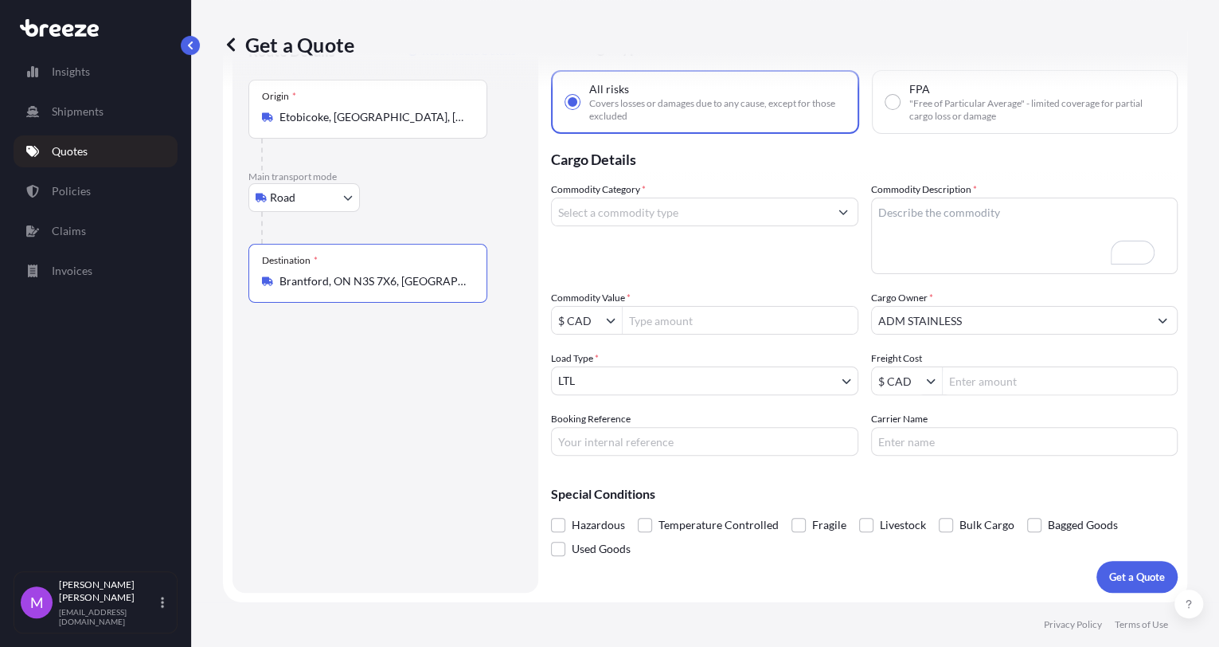
type input "Brantford, ON N3S 7X6, [GEOGRAPHIC_DATA]"
click at [612, 216] on input "Commodity Category *" at bounding box center [690, 211] width 277 height 29
drag, startPoint x: 631, startPoint y: 205, endPoint x: 483, endPoint y: 199, distance: 148.2
click at [483, 199] on form "Route Details Reset Route Details Place of loading Road Road Rail Origin * [GEO…" at bounding box center [705, 307] width 964 height 589
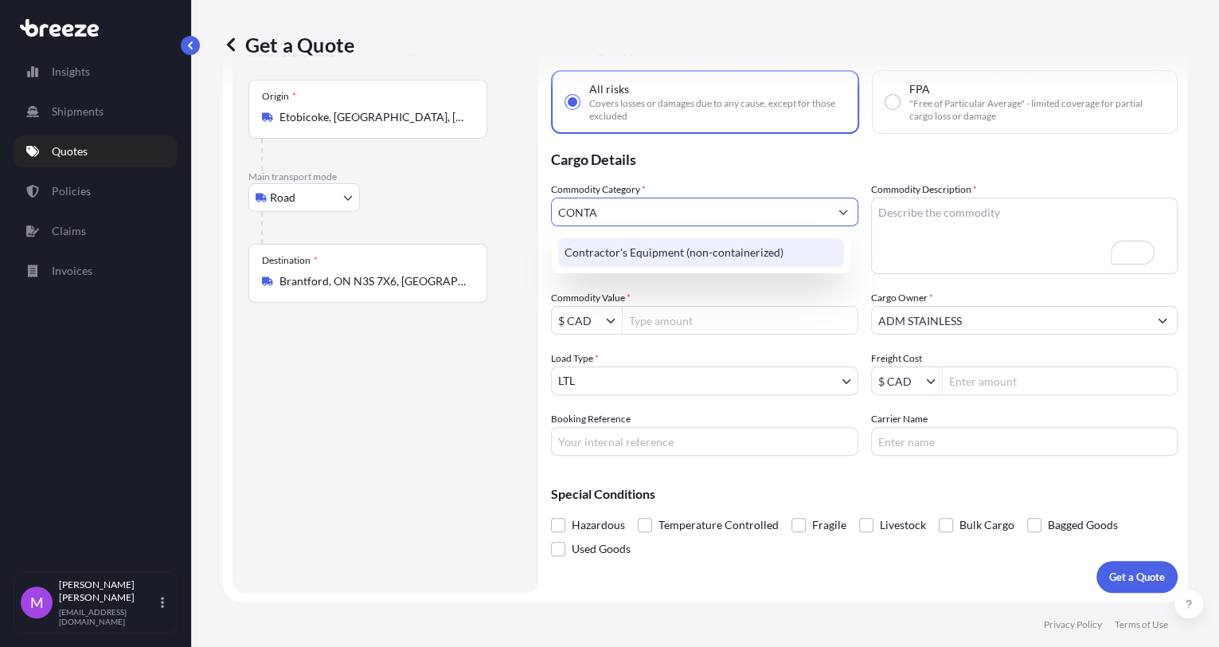
drag, startPoint x: 617, startPoint y: 212, endPoint x: 535, endPoint y: 208, distance: 82.1
click at [535, 208] on form "Route Details Reset Route Details Place of loading Road Road Rail Origin * [GEO…" at bounding box center [705, 307] width 964 height 589
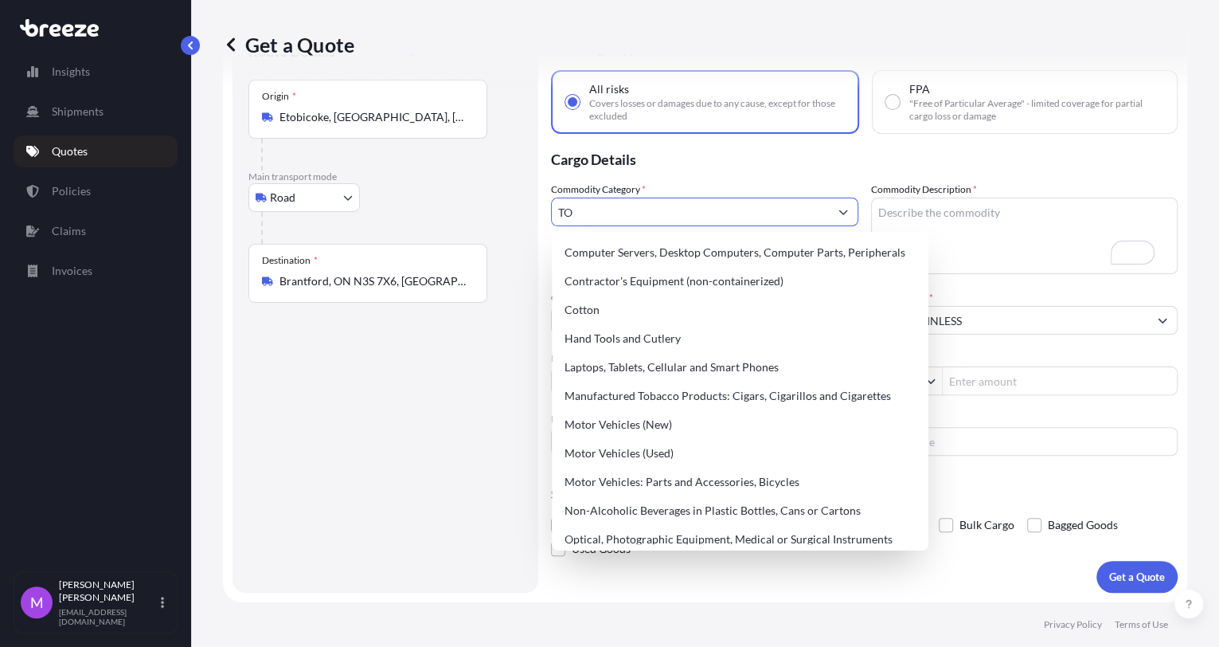
type input "T"
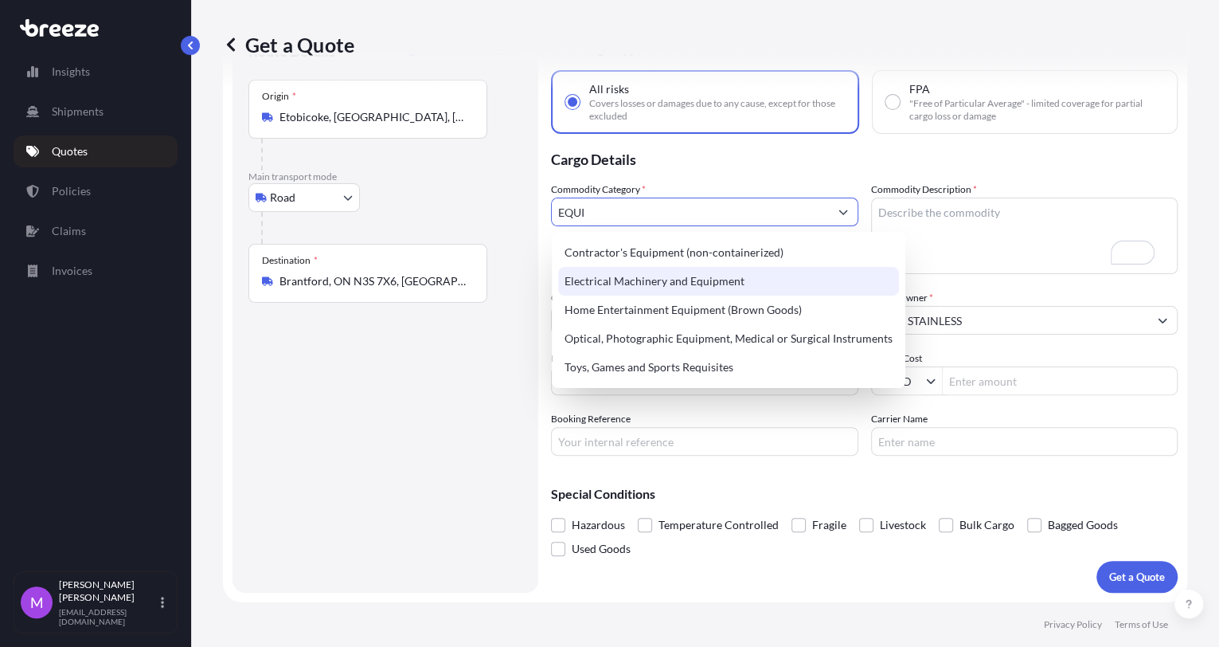
drag, startPoint x: 632, startPoint y: 208, endPoint x: 487, endPoint y: 210, distance: 144.9
click at [487, 210] on form "Route Details Reset Route Details Place of loading Road Road Rail Origin * [GEO…" at bounding box center [705, 307] width 964 height 589
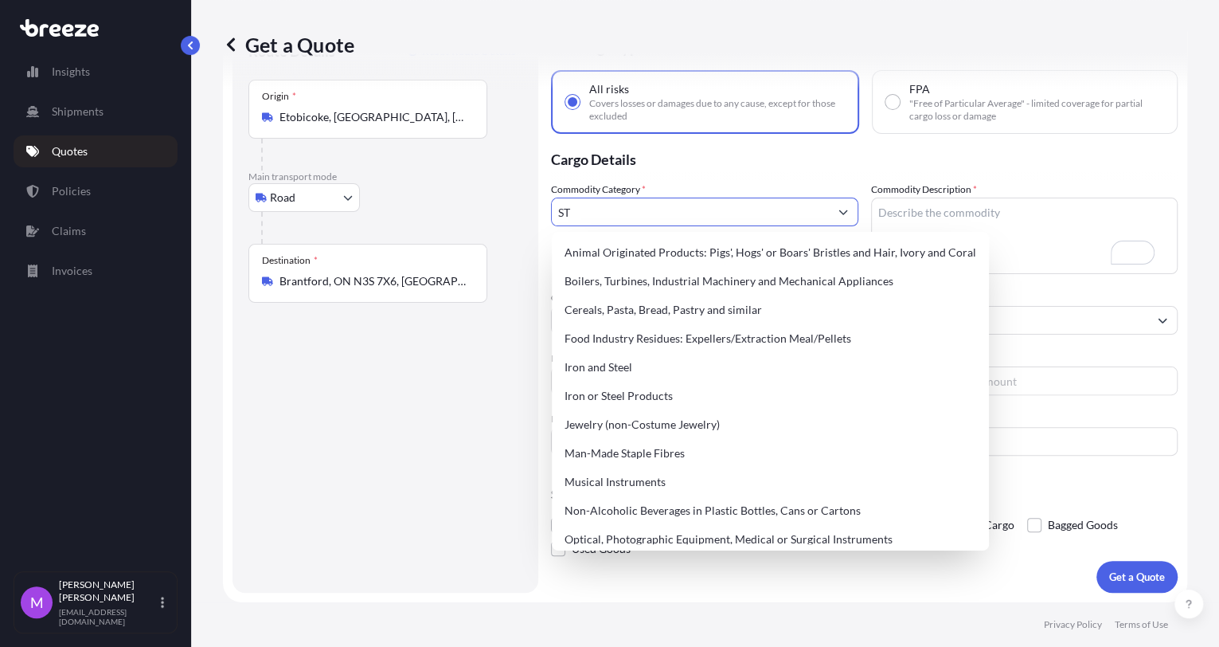
type input "S"
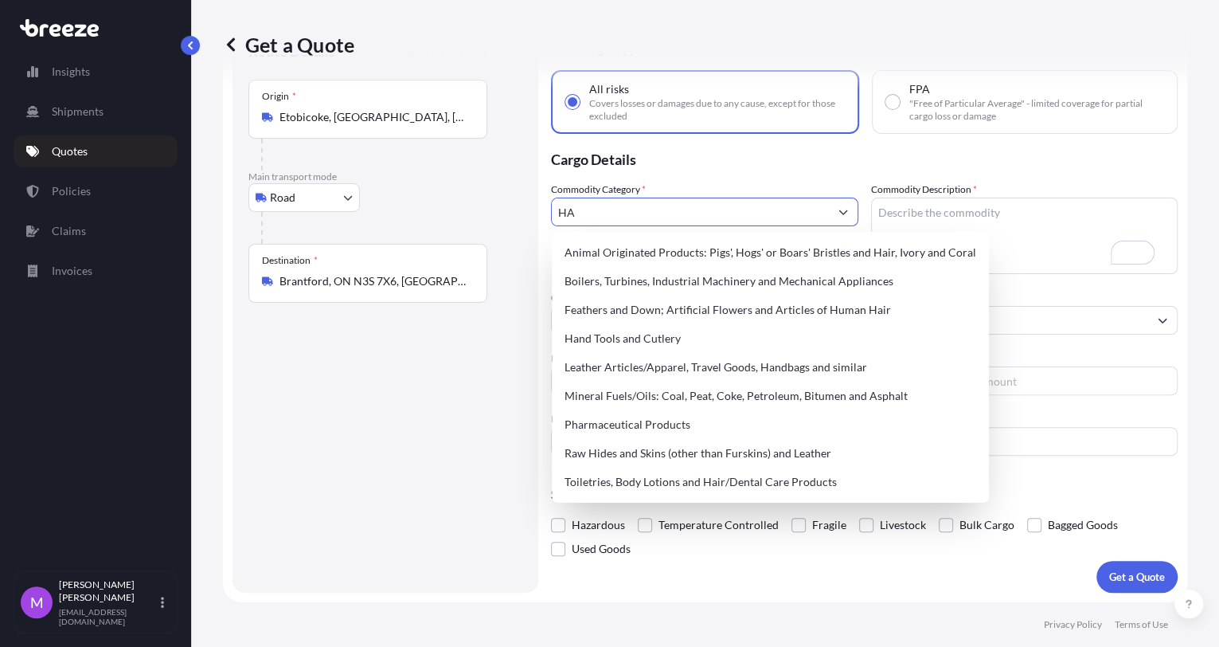
type input "H"
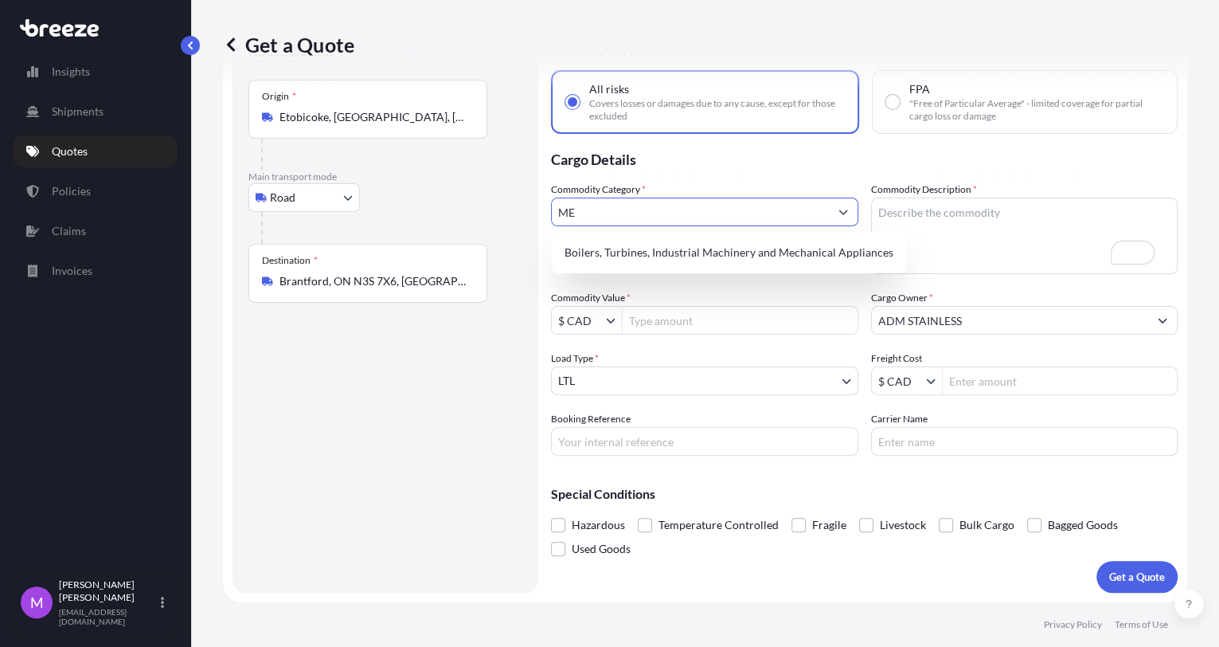
type input "M"
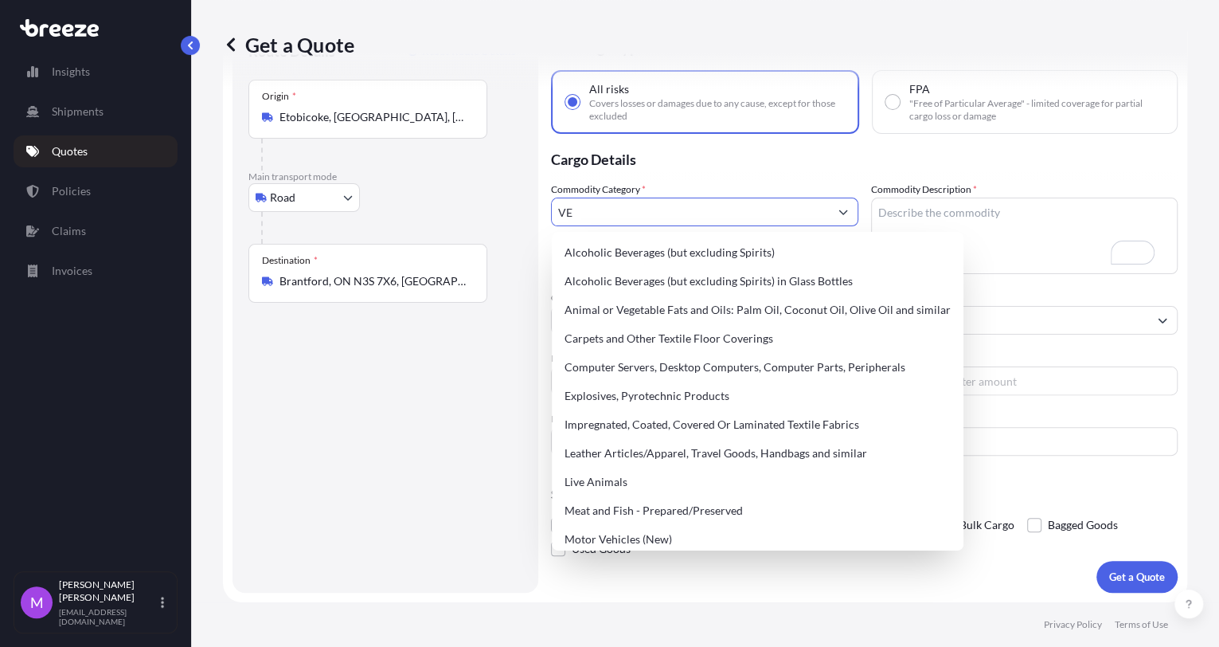
type input "V"
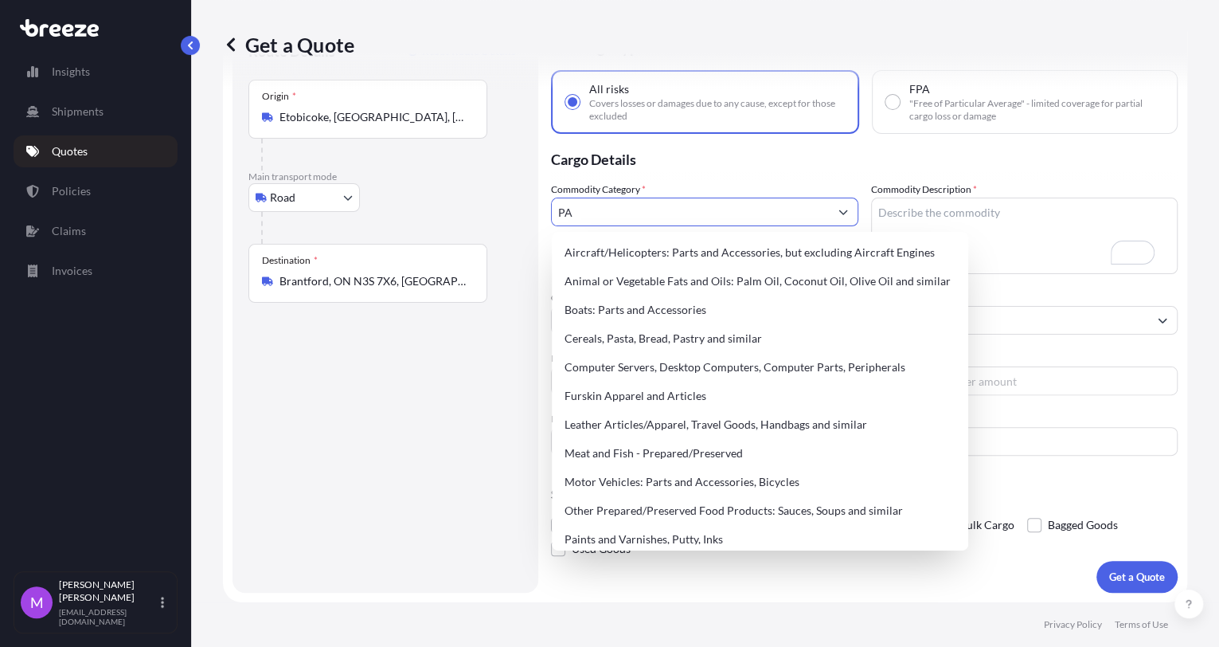
type input "P"
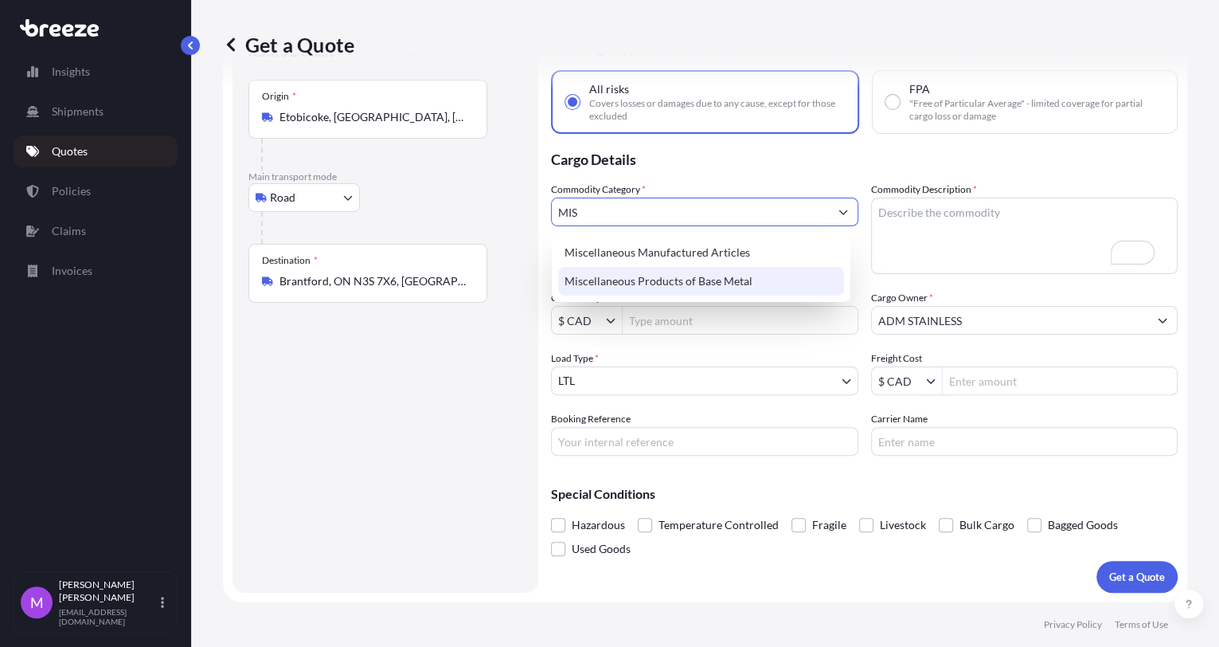
click at [724, 286] on div "Miscellaneous Products of Base Metal" at bounding box center [701, 281] width 286 height 29
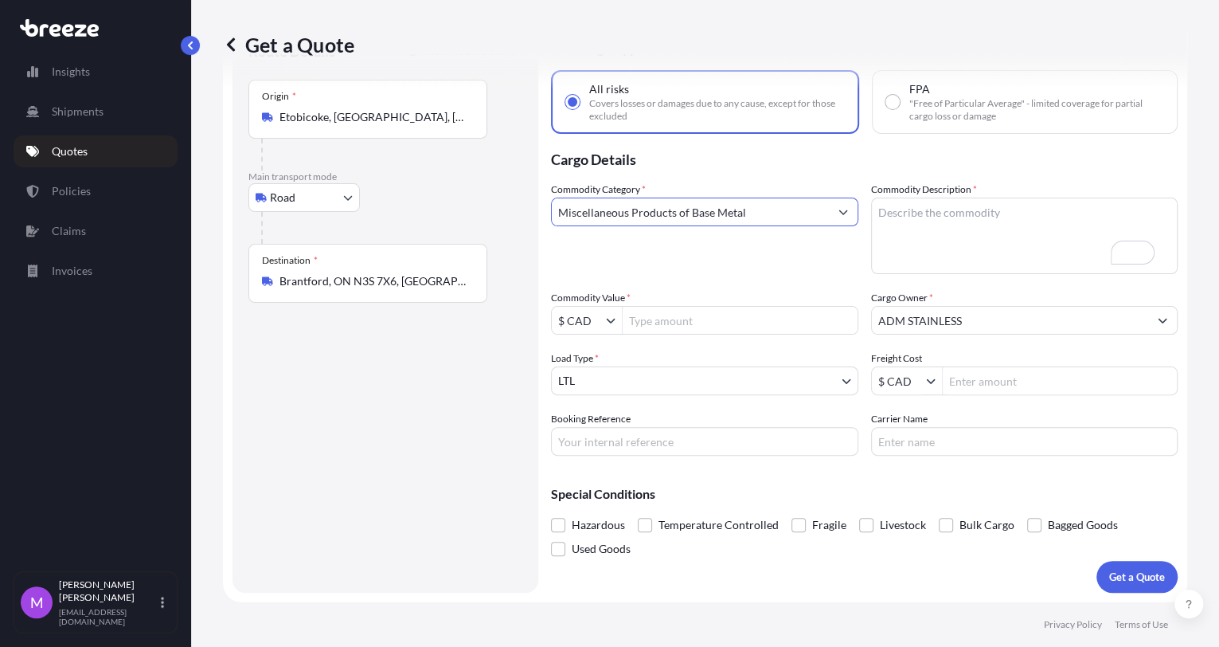
type input "Miscellaneous Products of Base Metal"
click at [916, 251] on textarea "Commodity Description *" at bounding box center [1024, 235] width 307 height 76
click at [916, 243] on textarea "Commodity Description *" at bounding box center [1024, 235] width 307 height 76
click at [905, 251] on textarea "Commodity Description *" at bounding box center [1024, 235] width 307 height 76
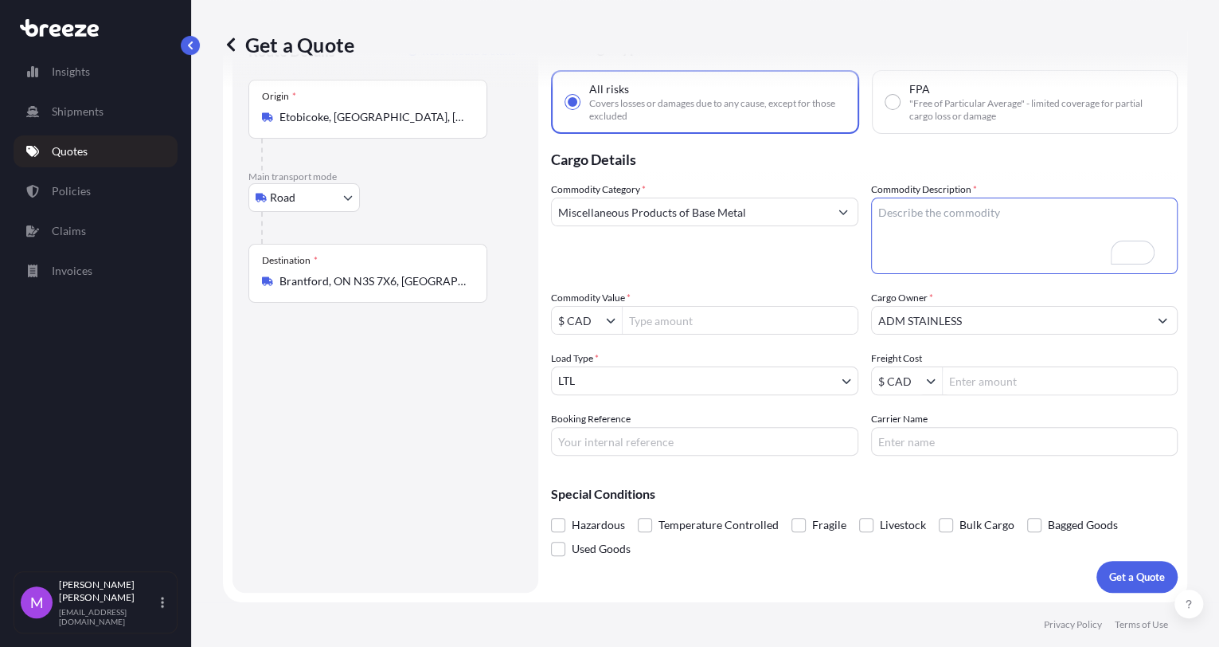
click at [762, 217] on input "Miscellaneous Products of Base Metal" at bounding box center [690, 211] width 277 height 29
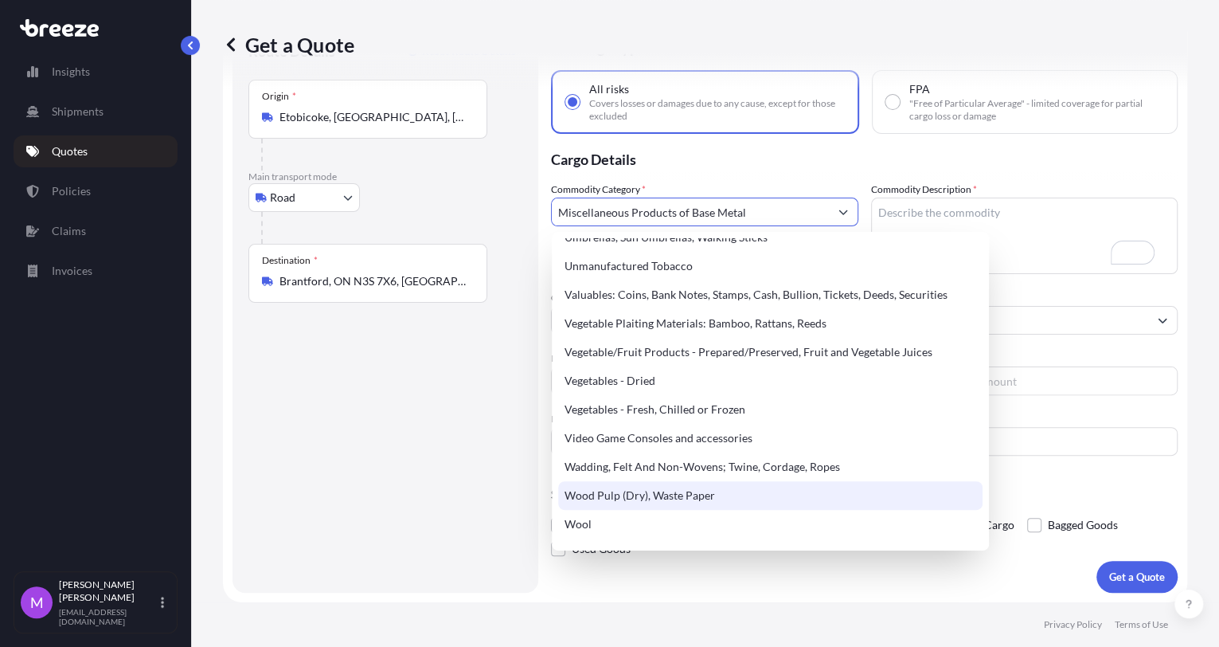
scroll to position [3707, 0]
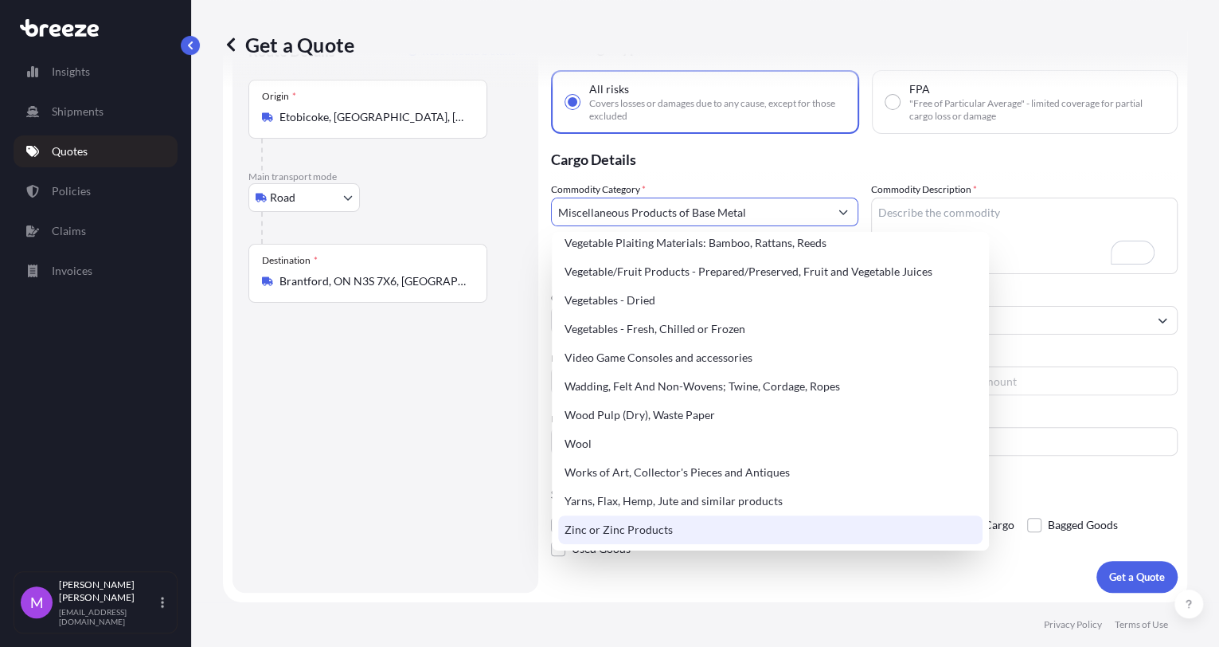
click at [365, 514] on div "Route Details Reset Route Details Place of loading Road Road Rail Origin * [GEO…" at bounding box center [385, 307] width 274 height 538
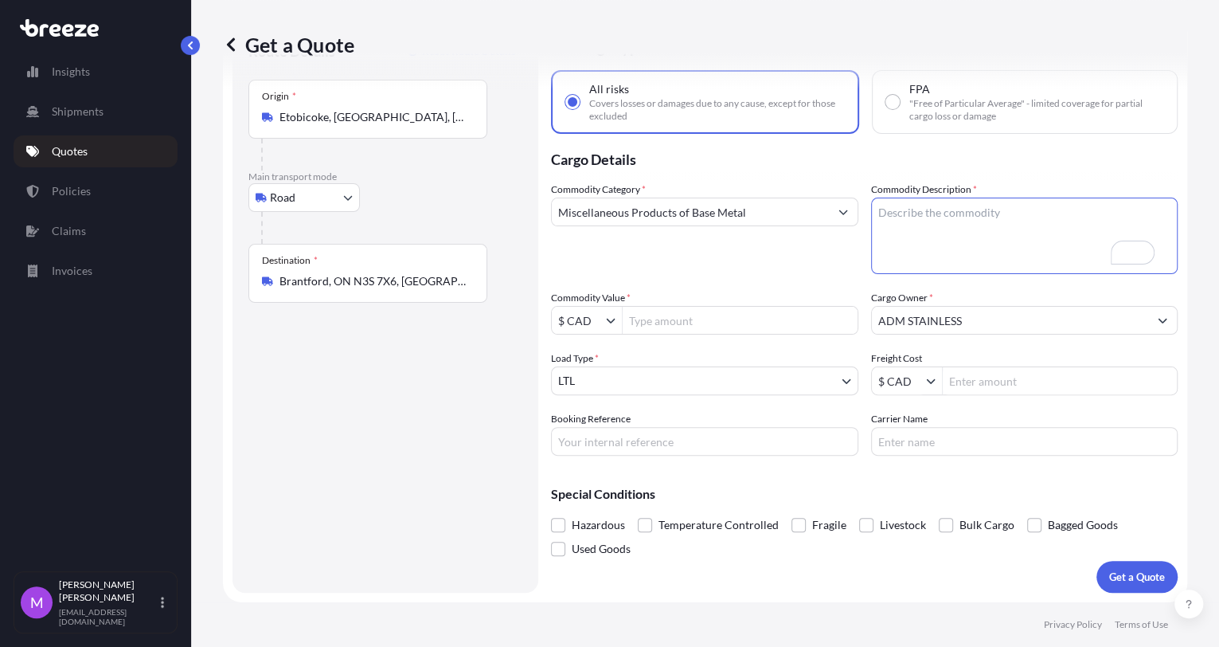
click at [916, 232] on textarea "Commodity Description *" at bounding box center [1024, 235] width 307 height 76
paste textarea "143” OD Tank, Size: 12’ft-11.25” Wide x 12’ft-10.44” Height x 26’ft-3.94” LG, W…"
click at [916, 259] on textarea "143” OD Tank, Size: 12’ft-11.25” Wide x 12’ft-10.44” Height x 26’ft-3.94” LG, W…" at bounding box center [1024, 235] width 307 height 76
type textarea "143” OD Tank, Size: 12’ft-11.25” Wide x 12’ft-10.44” Height x 26’ft-3.94” LG, W…"
click at [856, 487] on p "Special Conditions" at bounding box center [864, 493] width 627 height 13
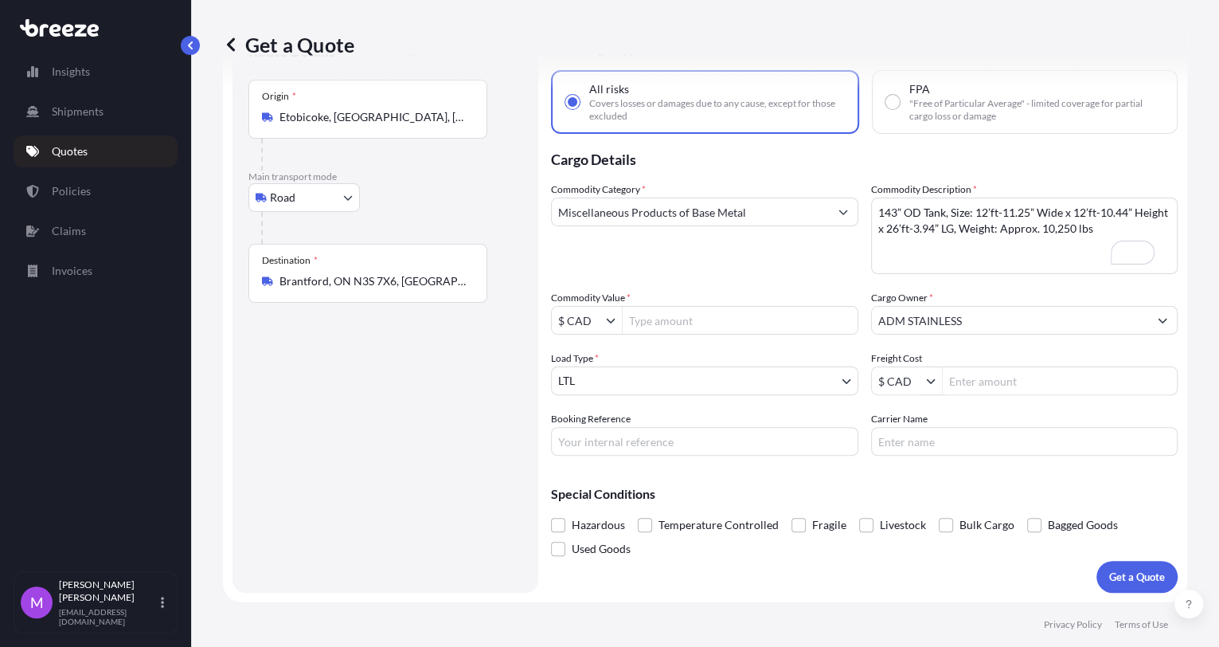
click at [675, 428] on input "Booking Reference" at bounding box center [704, 441] width 307 height 29
paste input "Q0002120"
type input "Q0002120"
click at [639, 324] on input "Commodity Value *" at bounding box center [740, 320] width 235 height 29
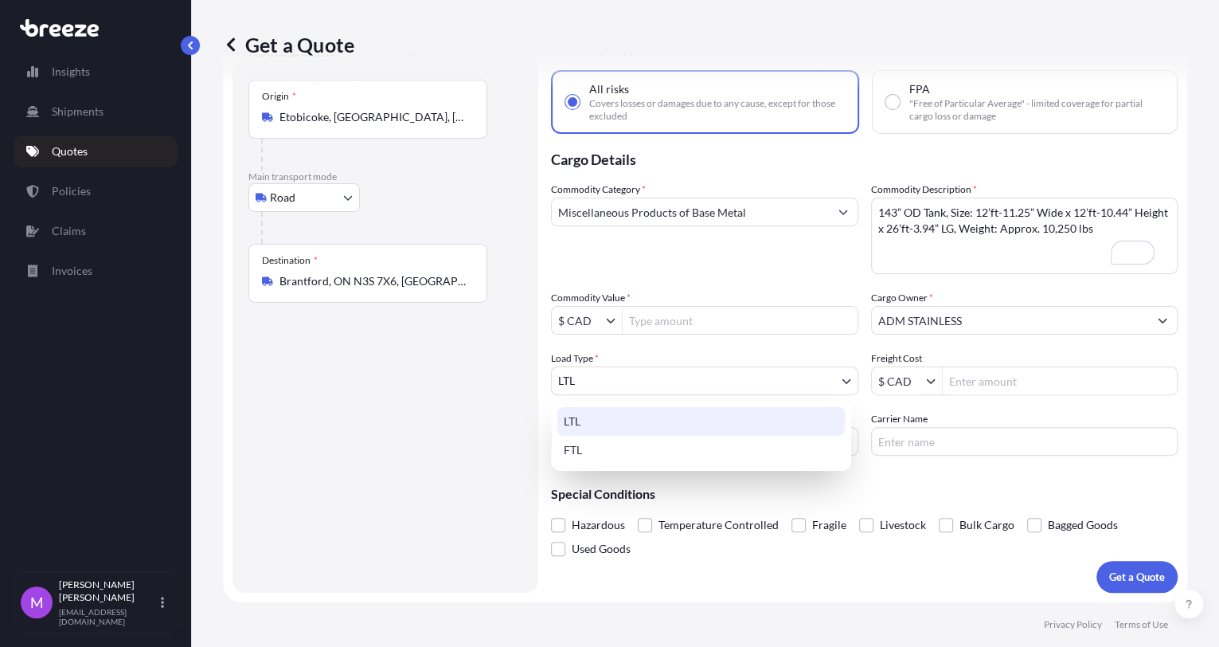
click at [648, 382] on body "Insights Shipments Quotes Policies Claims Invoices M [PERSON_NAME] [EMAIL_ADDRE…" at bounding box center [609, 323] width 1219 height 647
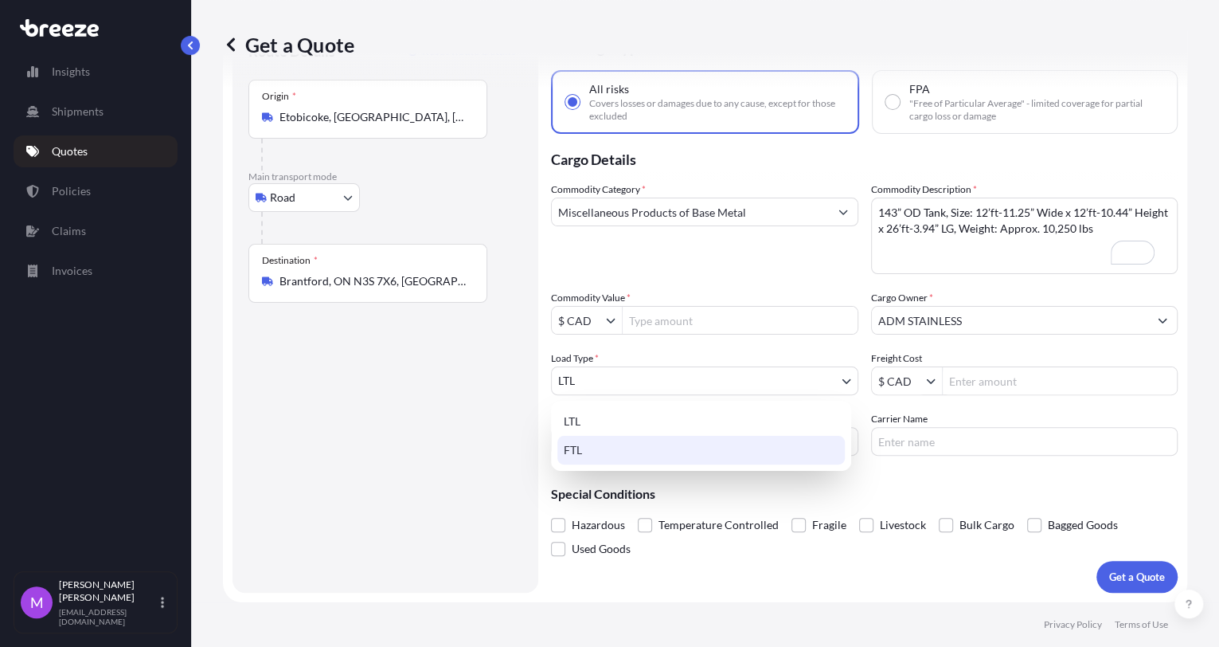
click at [601, 447] on div "FTL" at bounding box center [700, 450] width 287 height 29
select select "2"
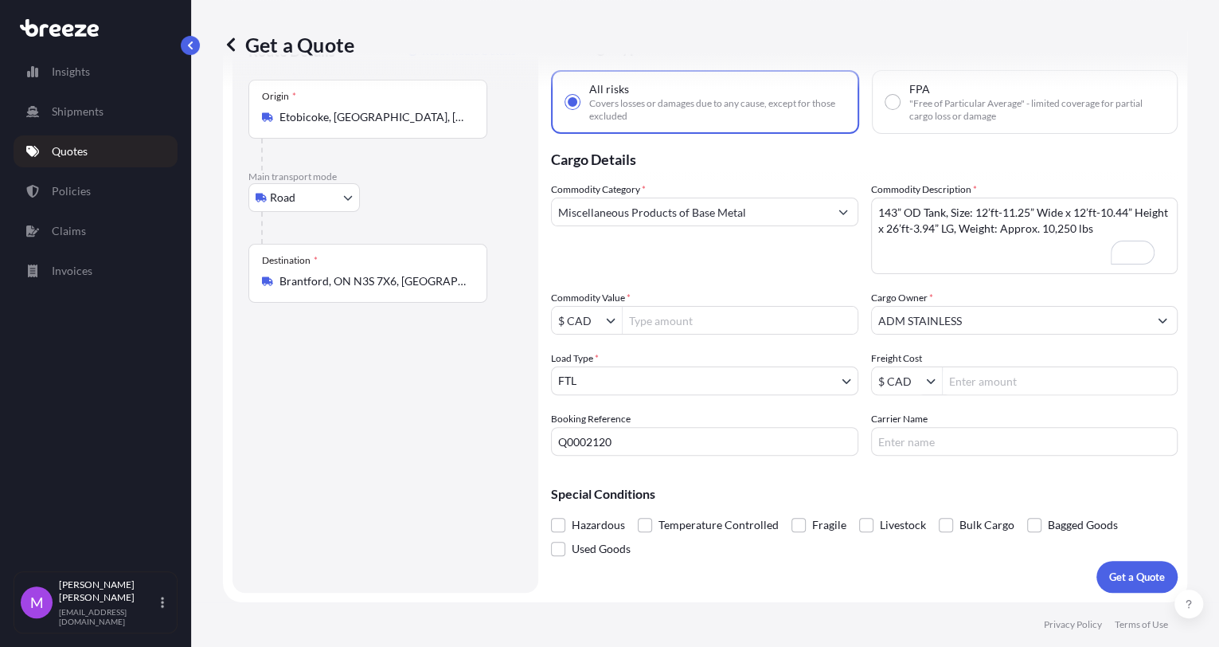
click at [376, 486] on div "Route Details Reset Route Details Place of loading Road Road Rail Origin * [GEO…" at bounding box center [385, 307] width 274 height 538
click at [393, 504] on div "Route Details Reset Route Details Place of loading Road Road Rail Origin * [GEO…" at bounding box center [385, 307] width 274 height 538
click at [916, 580] on p "Get a Quote" at bounding box center [1137, 577] width 56 height 16
click at [664, 327] on input "Commodity Value *" at bounding box center [740, 320] width 235 height 29
click at [692, 325] on input "Commodity Value *" at bounding box center [740, 320] width 235 height 29
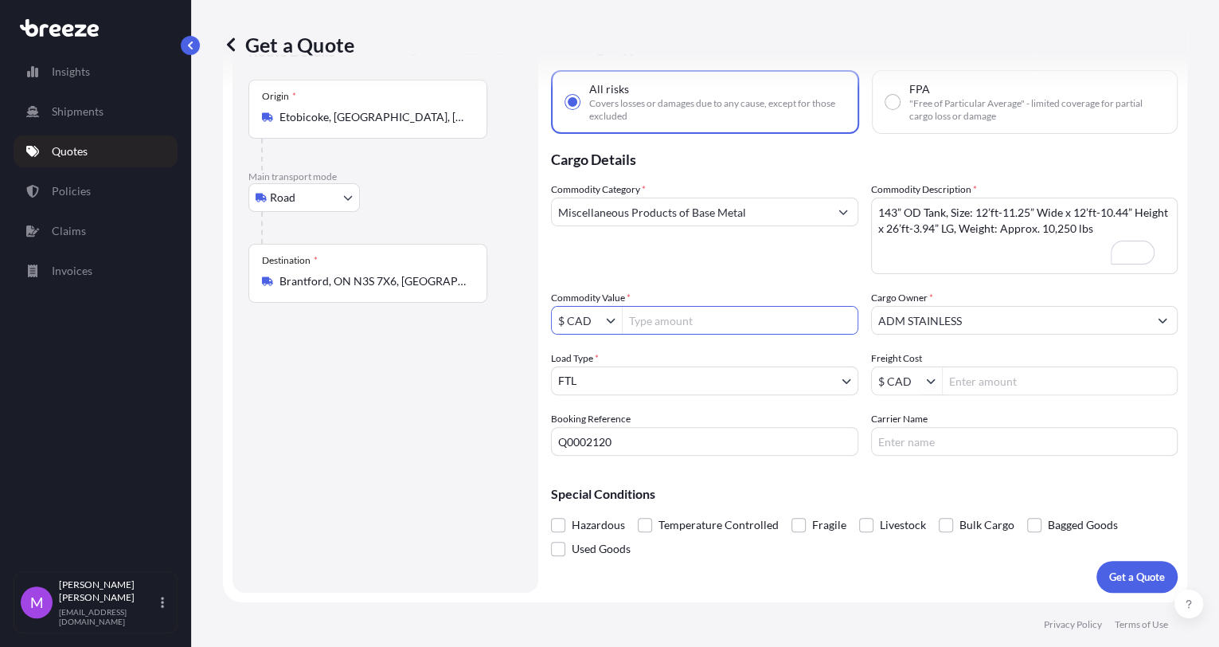
click at [732, 326] on input "Commodity Value *" at bounding box center [740, 320] width 235 height 29
click at [639, 323] on input "Commodity Value *" at bounding box center [740, 320] width 235 height 29
type input "192,000"
click at [395, 412] on div "Route Details Reset Route Details Place of loading Road Road Rail Origin * [GEO…" at bounding box center [385, 307] width 274 height 538
click at [916, 584] on button "Get a Quote" at bounding box center [1136, 577] width 81 height 32
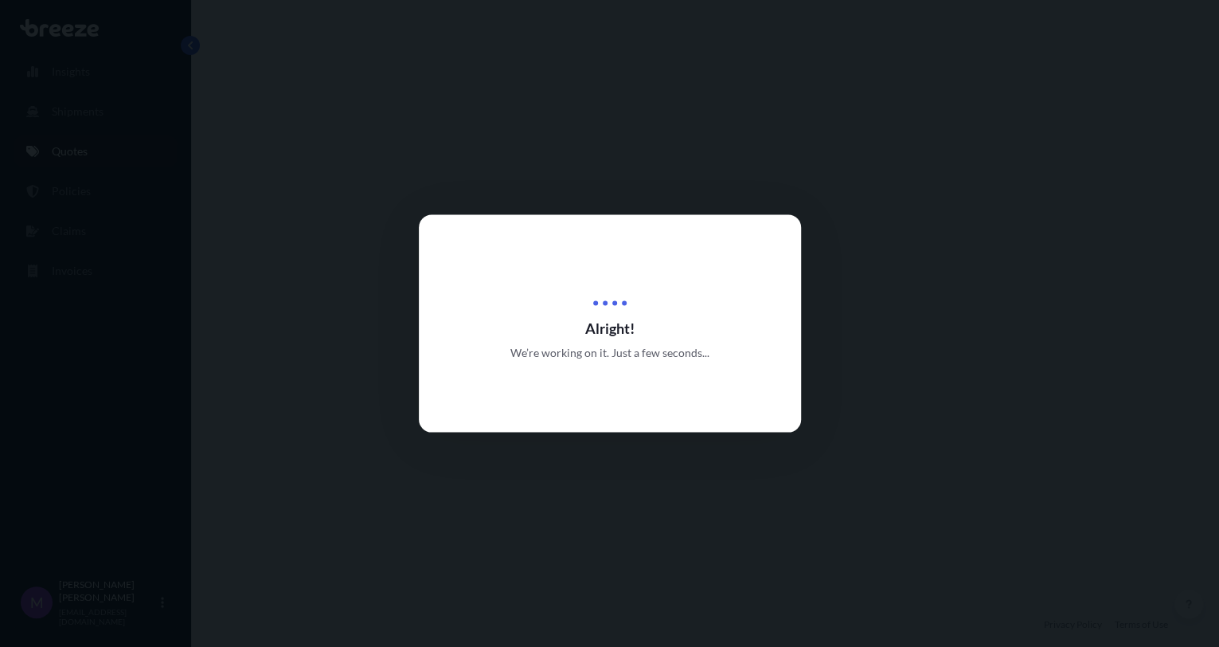
select select "Road"
select select "2"
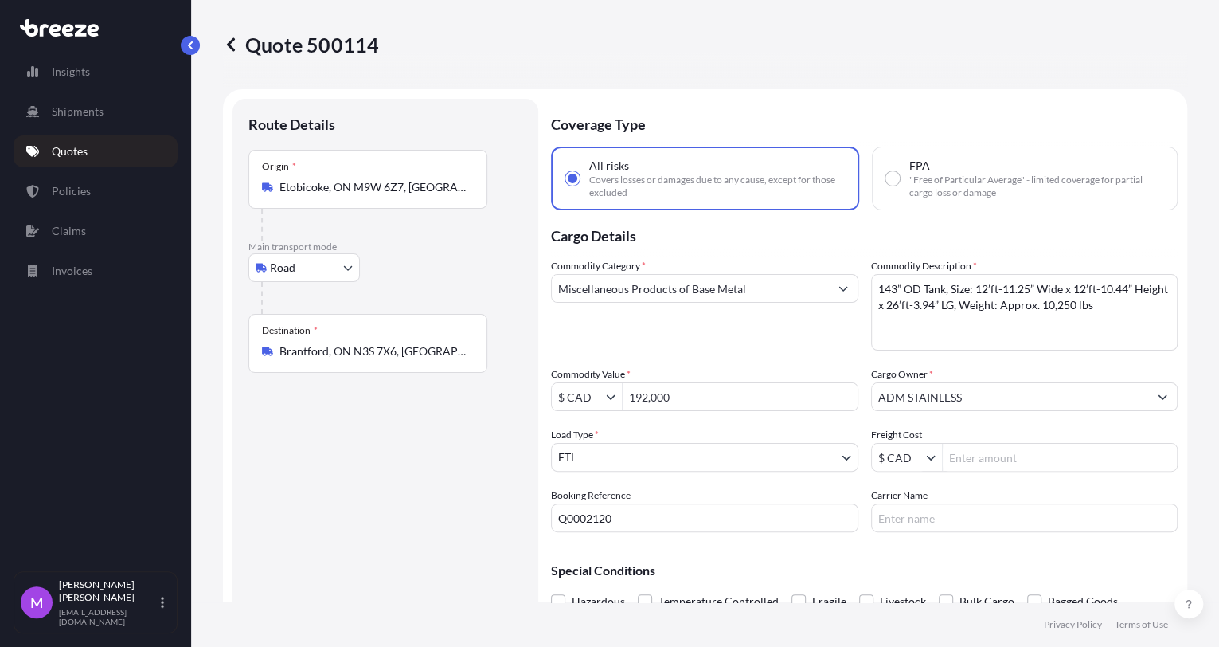
click at [221, 39] on div "Quote 500114 Route Details Place of loading Road Road Rail Origin * [GEOGRAPHIC…" at bounding box center [705, 301] width 1028 height 602
click at [74, 161] on link "Quotes" at bounding box center [96, 151] width 164 height 32
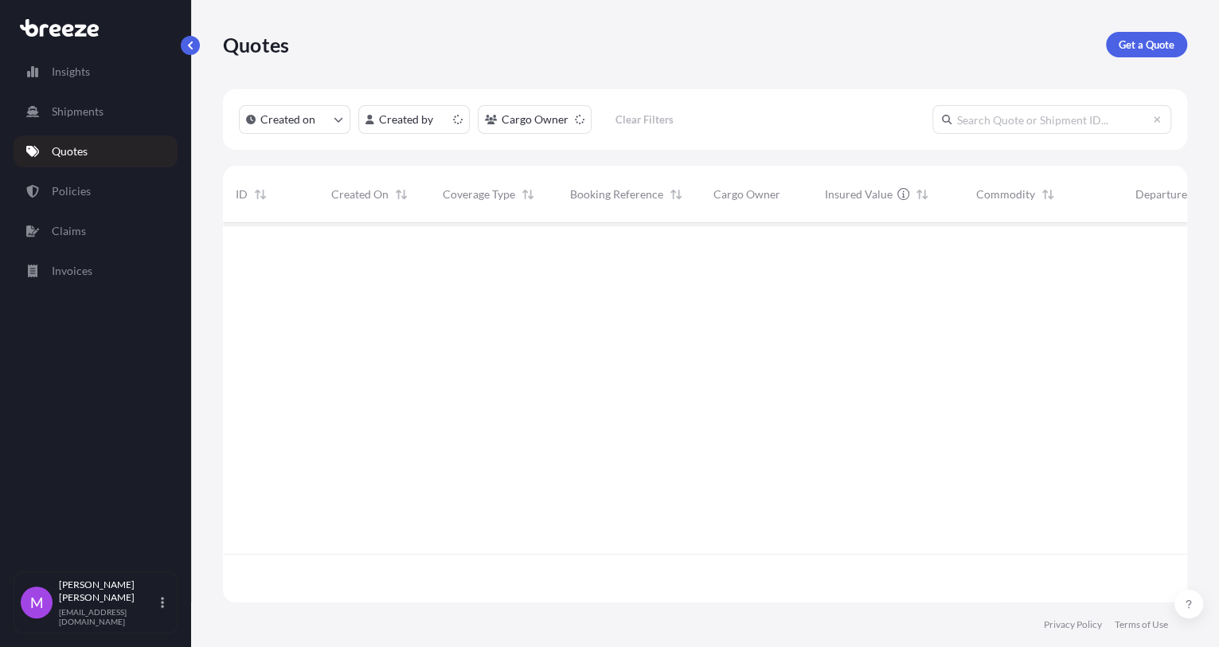
scroll to position [373, 950]
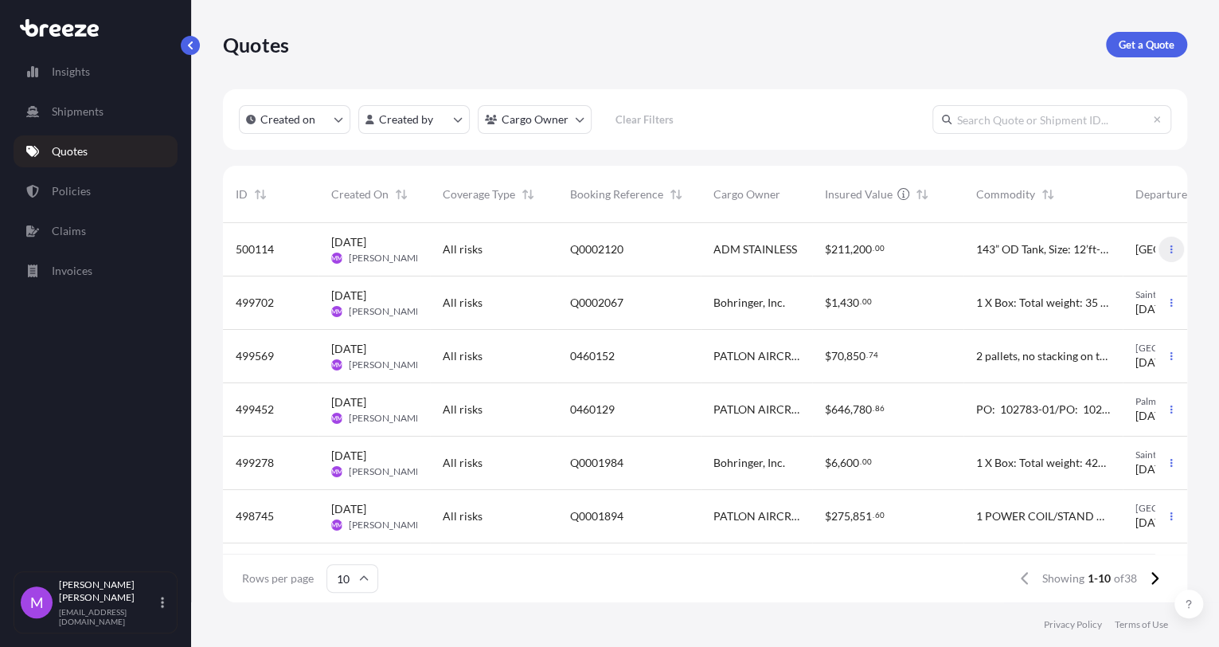
click at [916, 254] on button "button" at bounding box center [1171, 248] width 25 height 25
click at [916, 291] on link "Duplicate quote" at bounding box center [1087, 280] width 121 height 25
select select "Road"
select select "2"
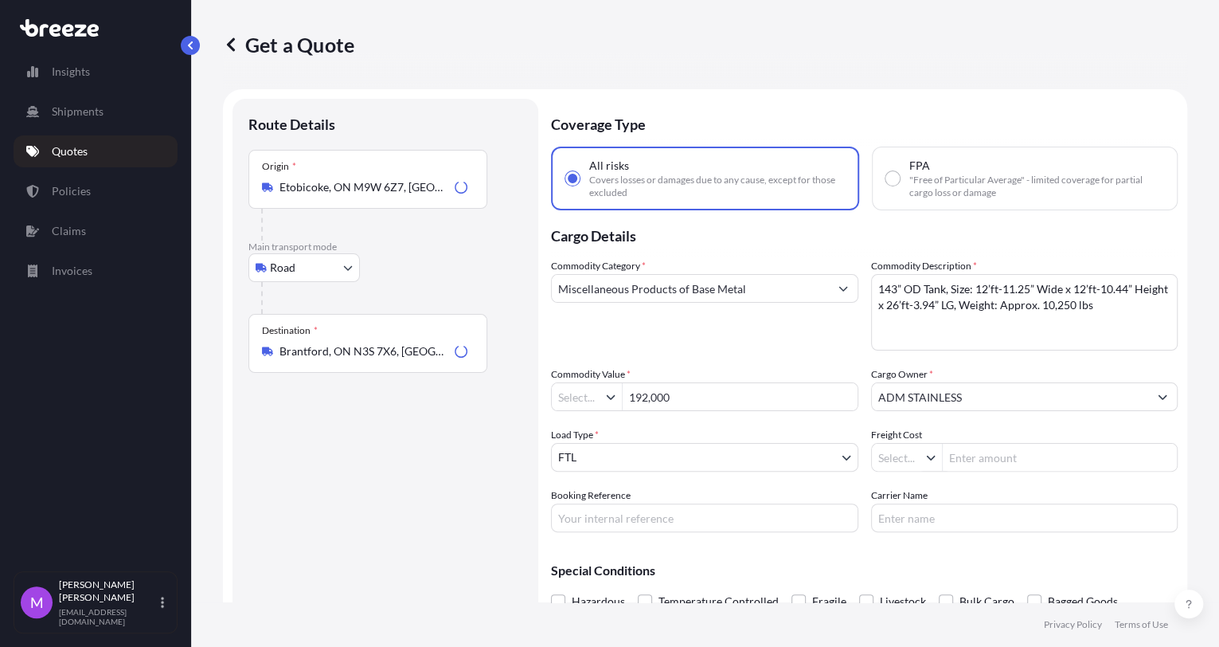
type input "$ CAD"
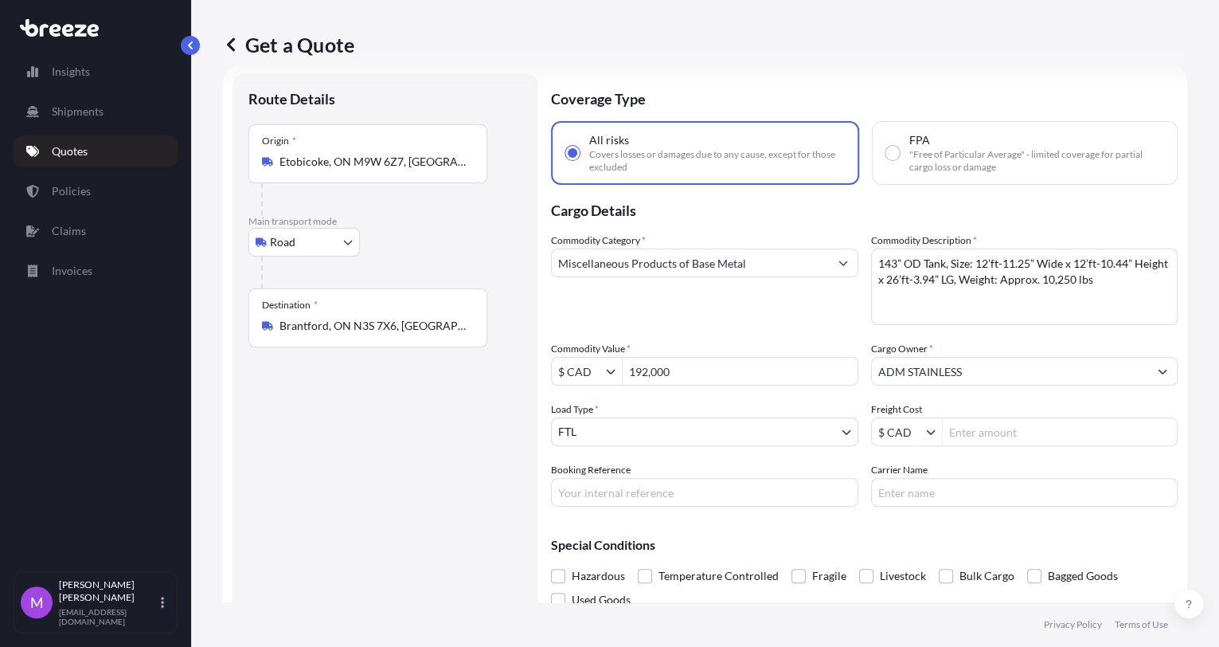
click at [376, 161] on input "Etobicoke, ON M9W 6Z7, [GEOGRAPHIC_DATA]" at bounding box center [373, 162] width 188 height 16
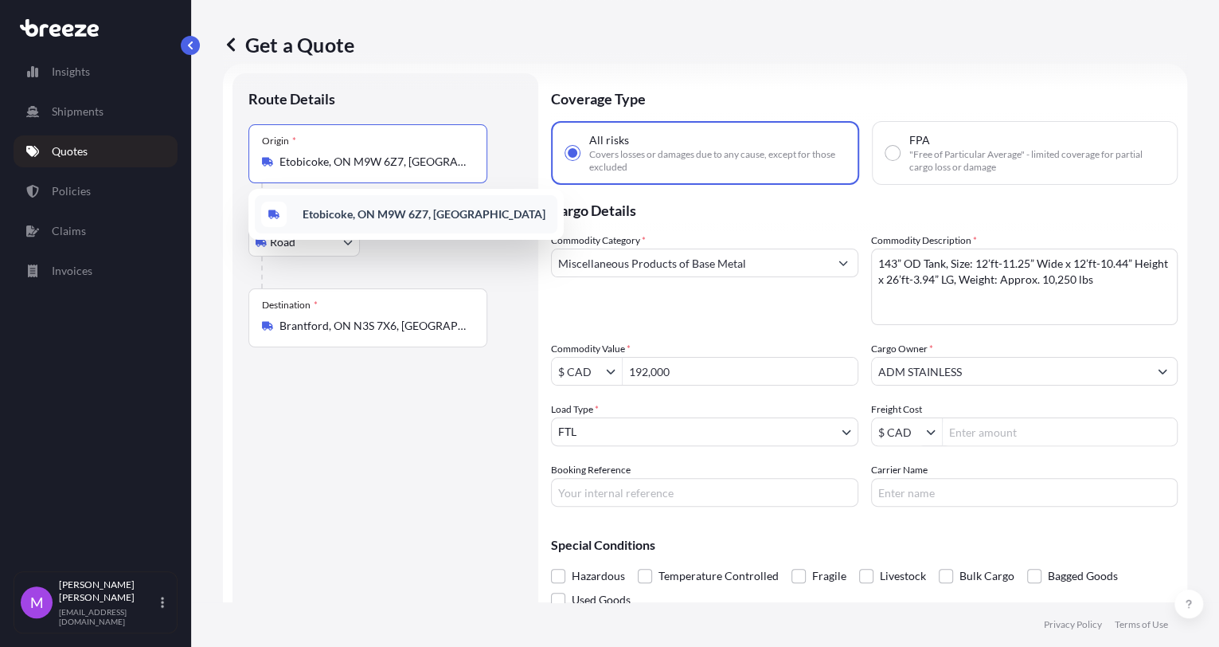
click at [379, 165] on input "Etobicoke, ON M9W 6Z7, [GEOGRAPHIC_DATA]" at bounding box center [373, 162] width 188 height 16
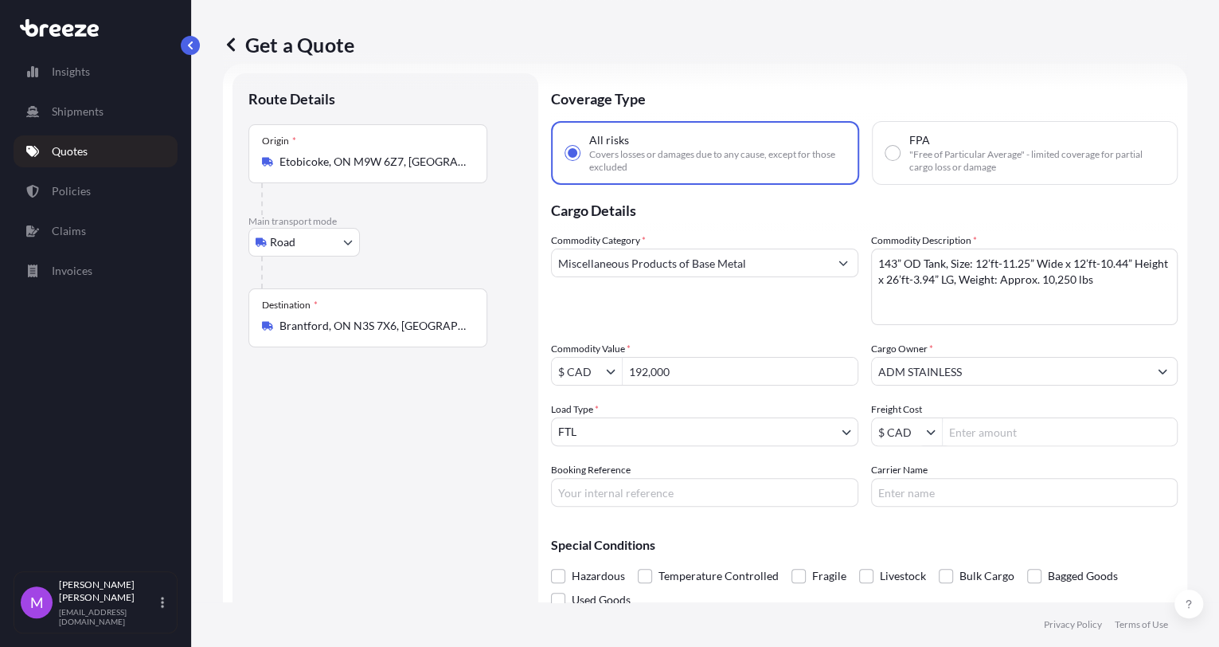
drag, startPoint x: 1013, startPoint y: 307, endPoint x: 1057, endPoint y: 303, distance: 44.1
click at [916, 307] on textarea "143” OD Tank, Size: 12’ft-11.25” Wide x 12’ft-10.44” Height x 26’ft-3.94” LG, W…" at bounding box center [1024, 286] width 307 height 76
drag, startPoint x: 703, startPoint y: 380, endPoint x: 902, endPoint y: 381, distance: 199.1
click at [608, 373] on div "$ CAD 192,000" at bounding box center [704, 371] width 307 height 29
paste input "59,000.00"
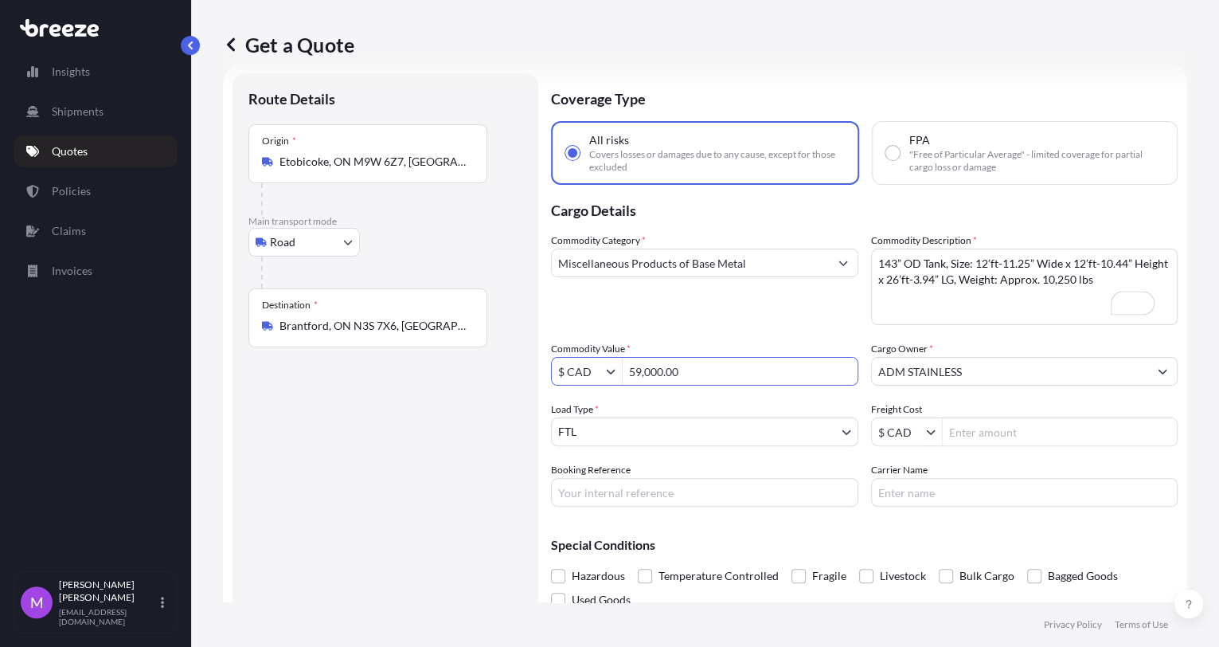
click at [394, 160] on input "Etobicoke, ON M9W 6Z7, [GEOGRAPHIC_DATA]" at bounding box center [373, 162] width 188 height 16
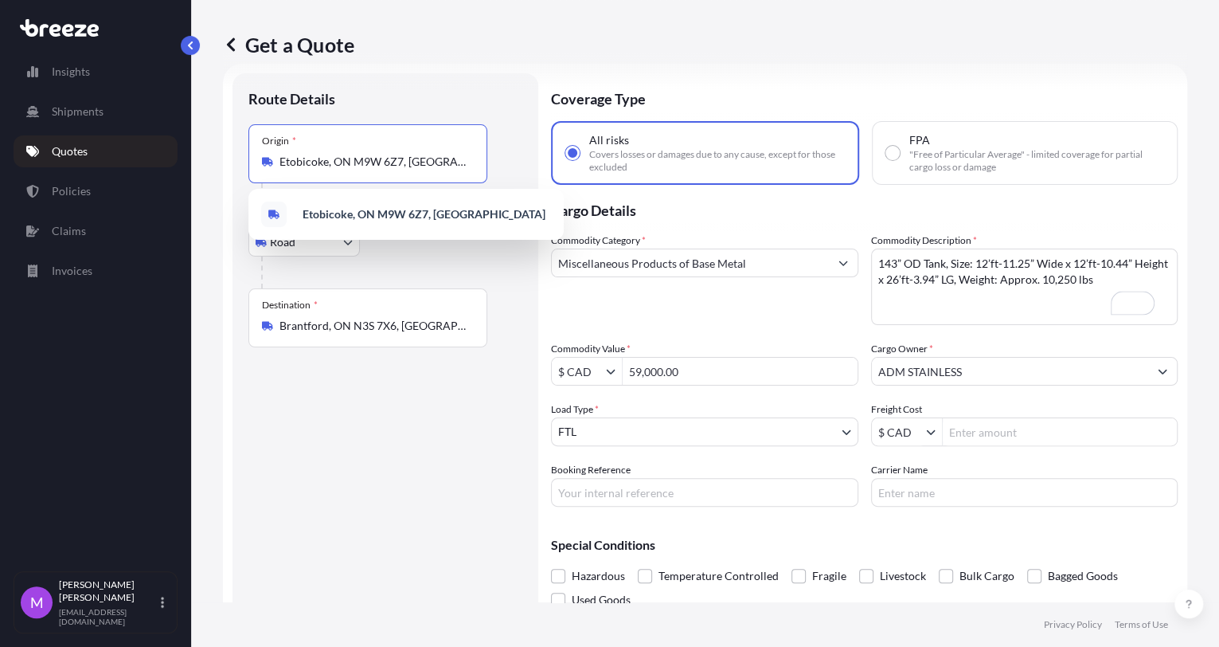
type input "59,000"
drag, startPoint x: 448, startPoint y: 159, endPoint x: 227, endPoint y: 159, distance: 221.3
click at [227, 159] on form "Route Details Place of loading Road Road Rail Origin * [GEOGRAPHIC_DATA], ON M9…" at bounding box center [705, 358] width 964 height 589
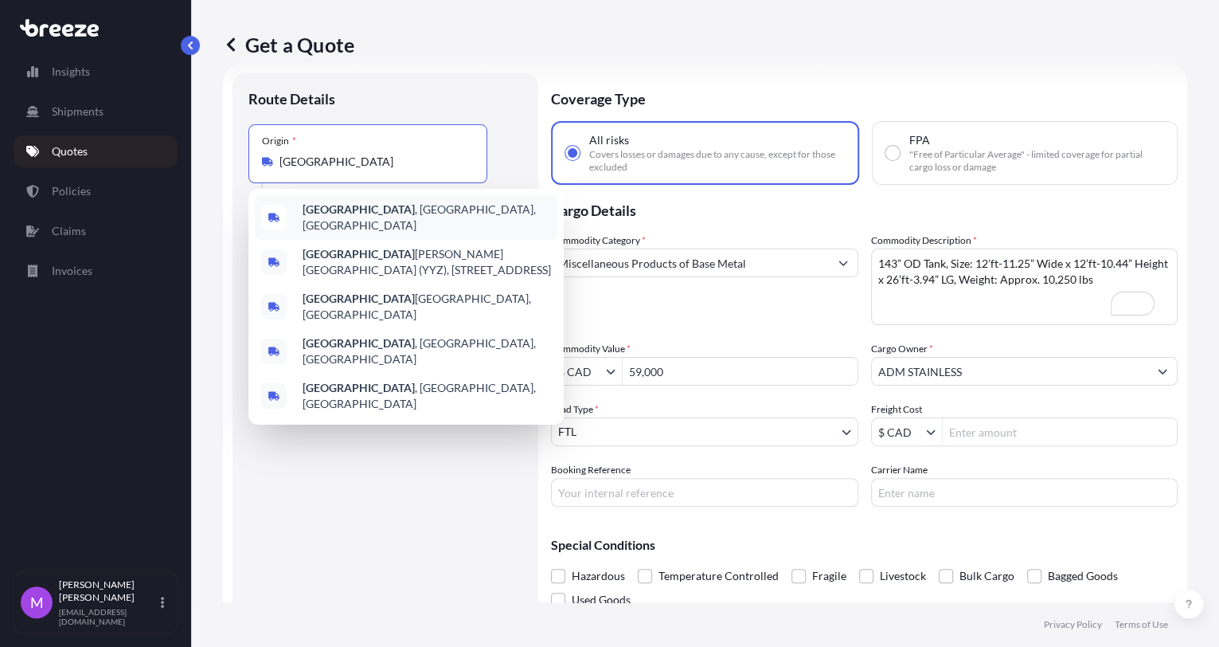
click at [369, 215] on span "[GEOGRAPHIC_DATA] , [GEOGRAPHIC_DATA], [GEOGRAPHIC_DATA]" at bounding box center [427, 217] width 248 height 32
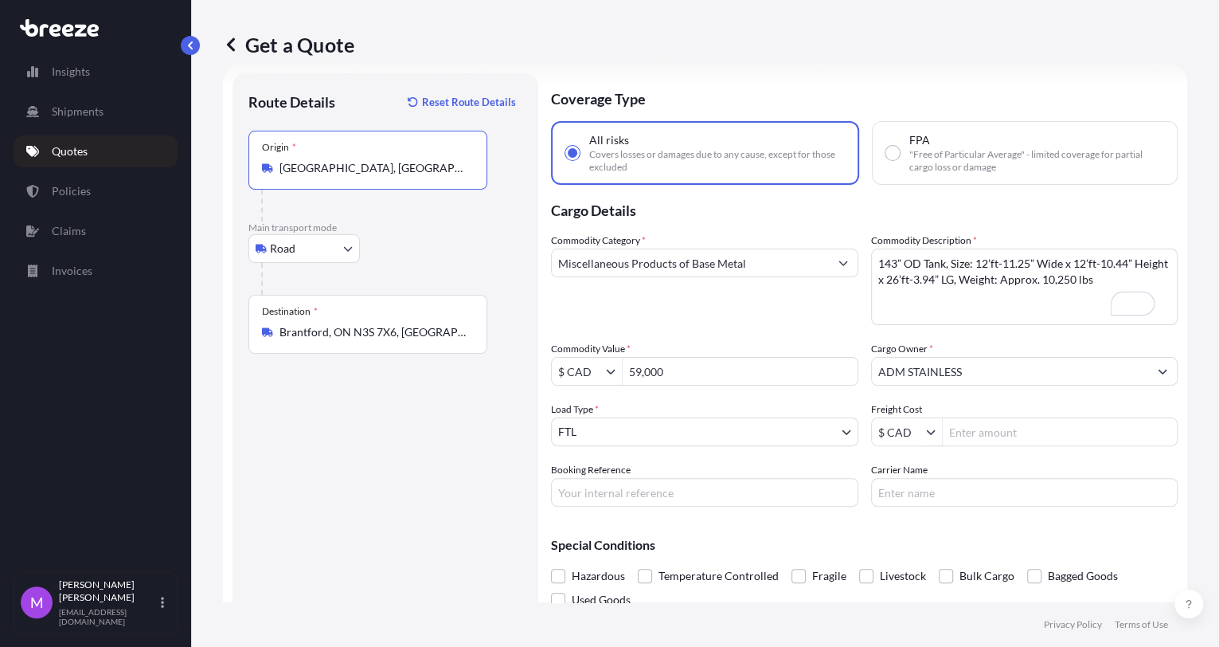
type input "[GEOGRAPHIC_DATA], [GEOGRAPHIC_DATA], [GEOGRAPHIC_DATA]"
click at [388, 404] on div "Route Details Reset Route Details Place of loading Road Road Rail Origin * [GEO…" at bounding box center [385, 358] width 274 height 538
drag, startPoint x: 928, startPoint y: 613, endPoint x: 830, endPoint y: 549, distance: 116.8
click at [916, 613] on footer "Privacy Policy Terms of Use" at bounding box center [705, 624] width 1028 height 45
drag, startPoint x: 643, startPoint y: 492, endPoint x: 514, endPoint y: 522, distance: 133.1
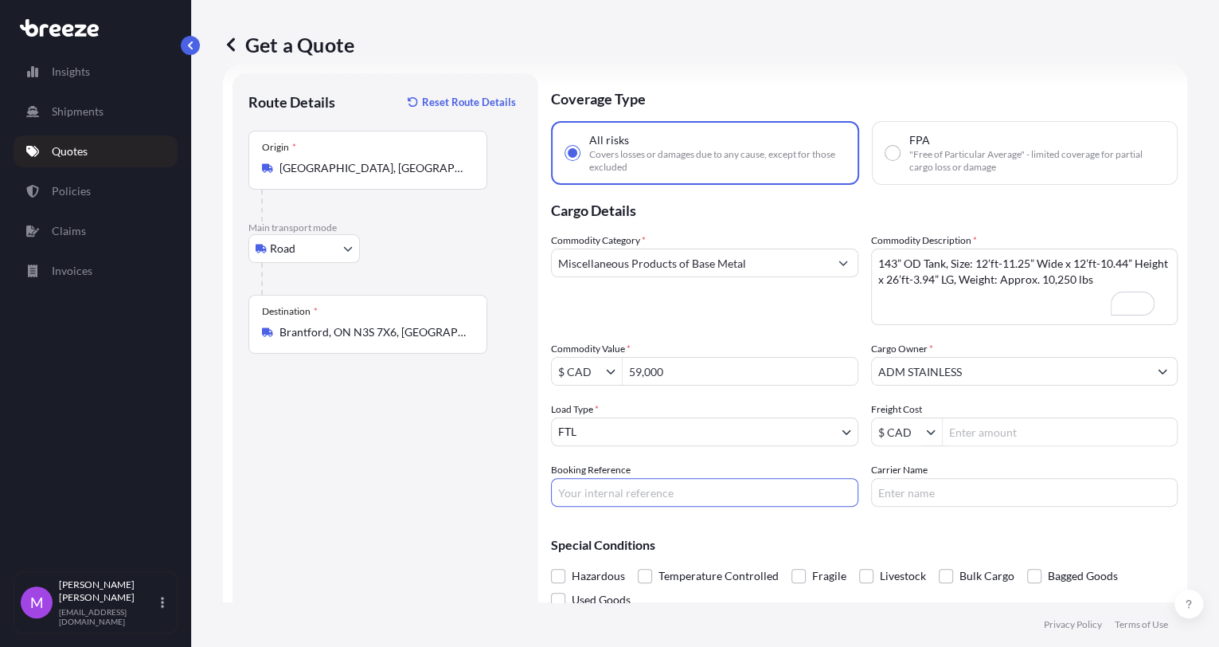
click at [643, 493] on input "Booking Reference" at bounding box center [704, 492] width 307 height 29
paste input "Q0002121"
type input "Q0002121"
click at [428, 506] on div "Route Details Reset Route Details Place of loading Road Road Rail Origin * [GEO…" at bounding box center [385, 358] width 274 height 538
click at [916, 312] on textarea "143” OD Tank, Size: 12’ft-11.25” Wide x 12’ft-10.44” Height x 26’ft-3.94” LG, W…" at bounding box center [1024, 286] width 307 height 76
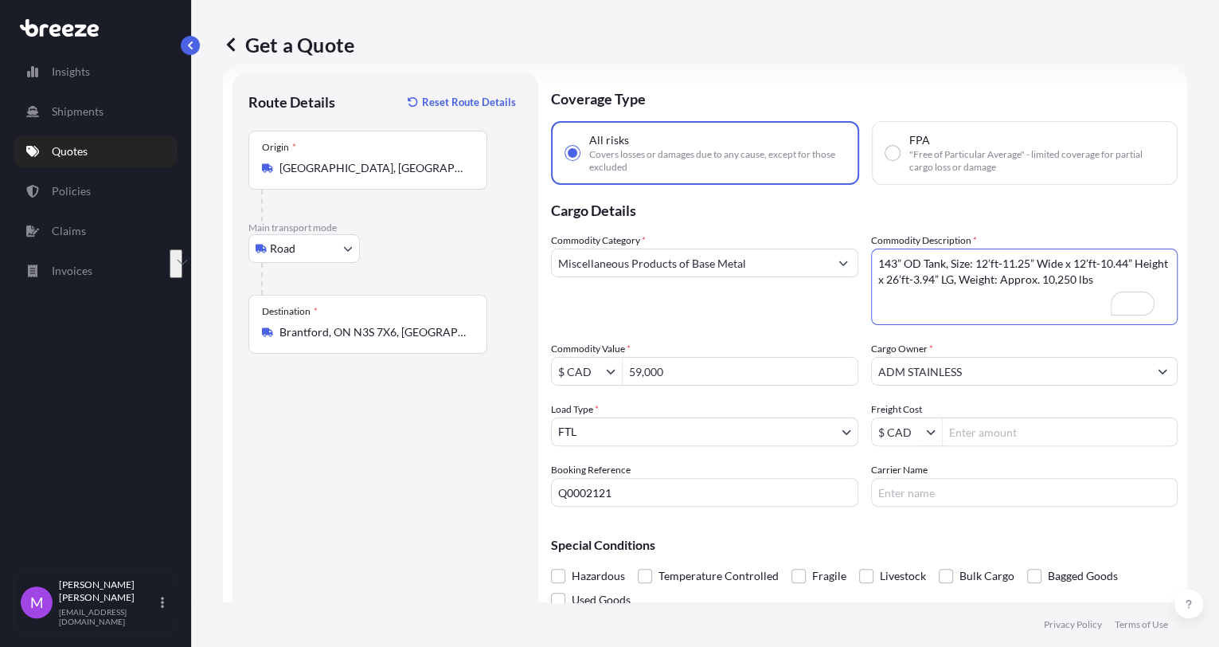
paste textarea "SKIDS OF STAIRS, RAILS, LANDINGS, STRINGERS, POSTS, BOX HARDWARE"
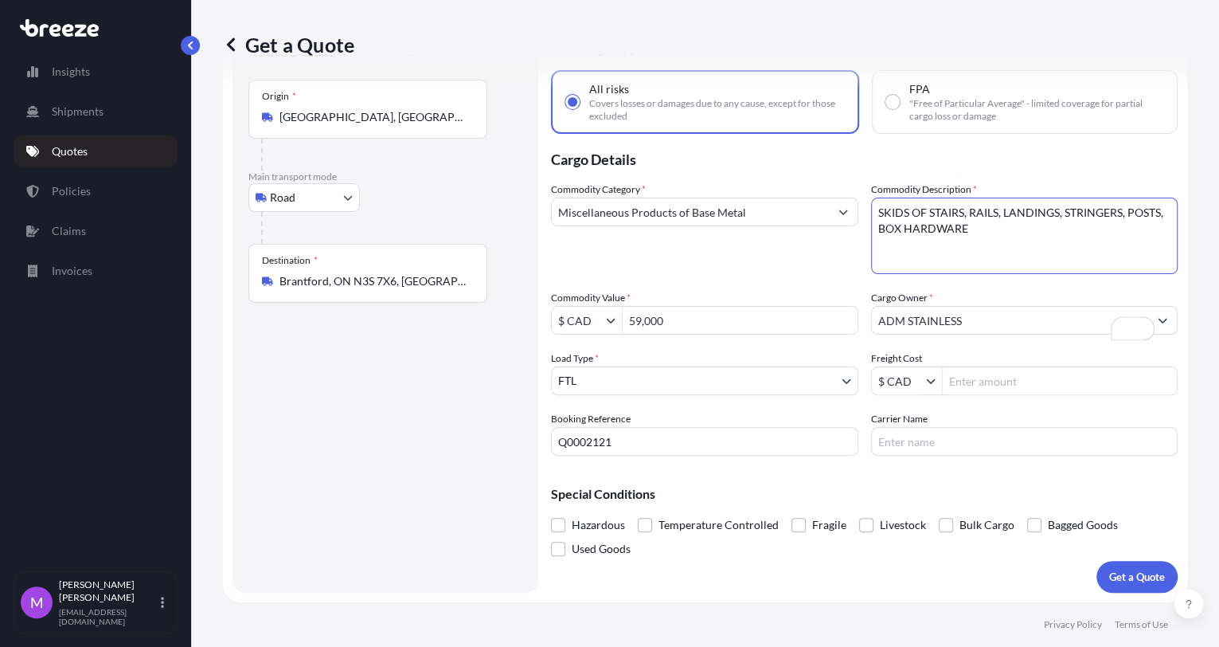
scroll to position [0, 0]
type textarea "SKIDS OF STAIRS, RAILS, LANDINGS, STRINGERS, POSTS, BOX HARDWARE"
click at [916, 574] on p "Get a Quote" at bounding box center [1137, 577] width 56 height 16
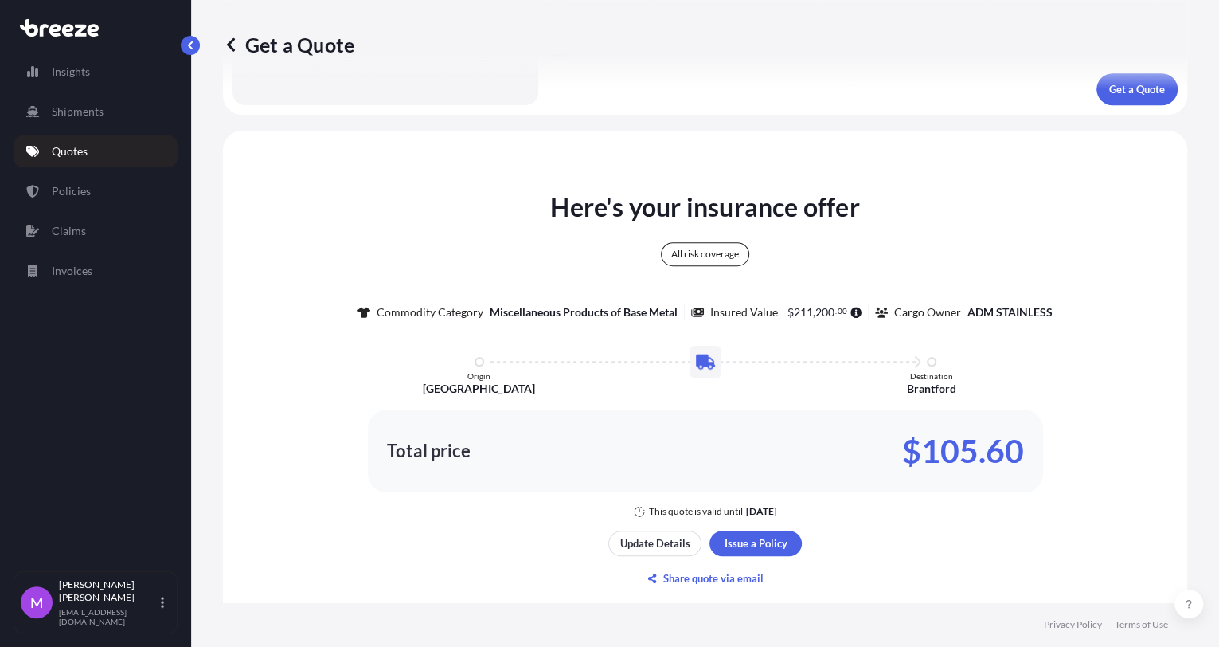
scroll to position [626, 0]
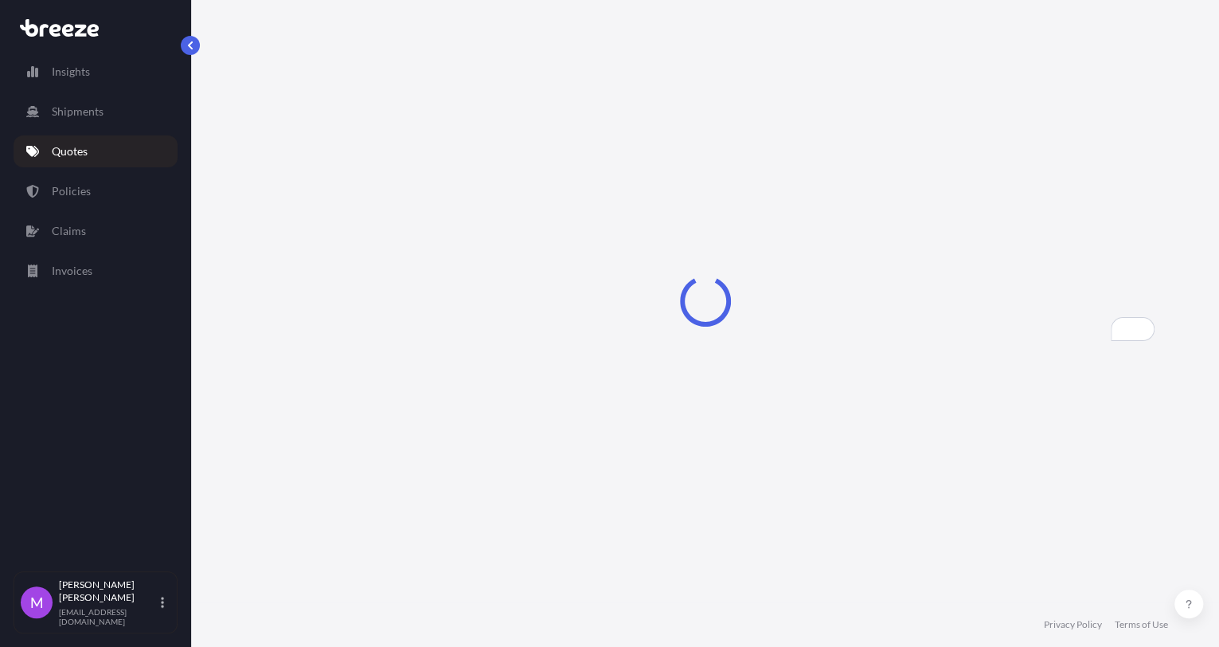
select select "Road"
select select "2"
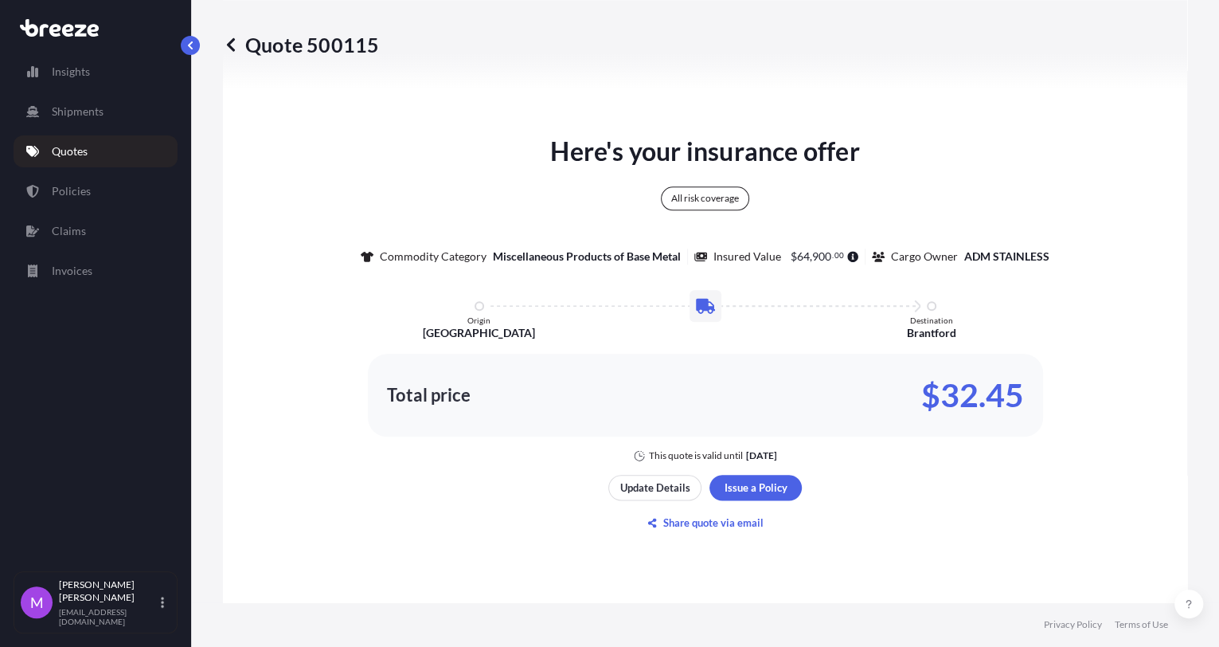
click at [916, 309] on div "Here's your insurance offer All risk coverage Commodity Category Miscellaneous …" at bounding box center [705, 297] width 920 height 330
click at [663, 485] on p "Update Details" at bounding box center [655, 487] width 70 height 16
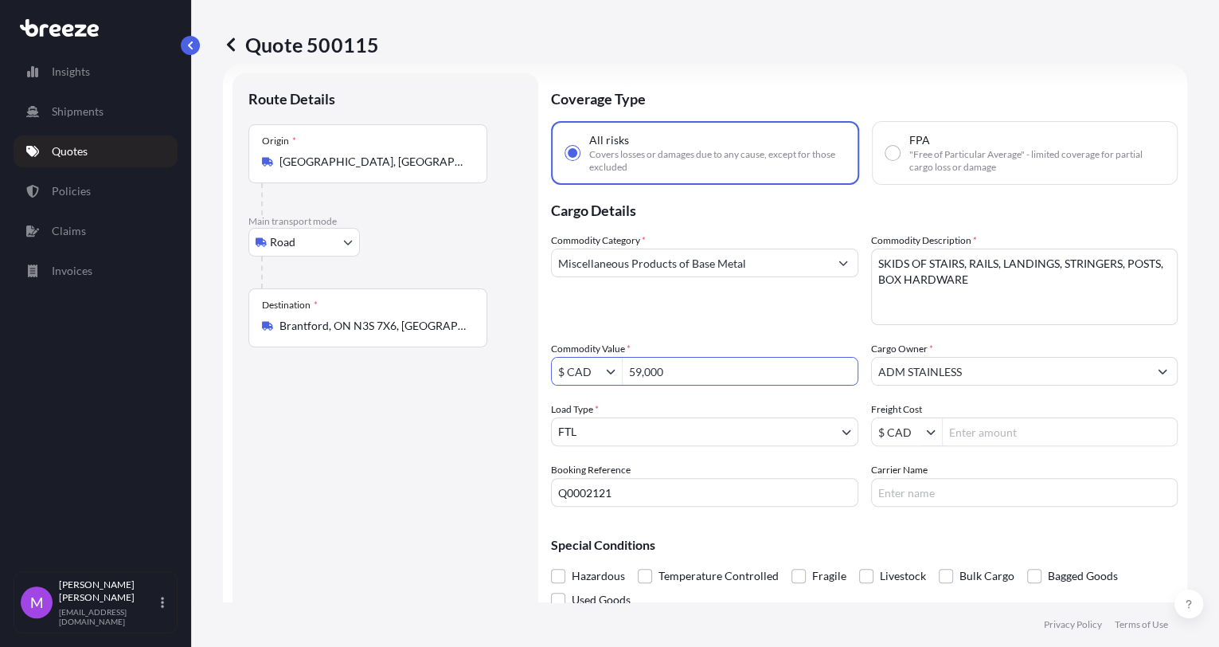
drag, startPoint x: 682, startPoint y: 374, endPoint x: 631, endPoint y: 376, distance: 51.8
click at [611, 371] on div "$ CAD 59,000" at bounding box center [704, 371] width 307 height 29
paste input "62"
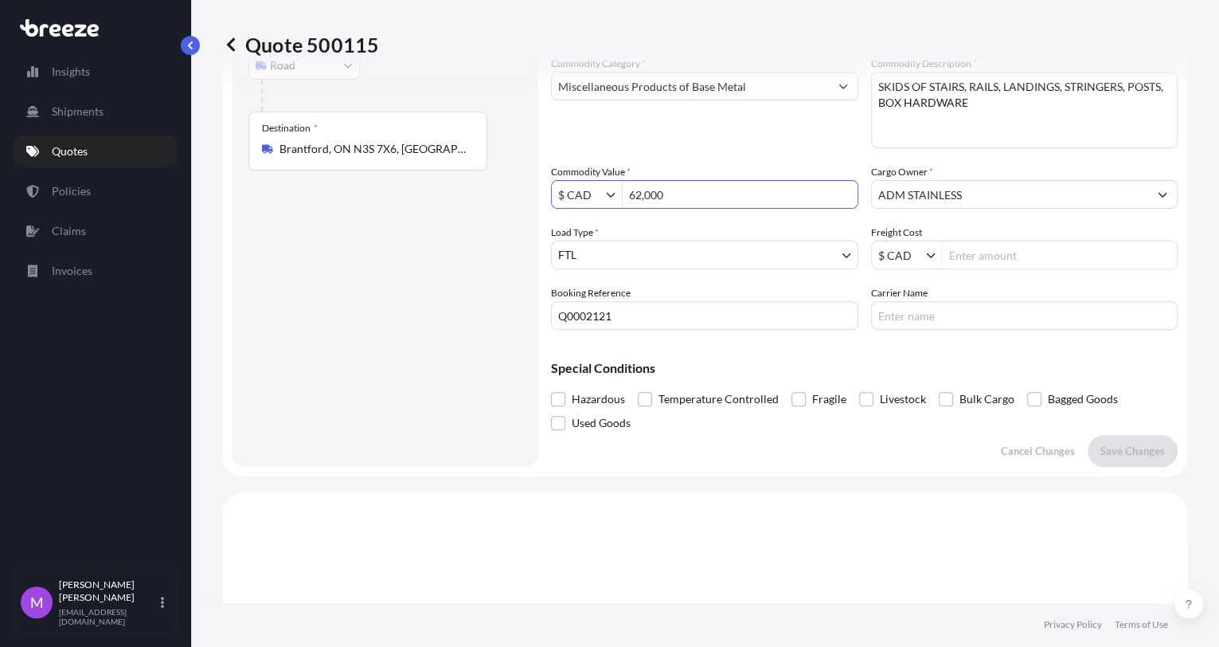
type input "62,000"
click at [717, 305] on input "Q0002121" at bounding box center [704, 315] width 307 height 29
click at [916, 447] on p "Save Changes" at bounding box center [1132, 451] width 64 height 16
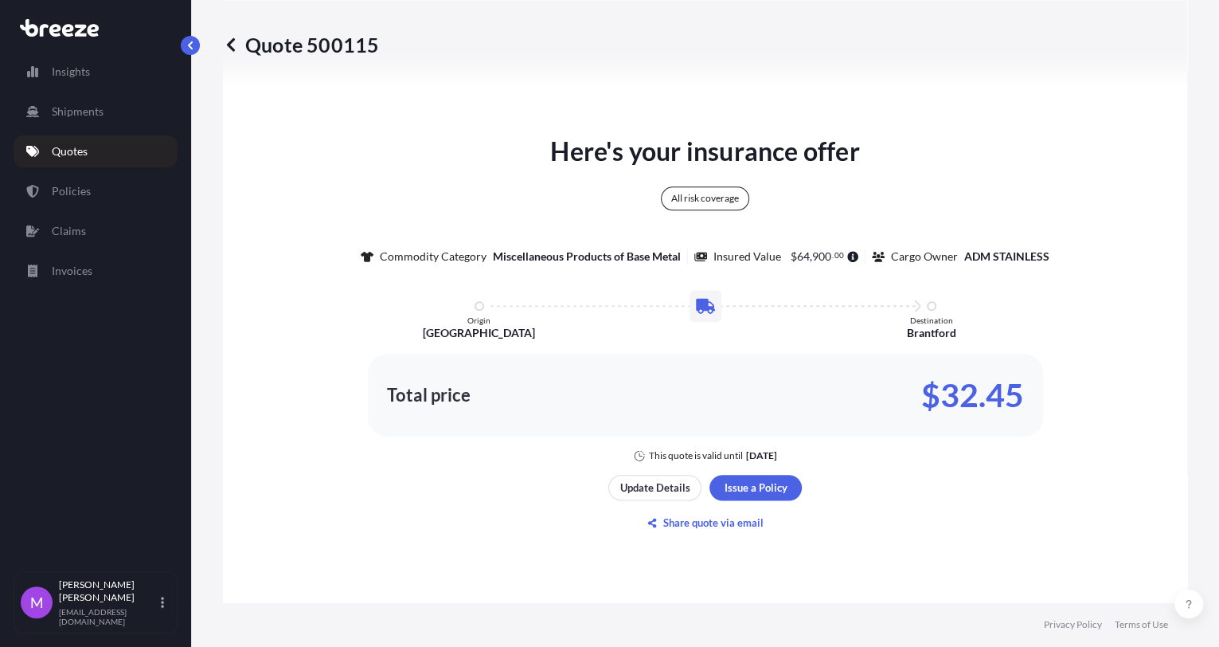
select select "Road"
select select "2"
type input "$ CAD"
click at [229, 45] on icon at bounding box center [231, 44] width 8 height 14
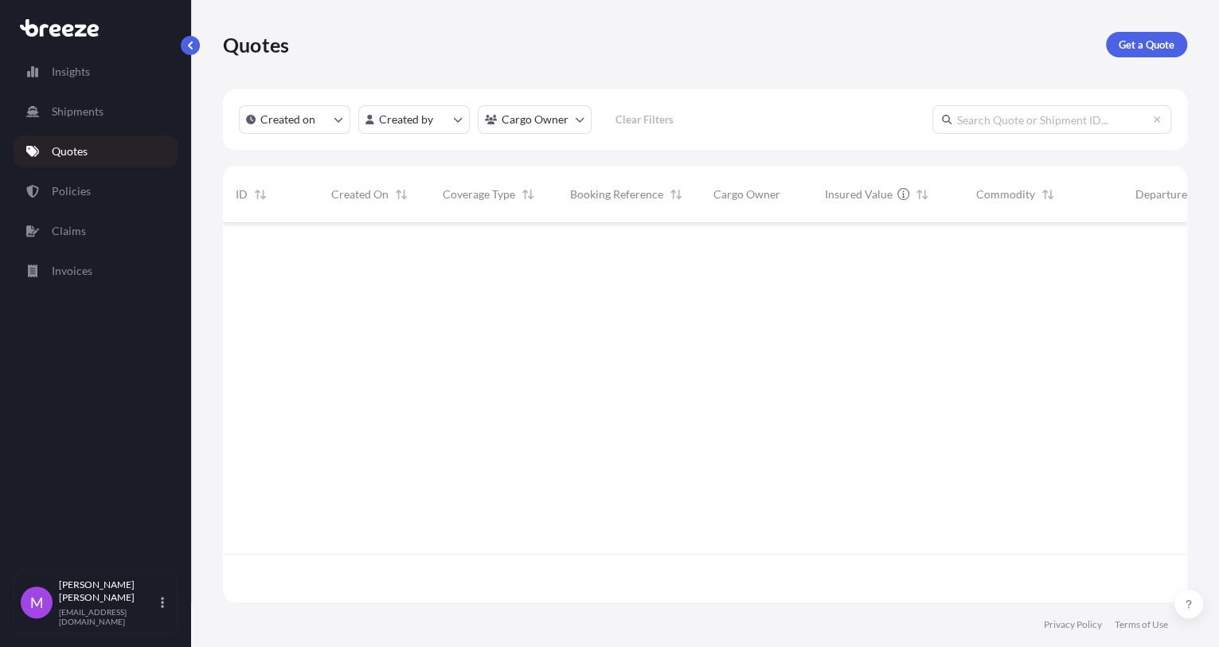
scroll to position [373, 950]
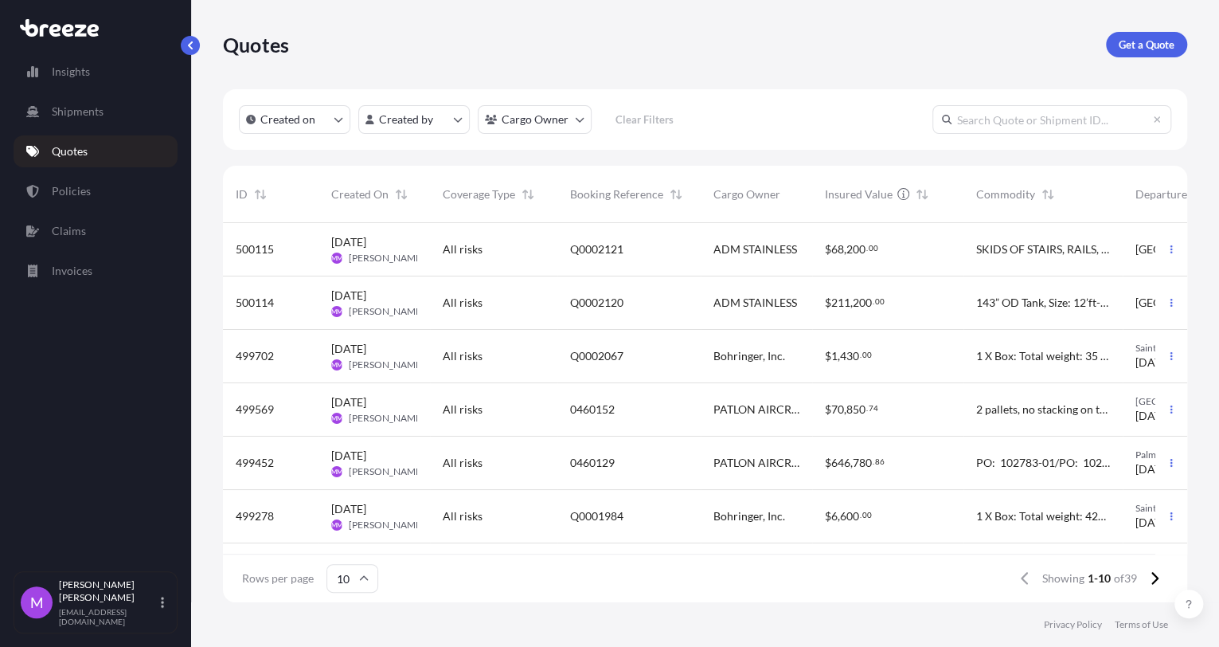
click at [910, 315] on div "$ 211 , 200 . 00" at bounding box center [887, 302] width 151 height 53
select select "Road"
select select "2"
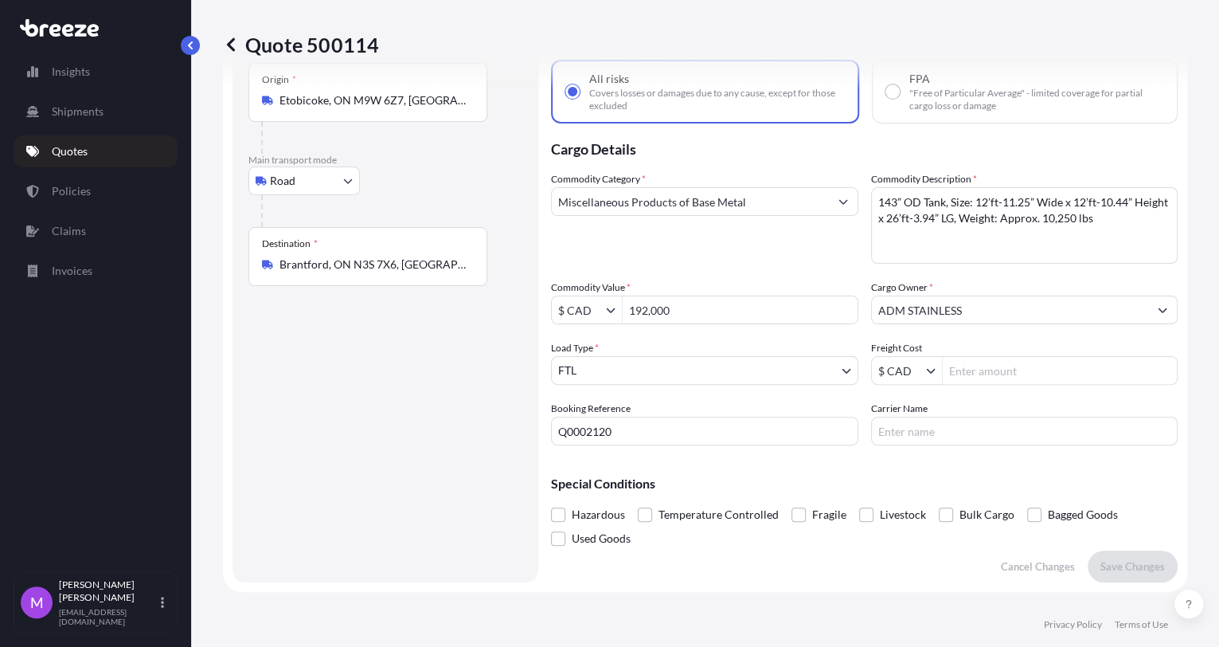
scroll to position [83, 0]
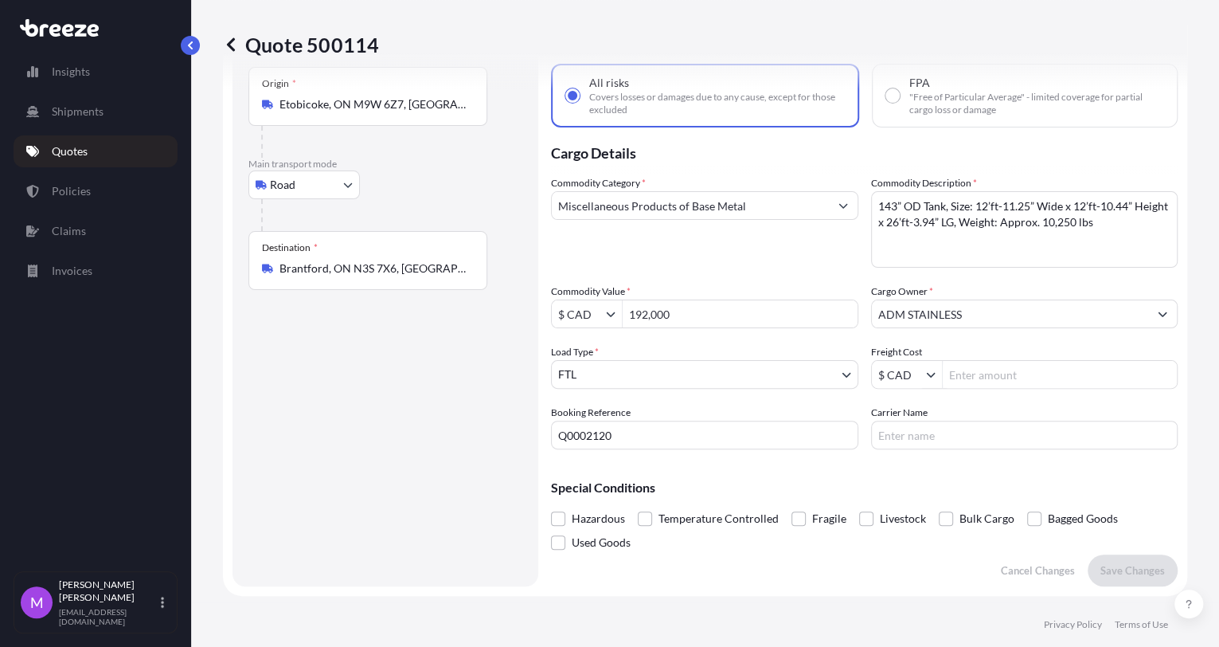
click at [700, 328] on div "Commodity Category * Miscellaneous Products of Base Metal Commodity Description…" at bounding box center [864, 312] width 627 height 274
click at [697, 315] on input "192,000" at bounding box center [740, 313] width 235 height 29
drag, startPoint x: 700, startPoint y: 315, endPoint x: 620, endPoint y: 307, distance: 79.9
click at [620, 307] on div "$ CAD 192,000" at bounding box center [704, 313] width 307 height 29
paste input "5"
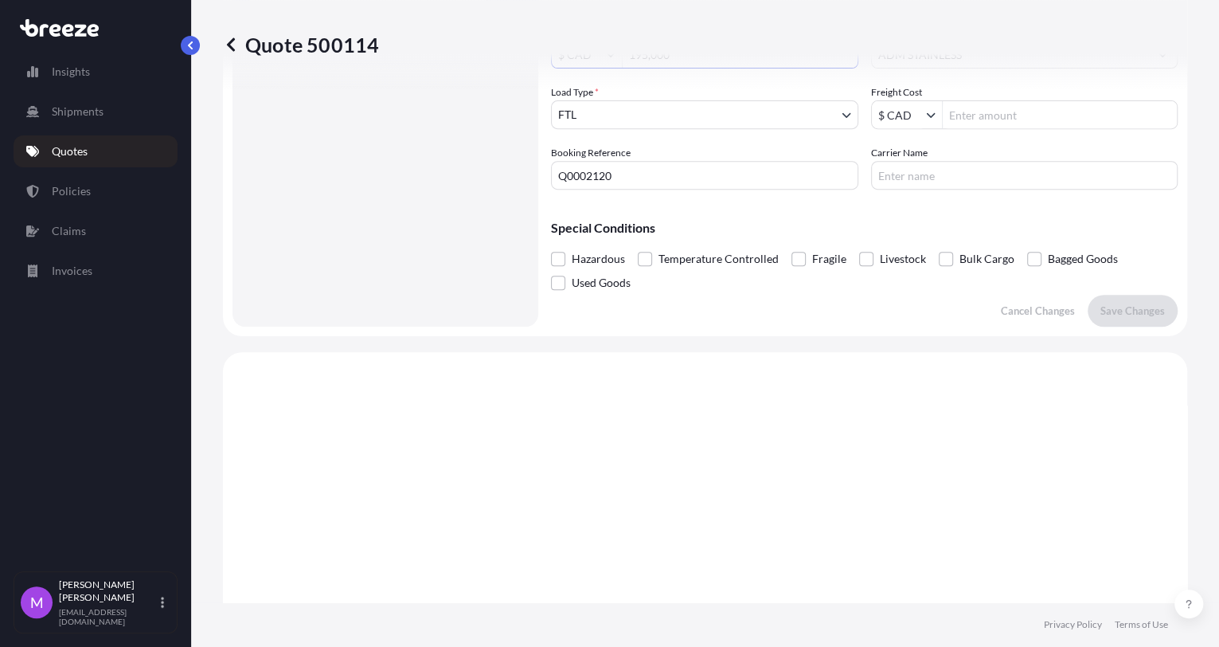
scroll to position [349, 0]
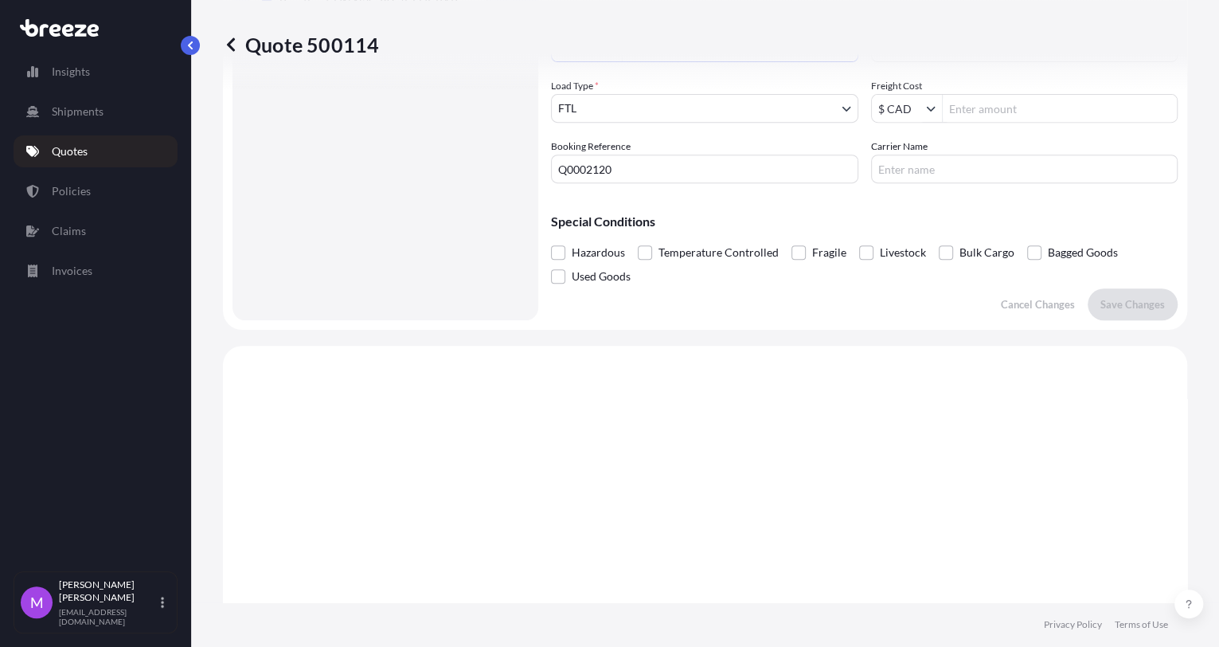
type input "195,000"
click at [741, 170] on input "Q0002120" at bounding box center [704, 168] width 307 height 29
click at [916, 301] on p "Save Changes" at bounding box center [1132, 304] width 64 height 16
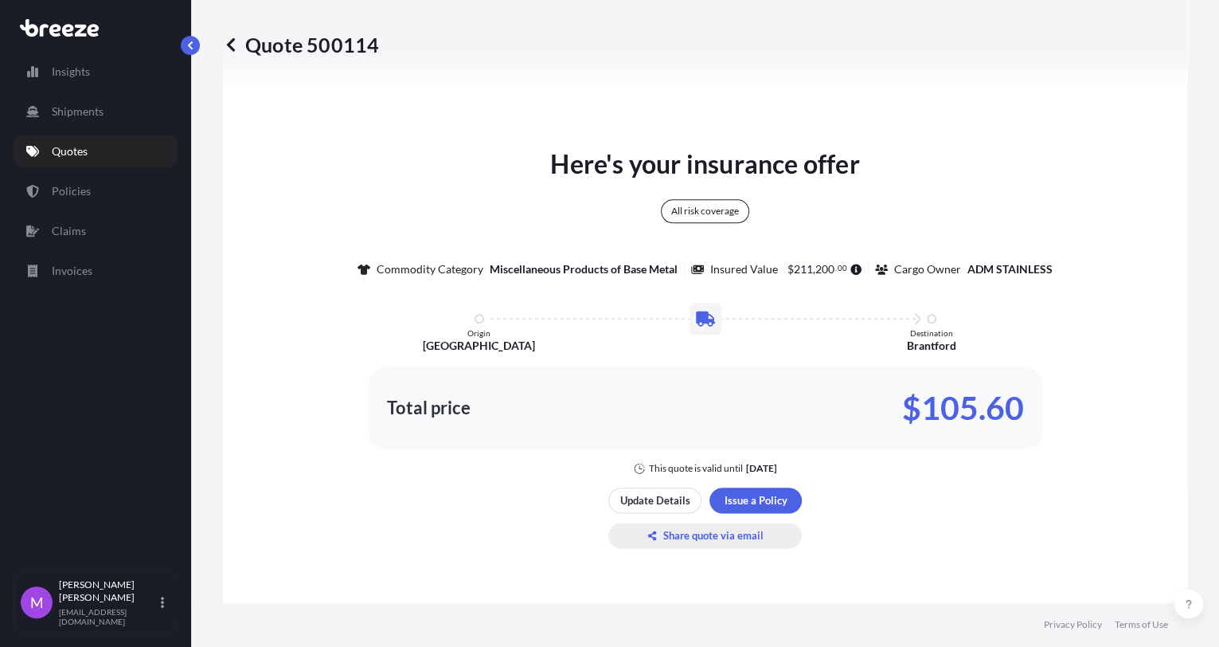
select select "Road"
select select "2"
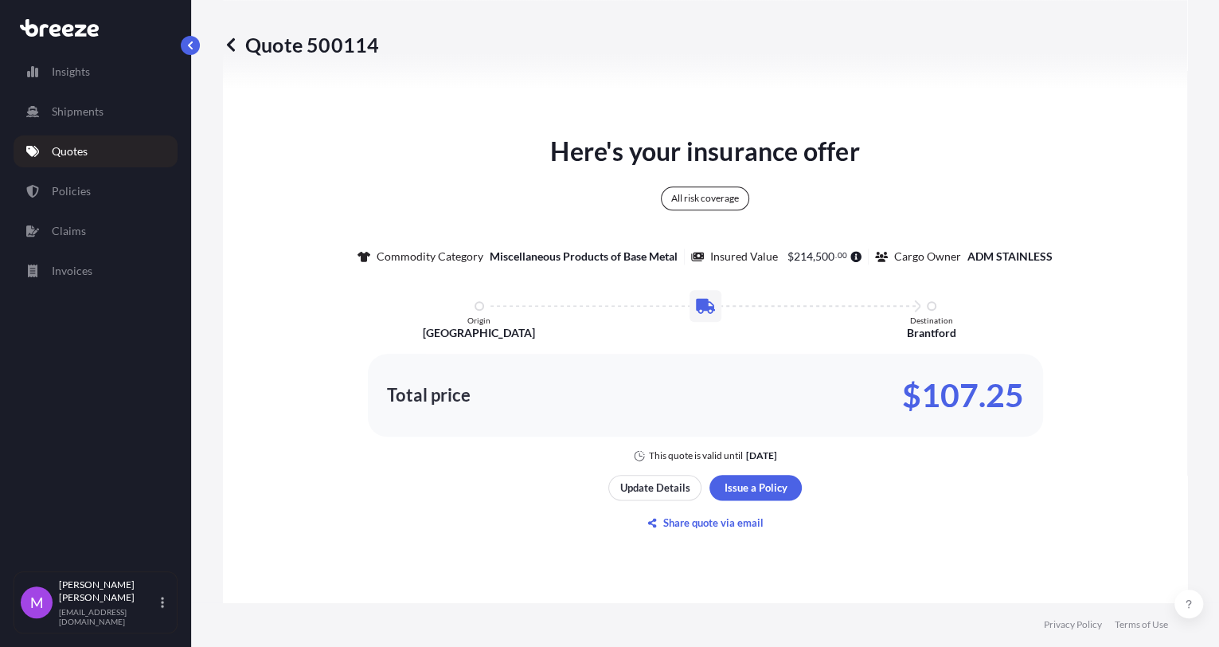
type input "$ CAD"
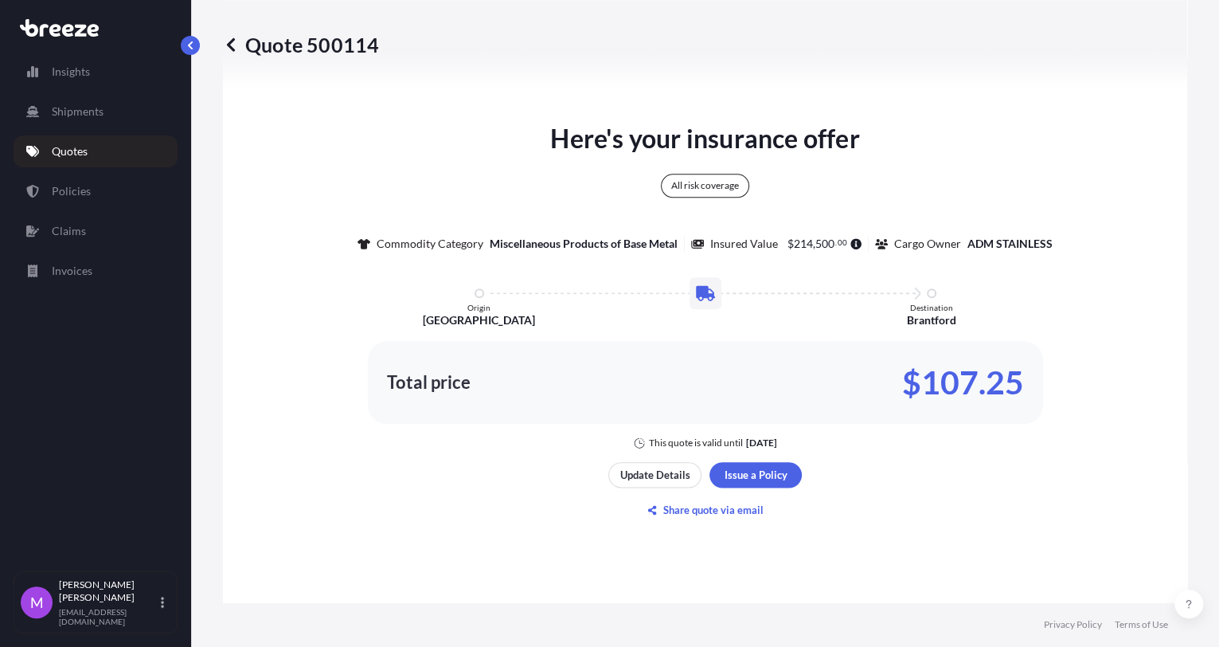
scroll to position [888, 0]
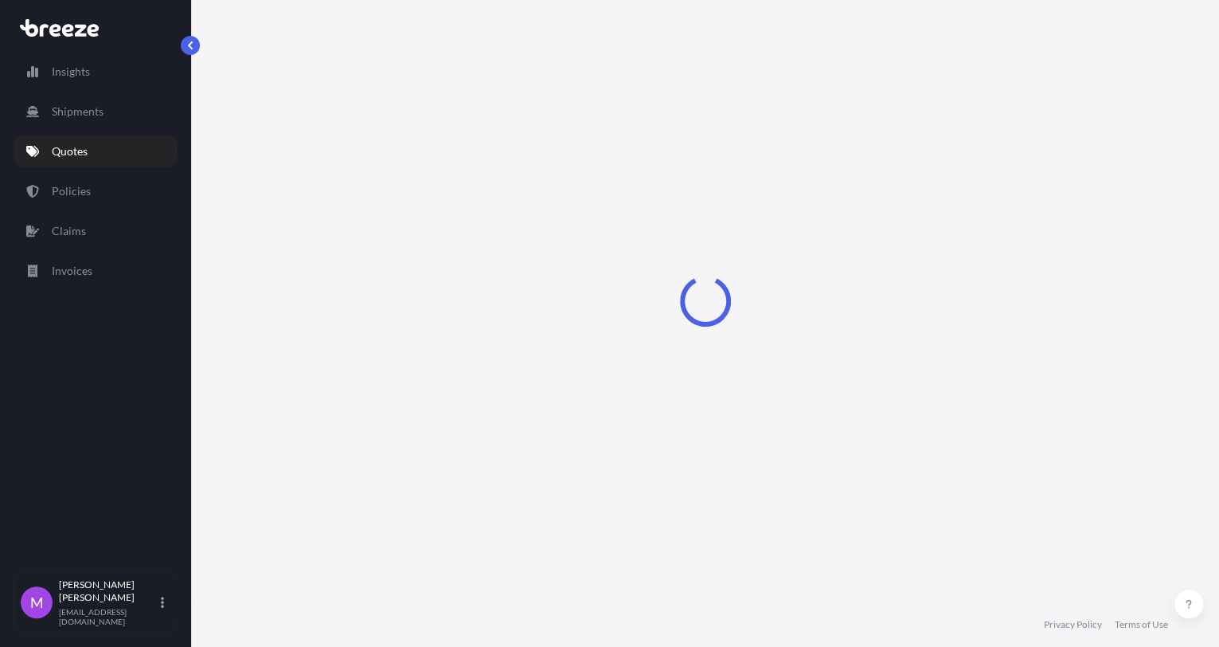
select select "Sea"
select select "1"
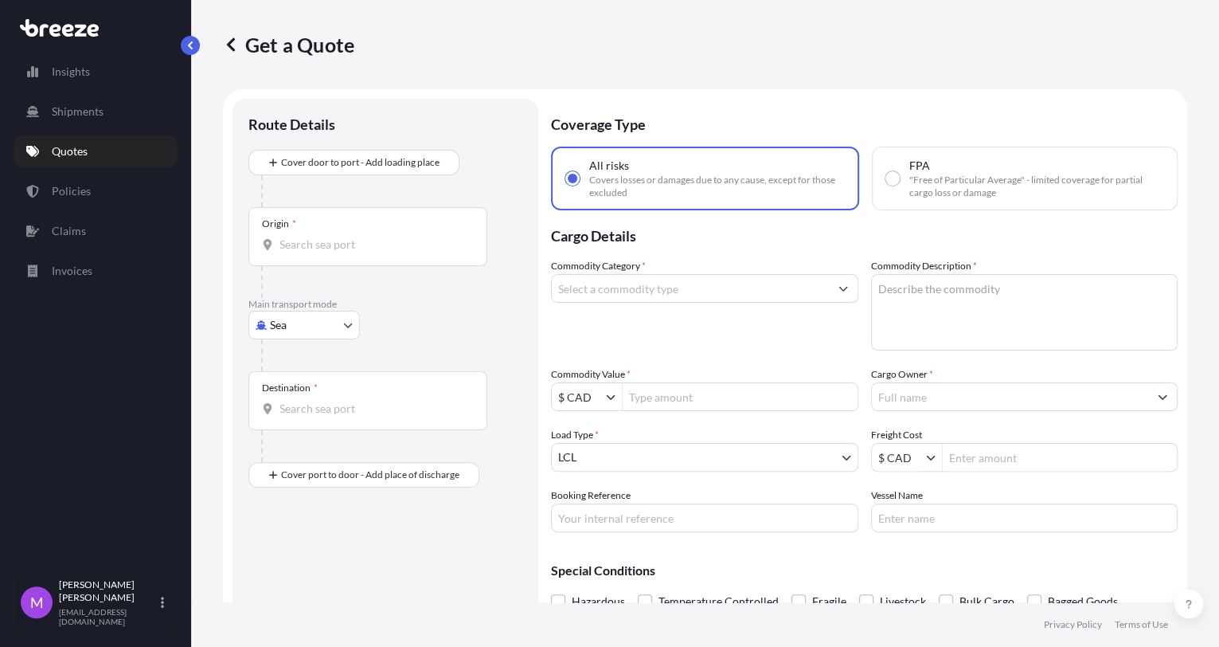
scroll to position [25, 0]
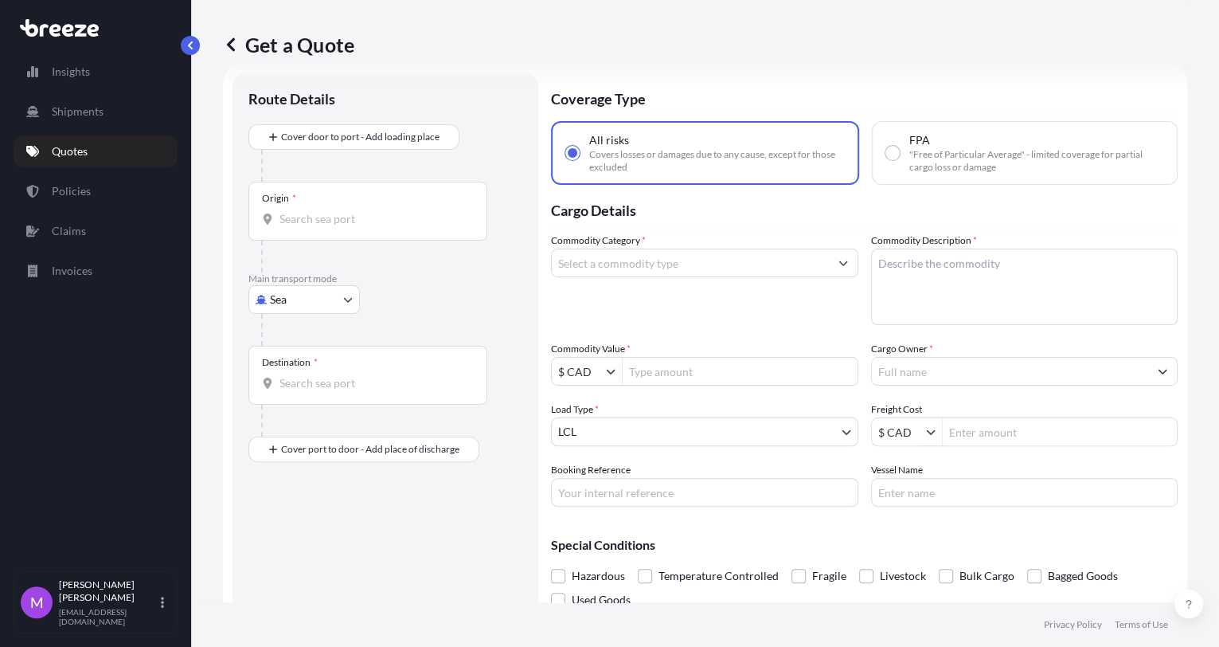
click at [305, 288] on body "Insights Shipments Quotes Policies Claims Invoices M [PERSON_NAME] [EMAIL_ADDRE…" at bounding box center [609, 323] width 1219 height 647
click at [297, 393] on span "Road" at bounding box center [291, 397] width 25 height 16
select select "Road"
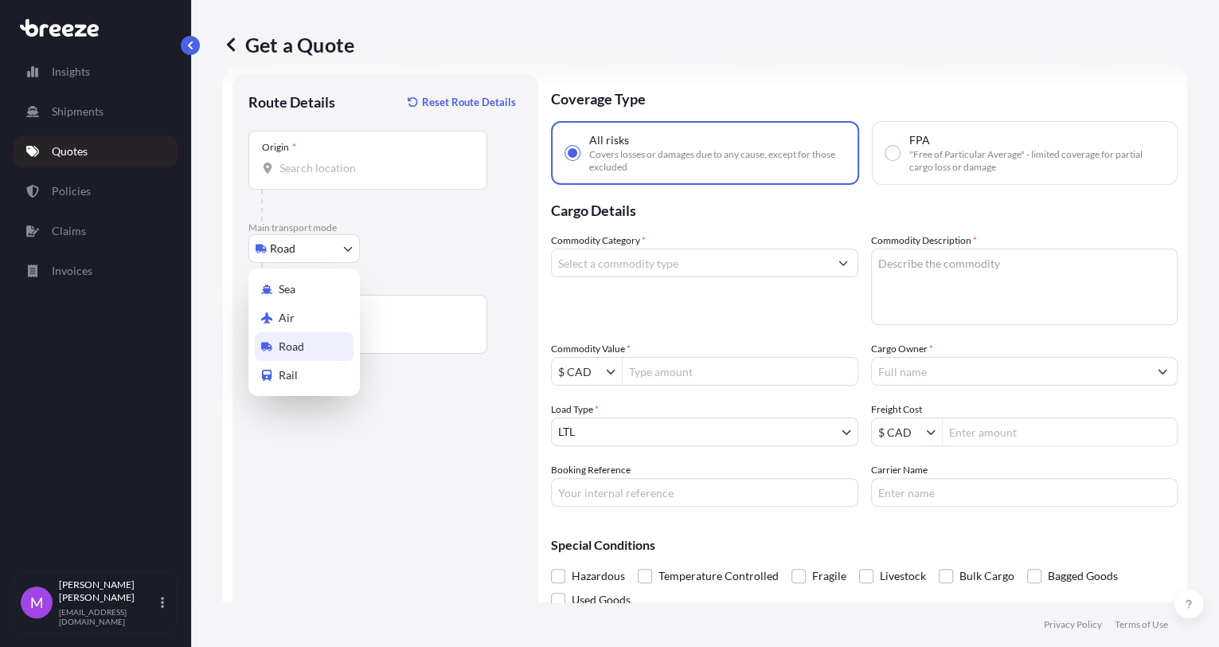
click at [333, 253] on body "Insights Shipments Quotes Policies Claims Invoices M Maricel Manansala maricelm…" at bounding box center [609, 323] width 1219 height 647
